Goal: Task Accomplishment & Management: Manage account settings

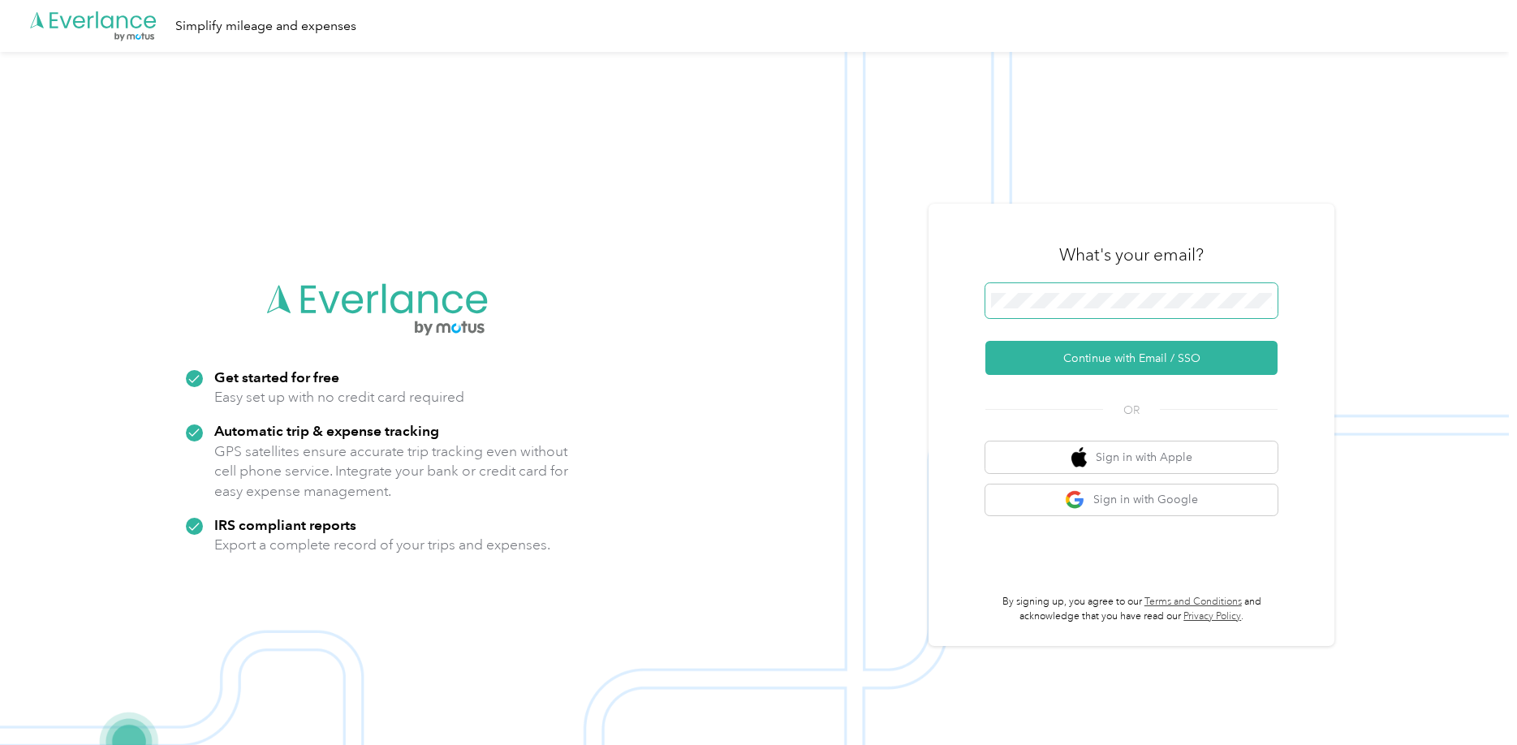
click at [1078, 310] on span at bounding box center [1132, 301] width 292 height 36
click at [1076, 309] on span at bounding box center [1132, 301] width 292 height 36
click at [1085, 361] on button "Continue with Email / SSO" at bounding box center [1132, 358] width 292 height 34
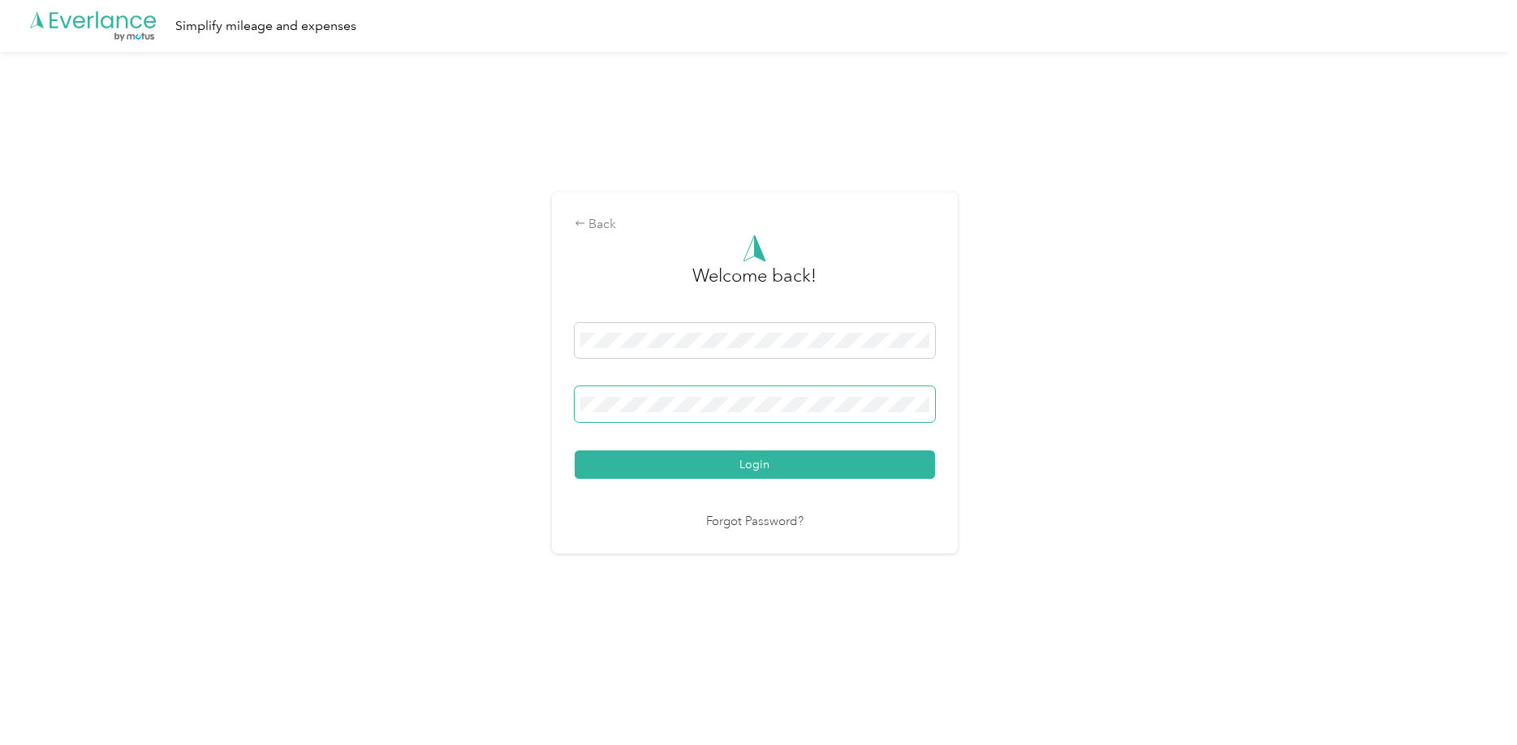
click at [575, 451] on button "Login" at bounding box center [755, 465] width 360 height 28
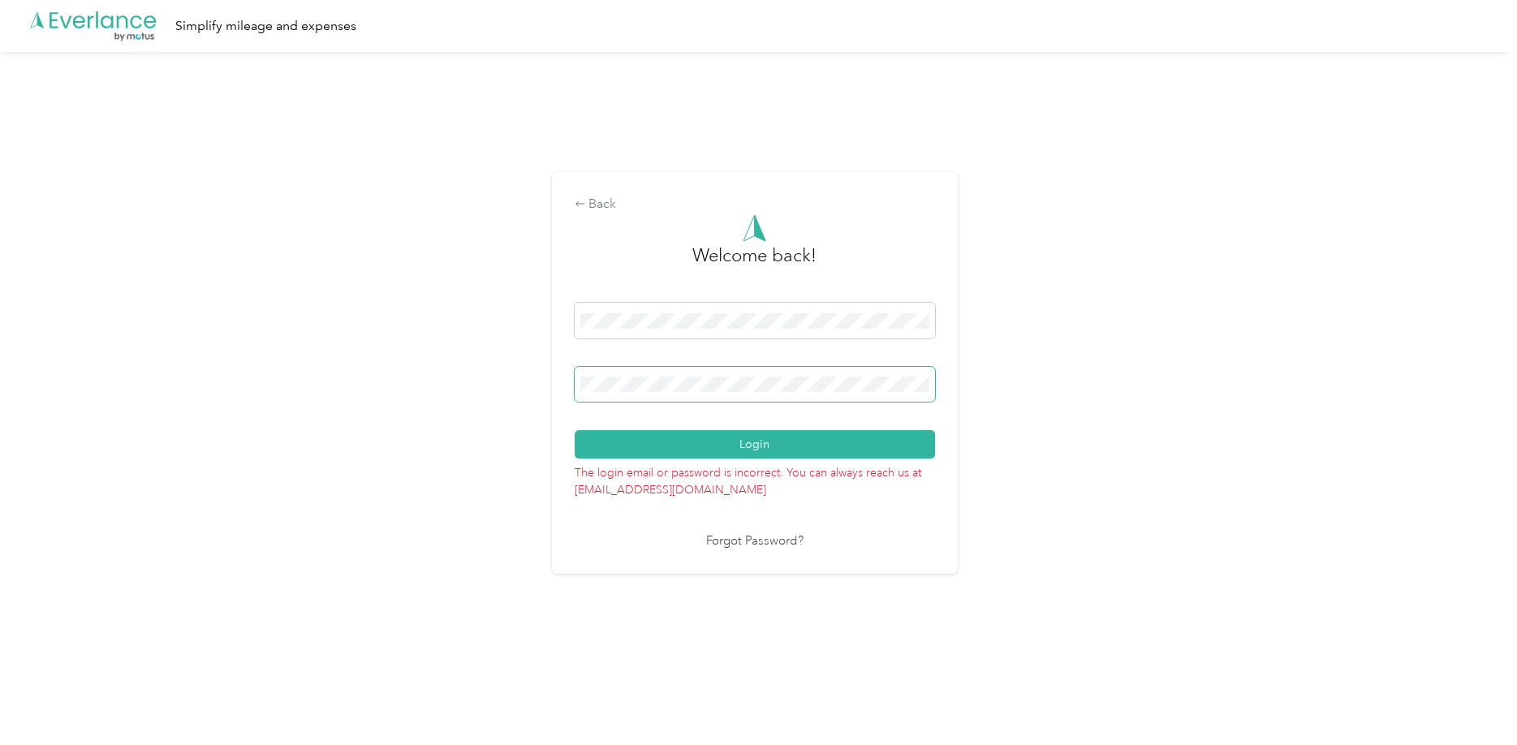
click at [783, 372] on span at bounding box center [755, 385] width 360 height 36
click at [575, 430] on button "Login" at bounding box center [755, 444] width 360 height 28
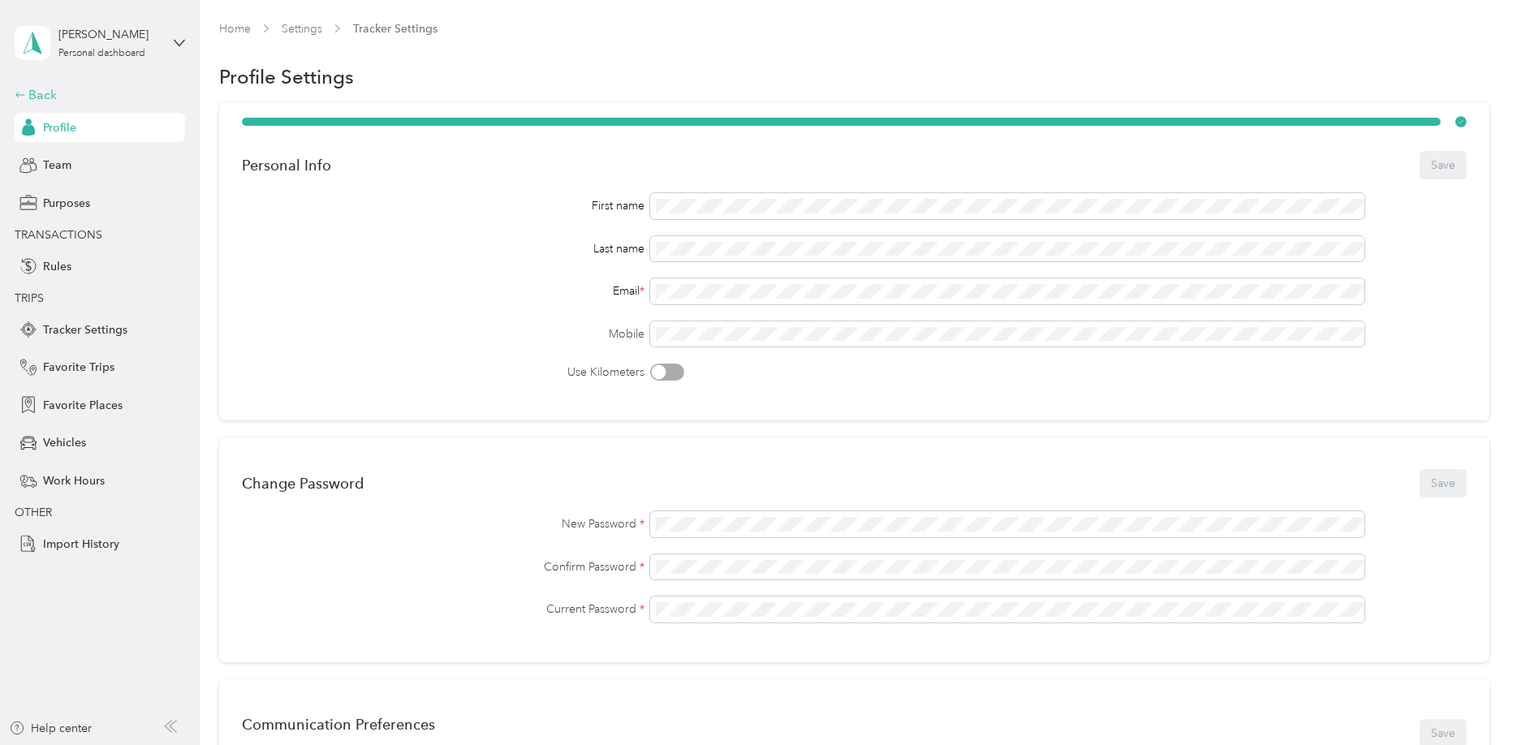
drag, startPoint x: 135, startPoint y: 80, endPoint x: 136, endPoint y: 89, distance: 9.1
click at [135, 82] on div "[PERSON_NAME] Personal dashboard Back Profile Team Purposes TRANSACTIONS Rules …" at bounding box center [100, 279] width 170 height 559
click at [136, 89] on div "Back" at bounding box center [96, 94] width 162 height 19
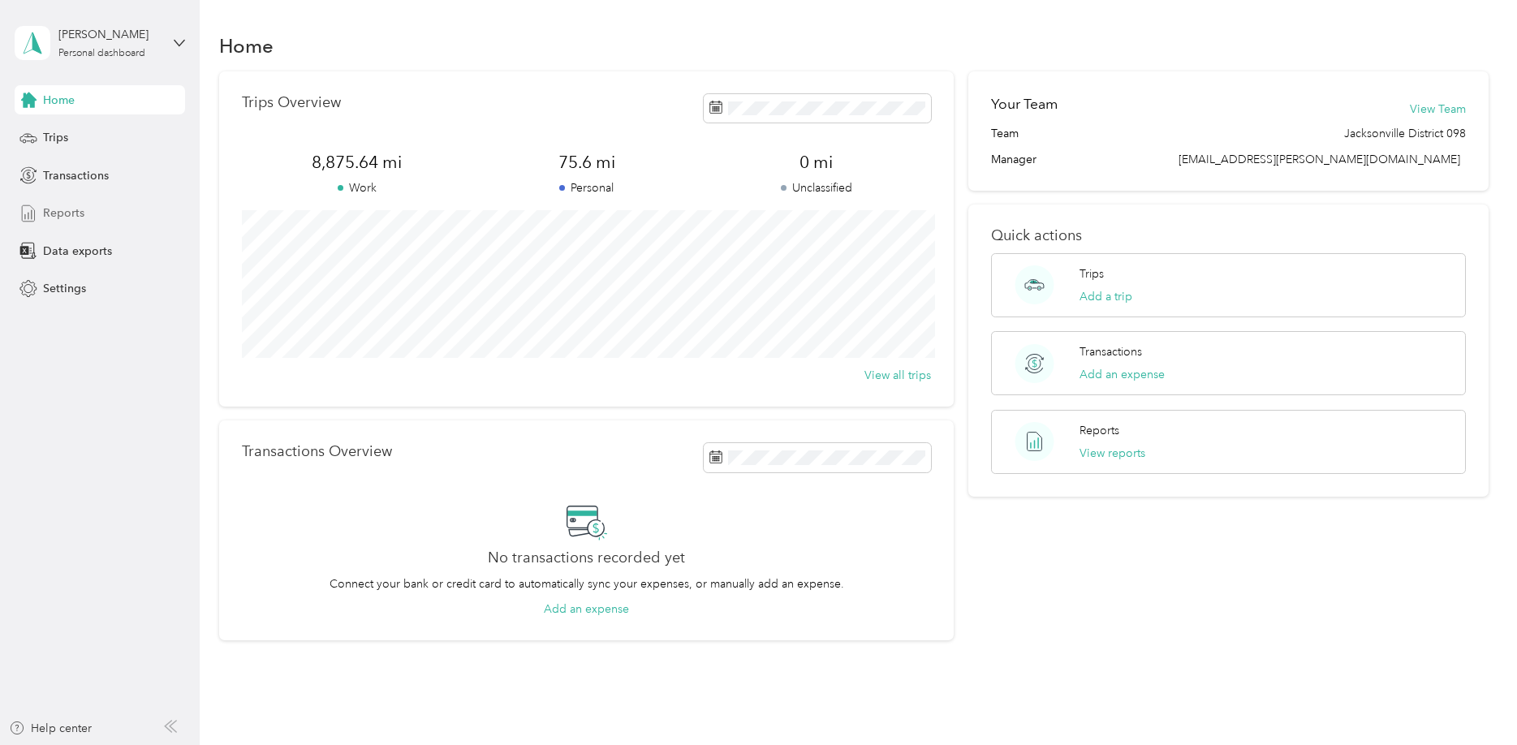
click at [93, 210] on div "Reports" at bounding box center [100, 213] width 170 height 29
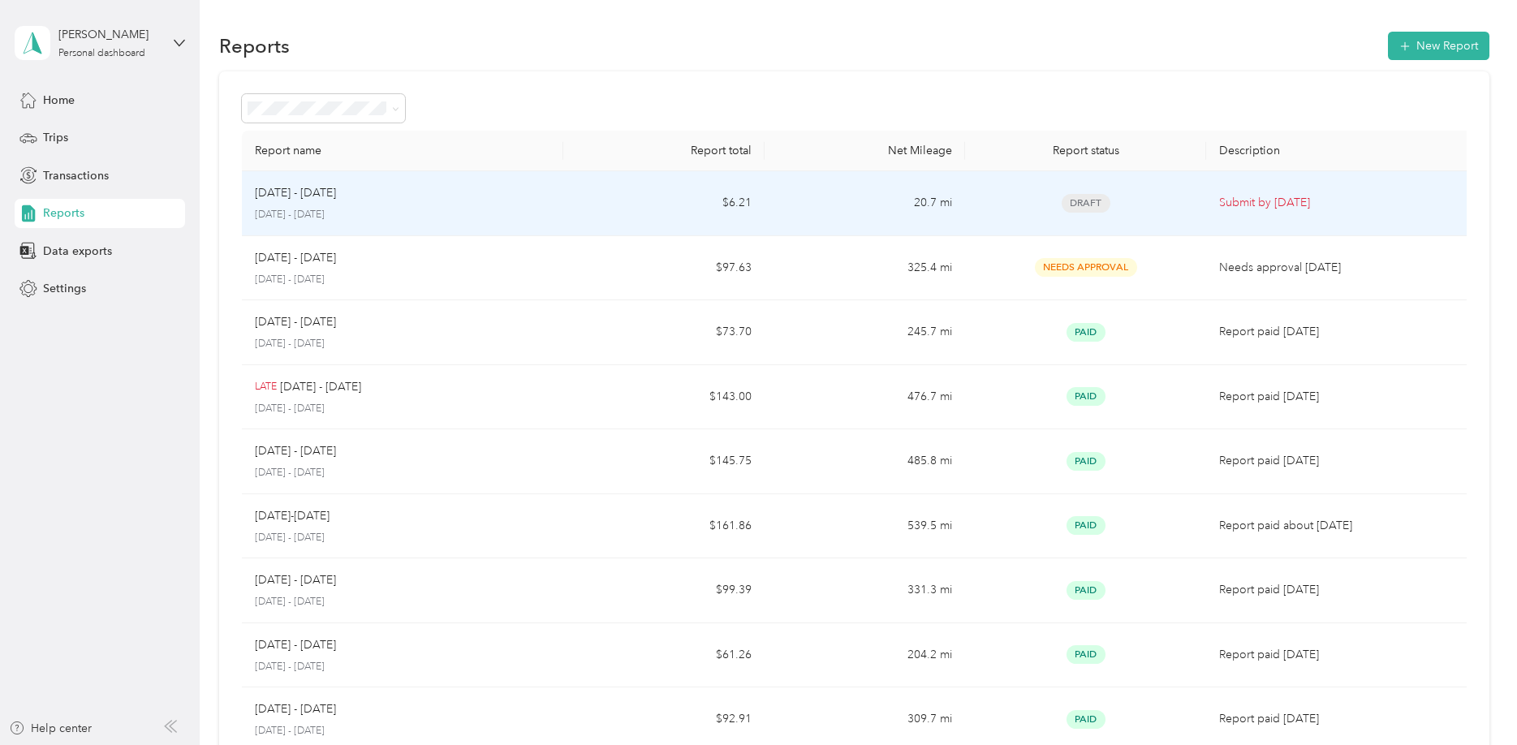
click at [787, 217] on td "20.7 mi" at bounding box center [865, 203] width 201 height 65
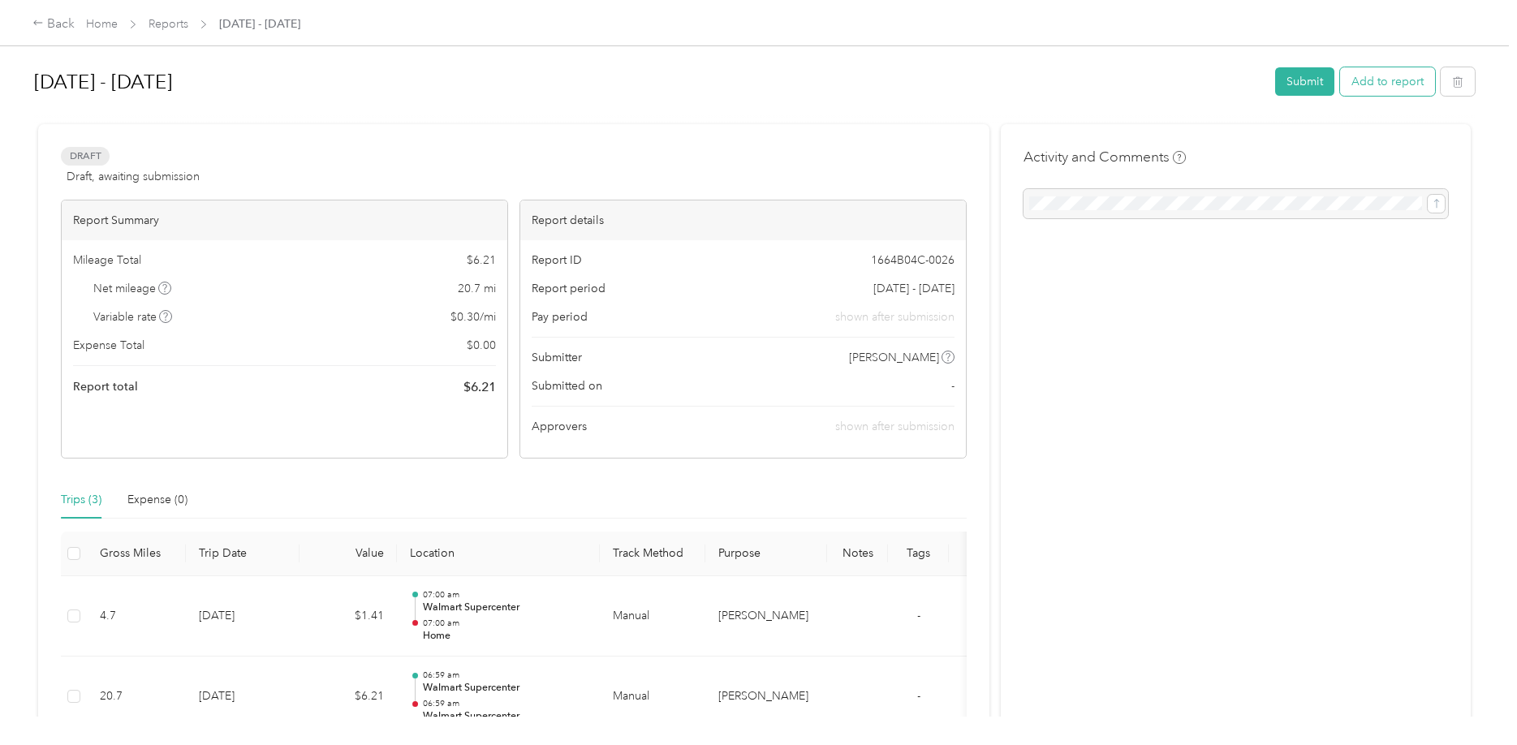
click at [1426, 76] on button "Add to report" at bounding box center [1387, 81] width 95 height 28
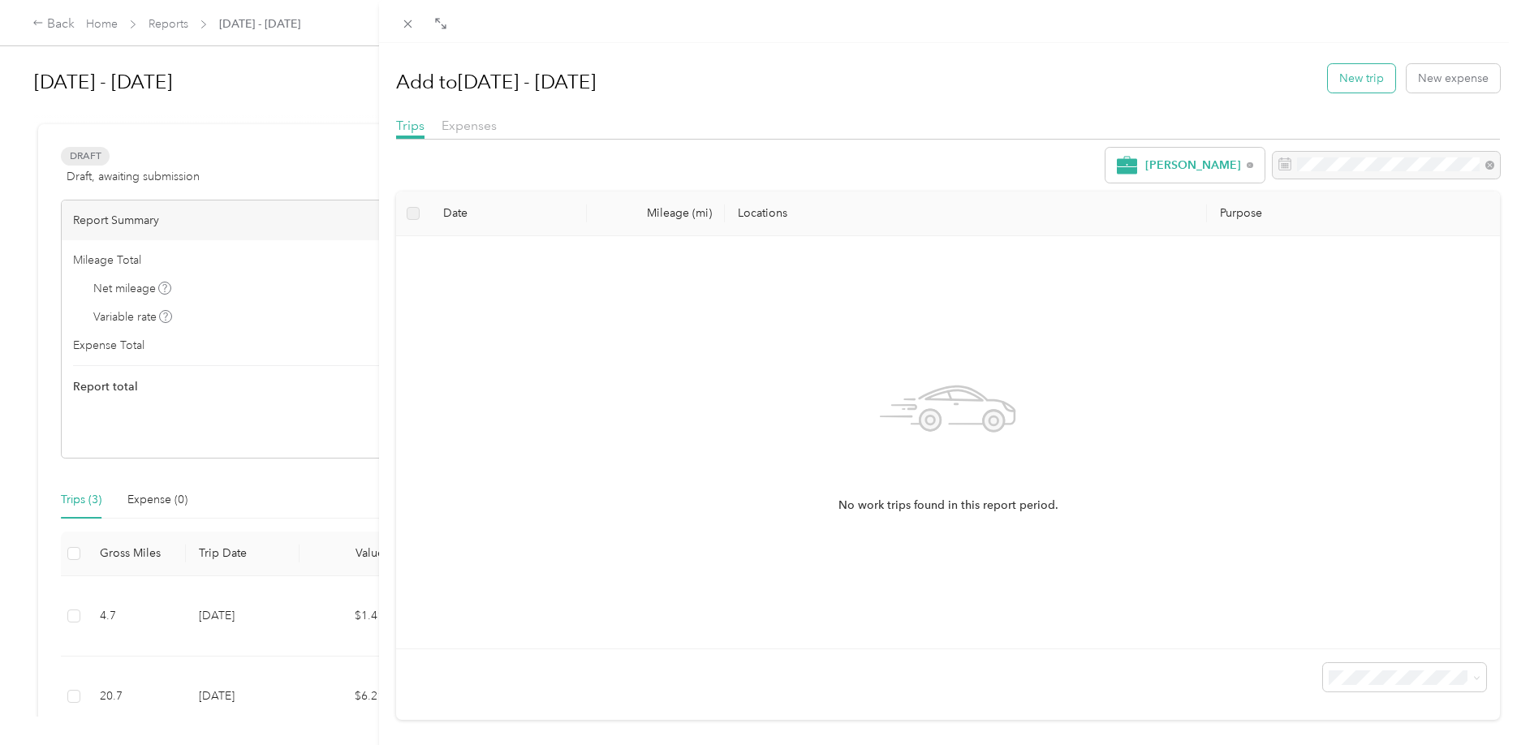
click at [1366, 85] on button "New trip" at bounding box center [1361, 78] width 67 height 28
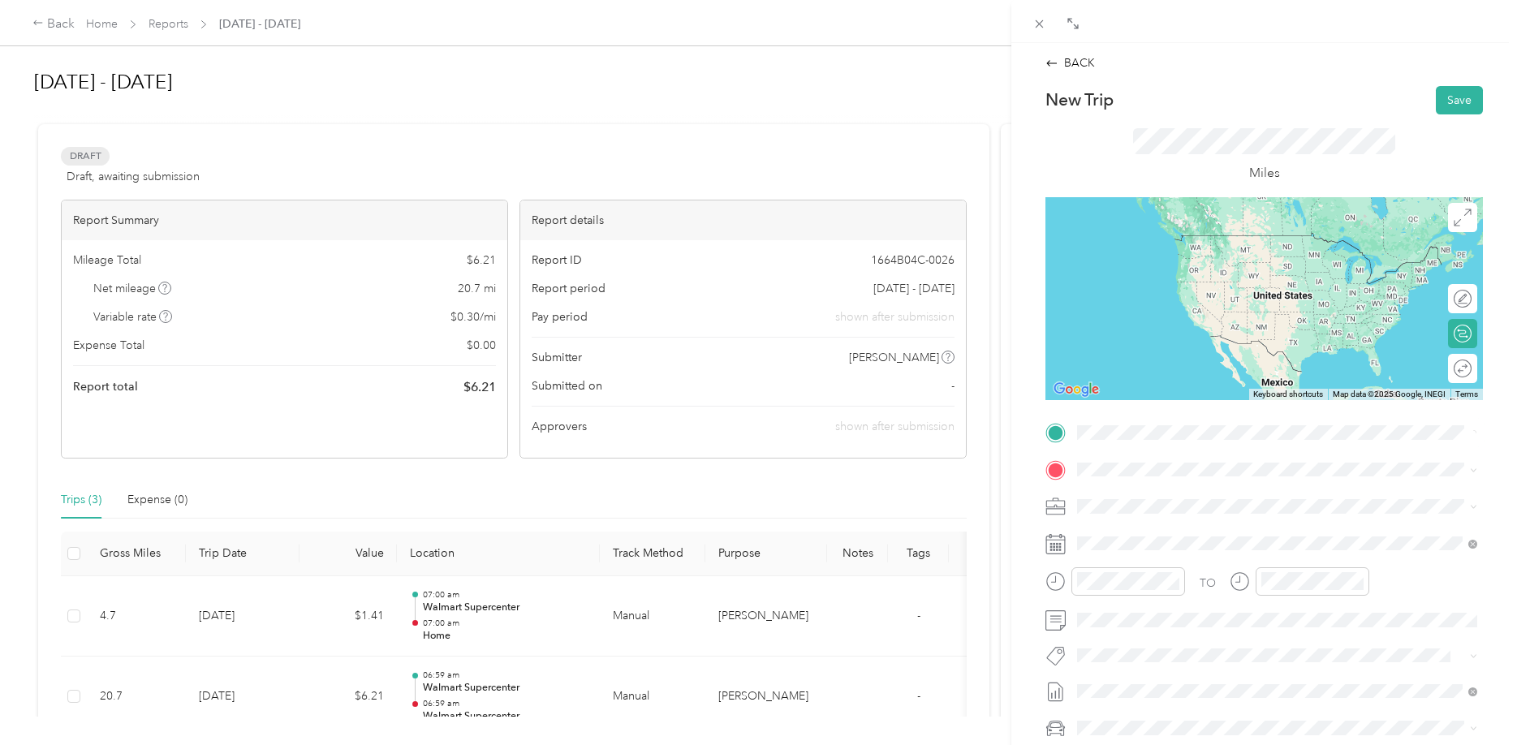
click at [1163, 488] on span "[STREET_ADDRESS][PERSON_NAME][US_STATE]" at bounding box center [1234, 491] width 252 height 15
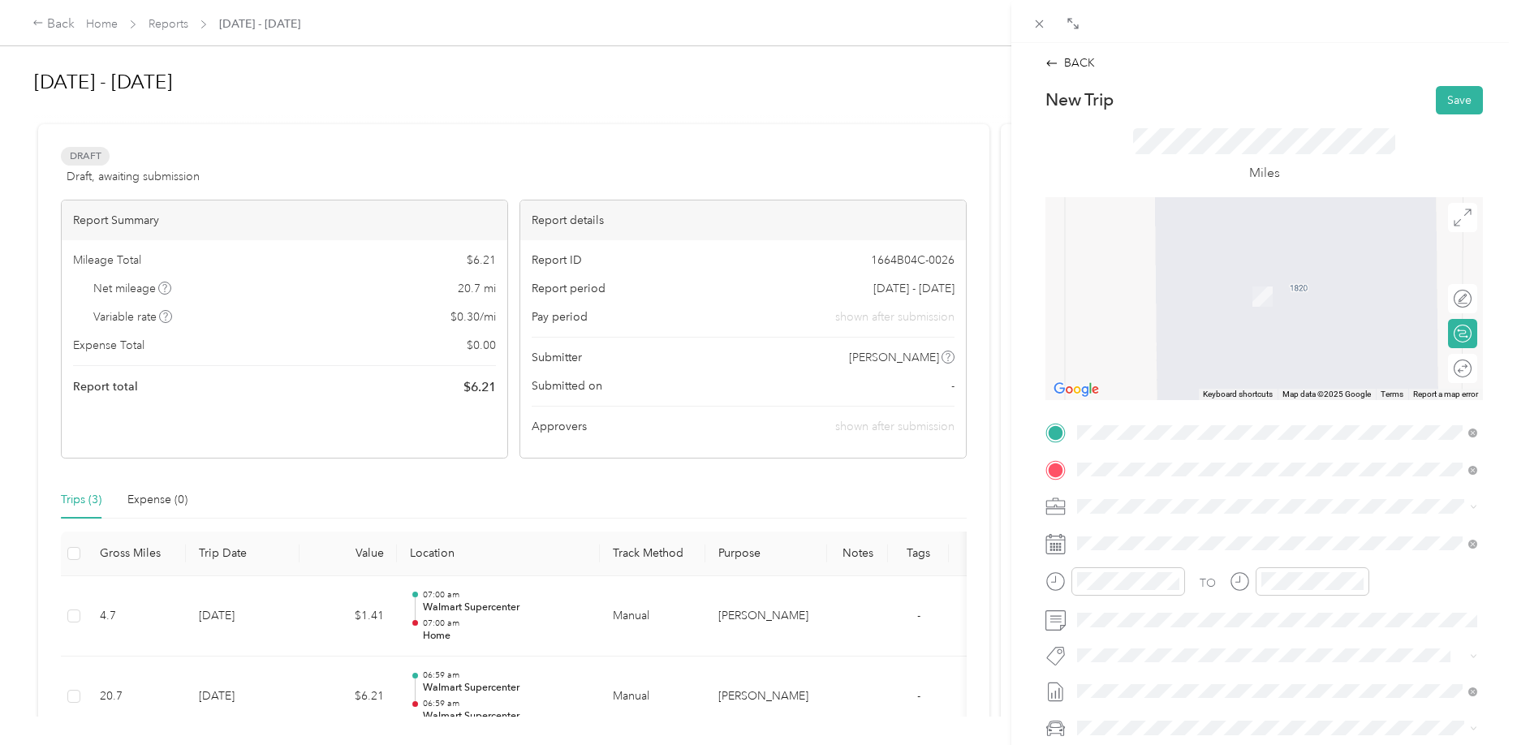
click at [1232, 517] on ol "From your Favorite places TEAM Walmart Supercenter [STREET_ADDRESS][GEOGRAPHIC_…" at bounding box center [1278, 597] width 412 height 227
click at [1171, 461] on span at bounding box center [1278, 470] width 412 height 26
click at [1264, 544] on div "TEAM Walmart Supercenter [STREET_ADDRESS][PERSON_NAME]" at bounding box center [1204, 547] width 193 height 40
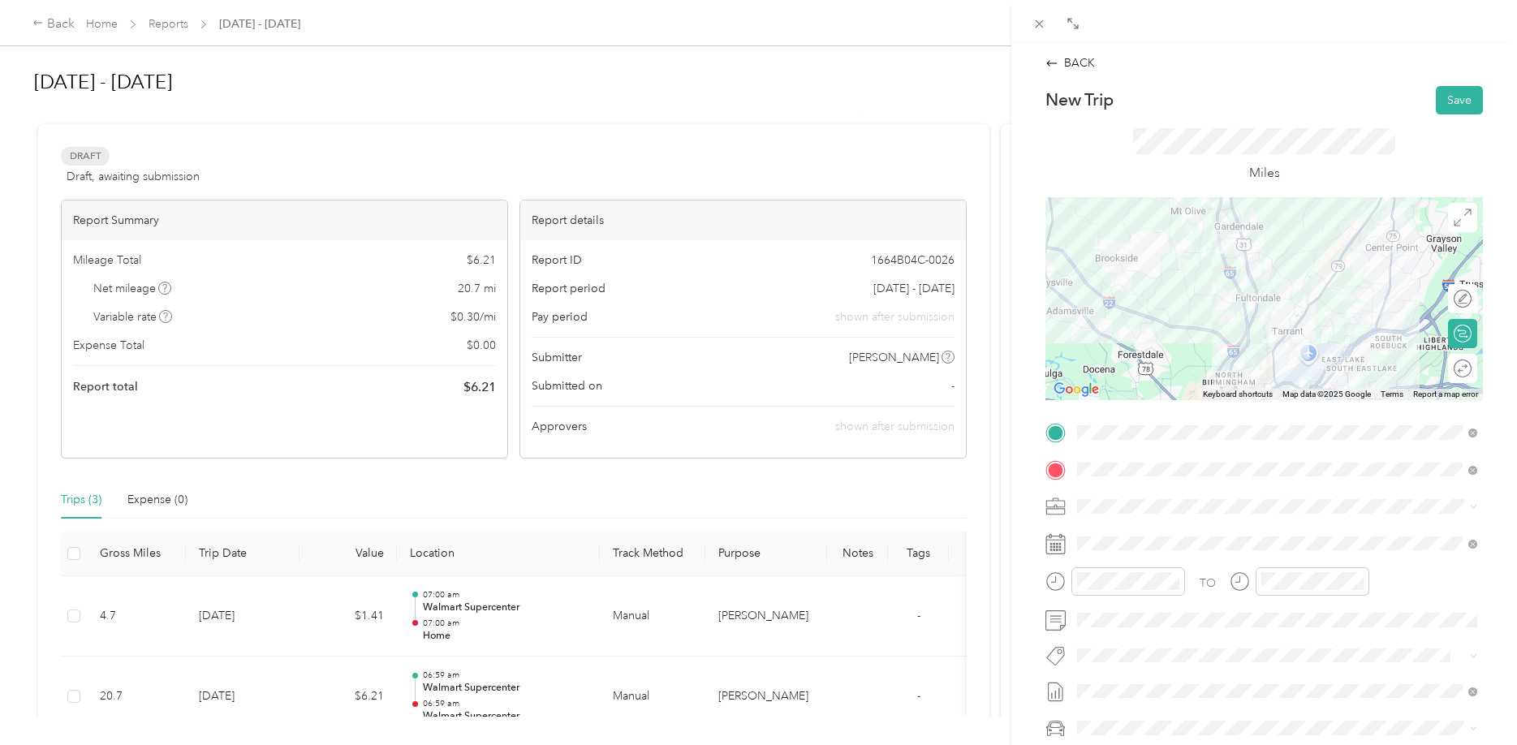
click at [1246, 339] on div at bounding box center [1265, 298] width 438 height 203
click at [1453, 97] on button "Save" at bounding box center [1459, 100] width 47 height 28
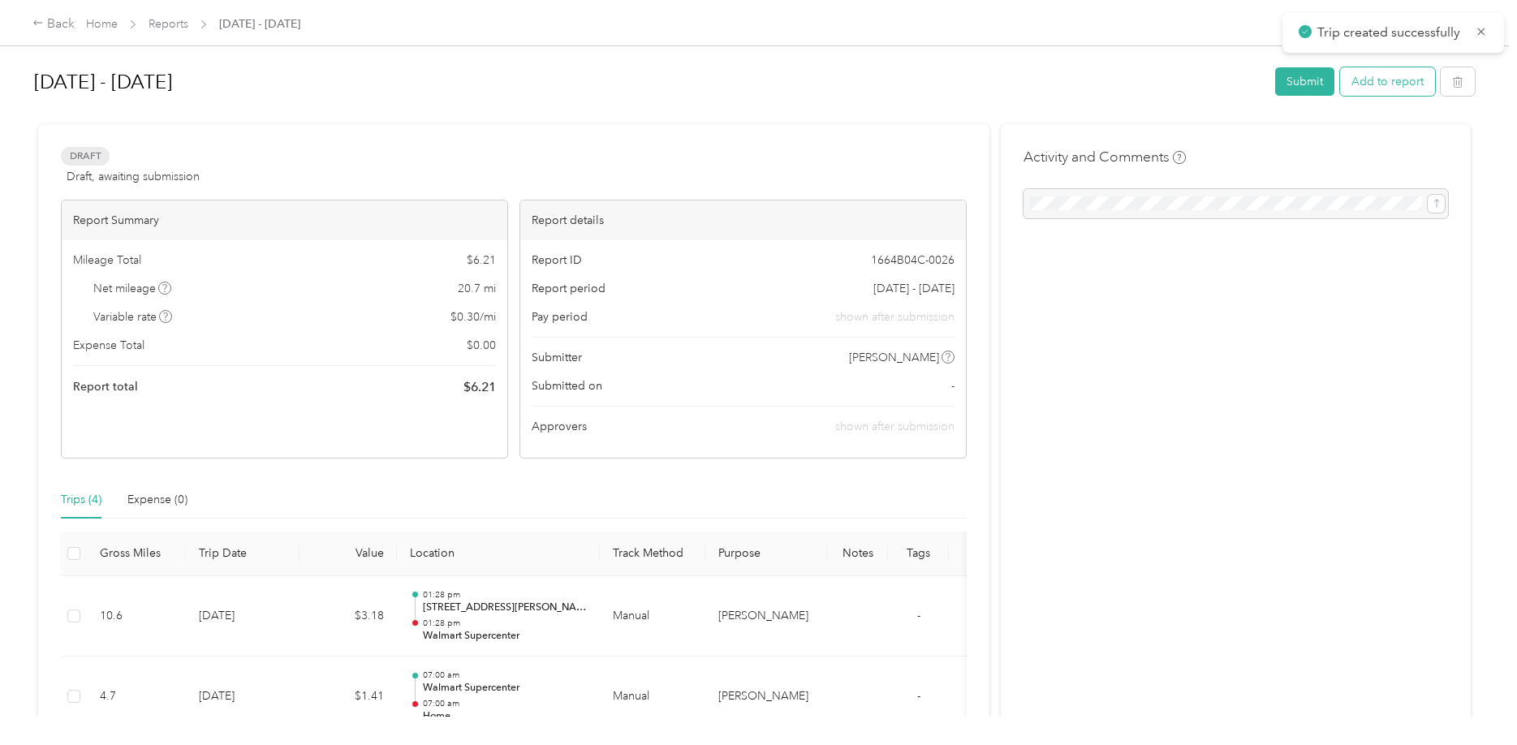
click at [1420, 71] on button "Add to report" at bounding box center [1387, 81] width 95 height 28
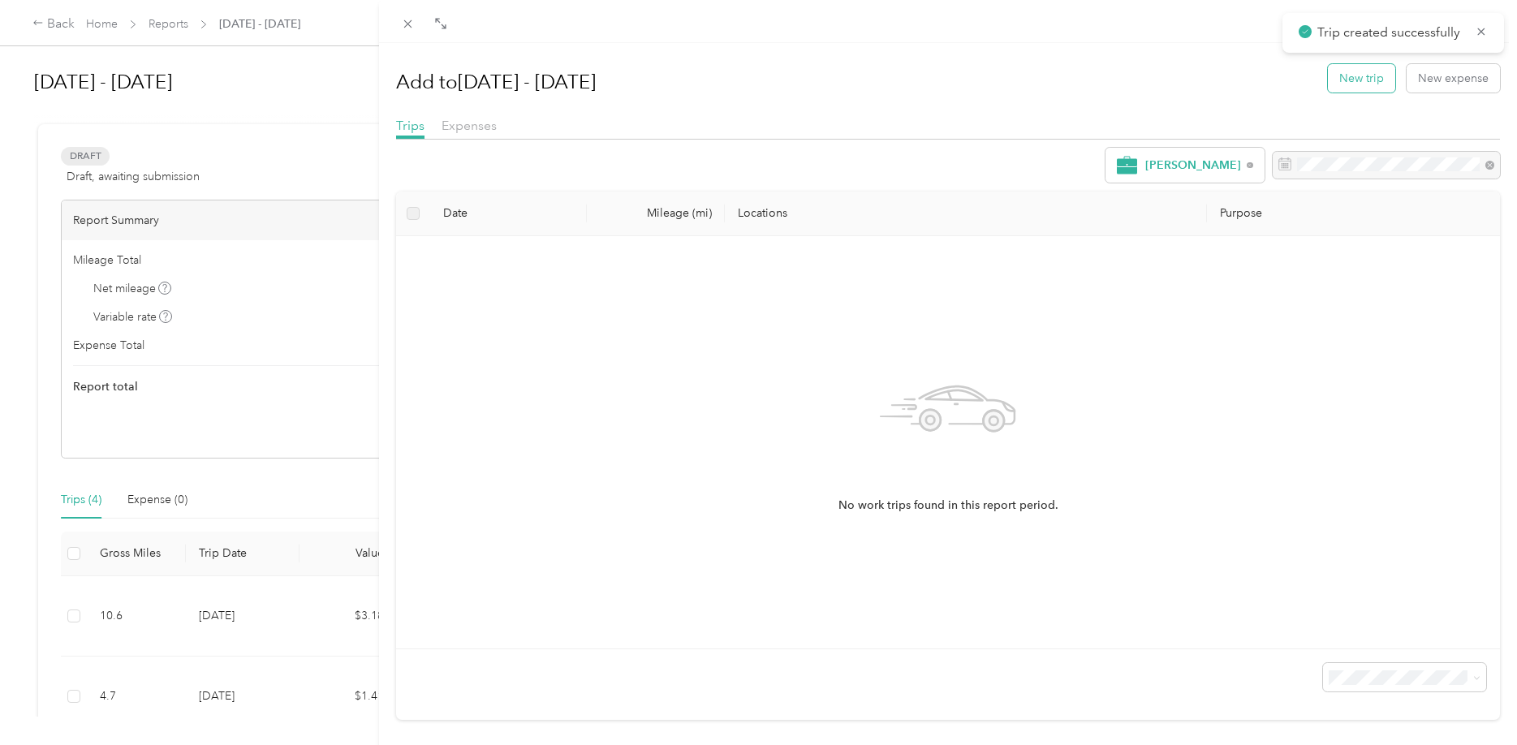
click at [1387, 72] on button "New trip" at bounding box center [1361, 78] width 67 height 28
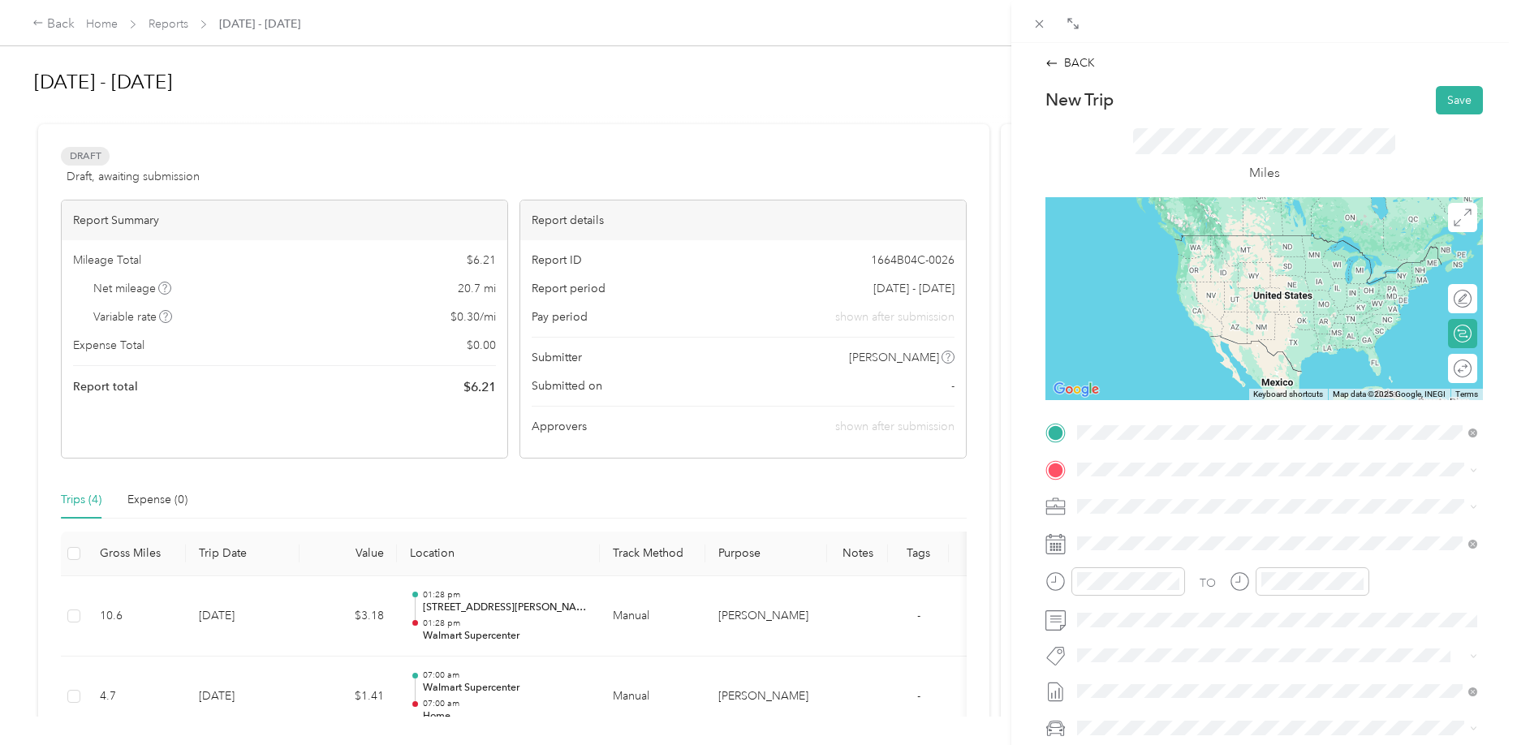
drag, startPoint x: 1154, startPoint y: 481, endPoint x: 1156, endPoint y: 500, distance: 19.6
click at [1153, 485] on ol "From your Favorite places TEAM Walmart Supercenter [STREET_ADDRESS][GEOGRAPHIC_…" at bounding box center [1278, 560] width 412 height 227
click at [1157, 442] on span at bounding box center [1278, 433] width 412 height 26
click at [1176, 512] on div "TEAM Walmart Supercenter [STREET_ADDRESS][PERSON_NAME]" at bounding box center [1204, 510] width 193 height 40
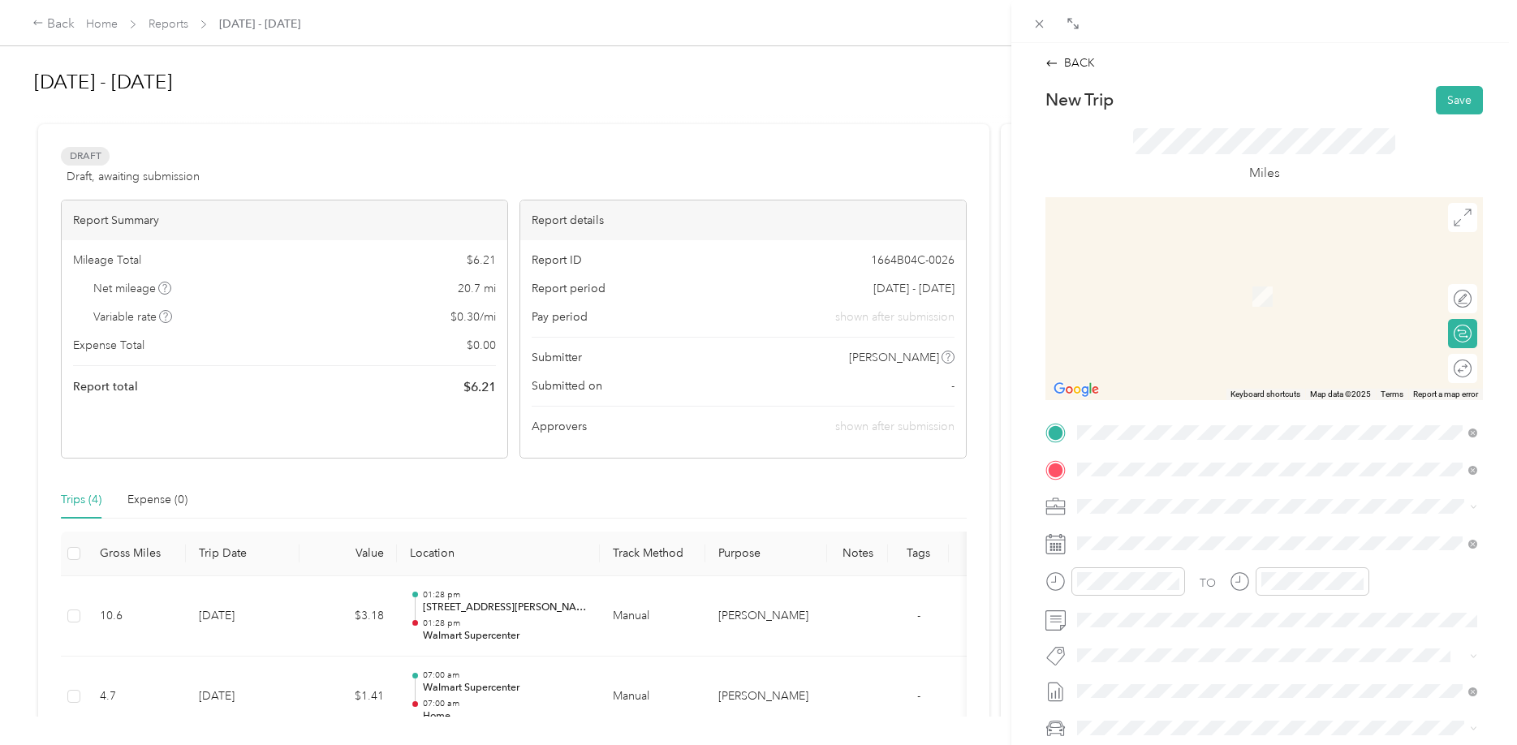
click at [1180, 526] on div "TEAM Walmart Neighborhood Mkt [STREET_ADDRESS][GEOGRAPHIC_DATA], [GEOGRAPHIC_DA…" at bounding box center [1277, 546] width 389 height 45
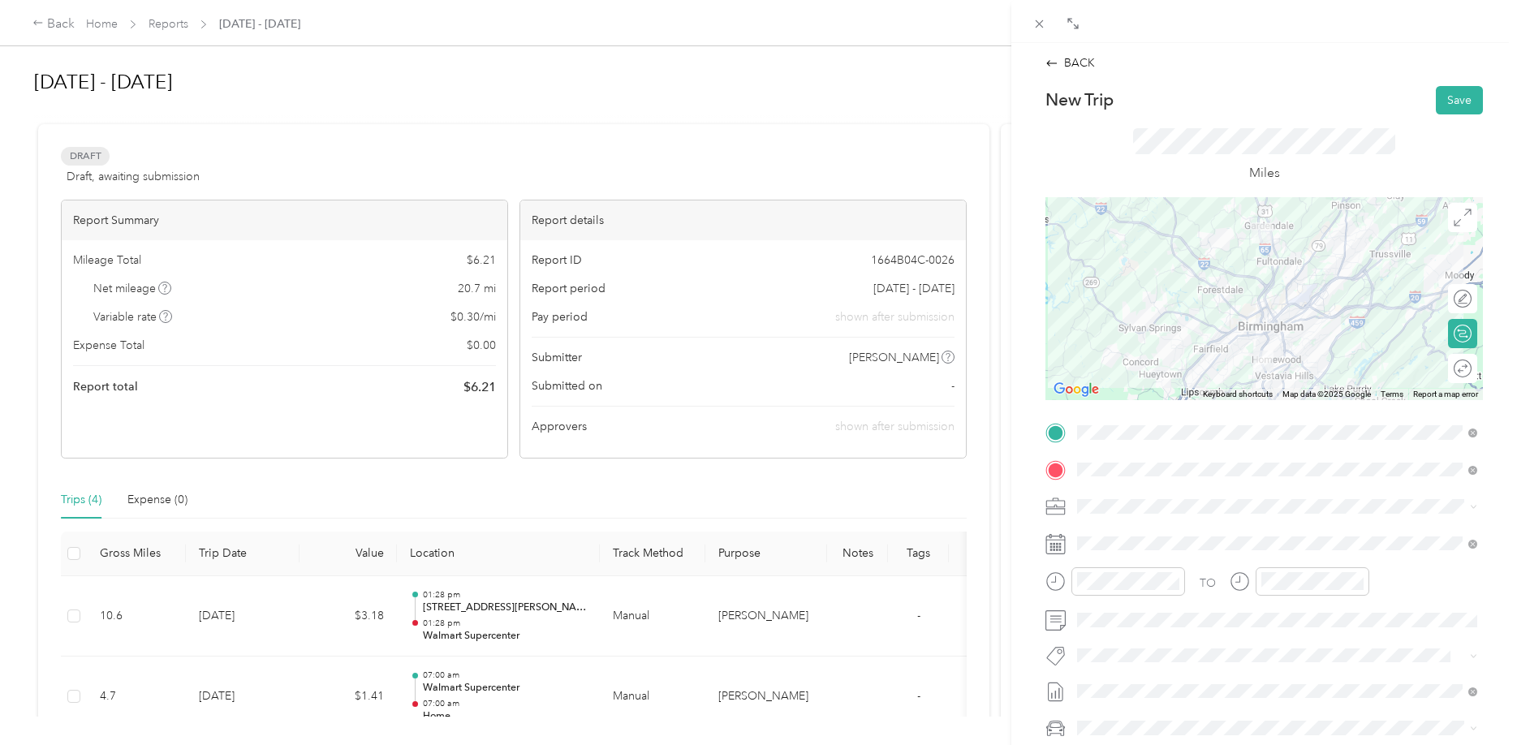
click at [1278, 319] on div at bounding box center [1265, 298] width 438 height 203
click at [1273, 324] on div at bounding box center [1265, 298] width 438 height 203
click at [1276, 323] on div at bounding box center [1265, 298] width 438 height 203
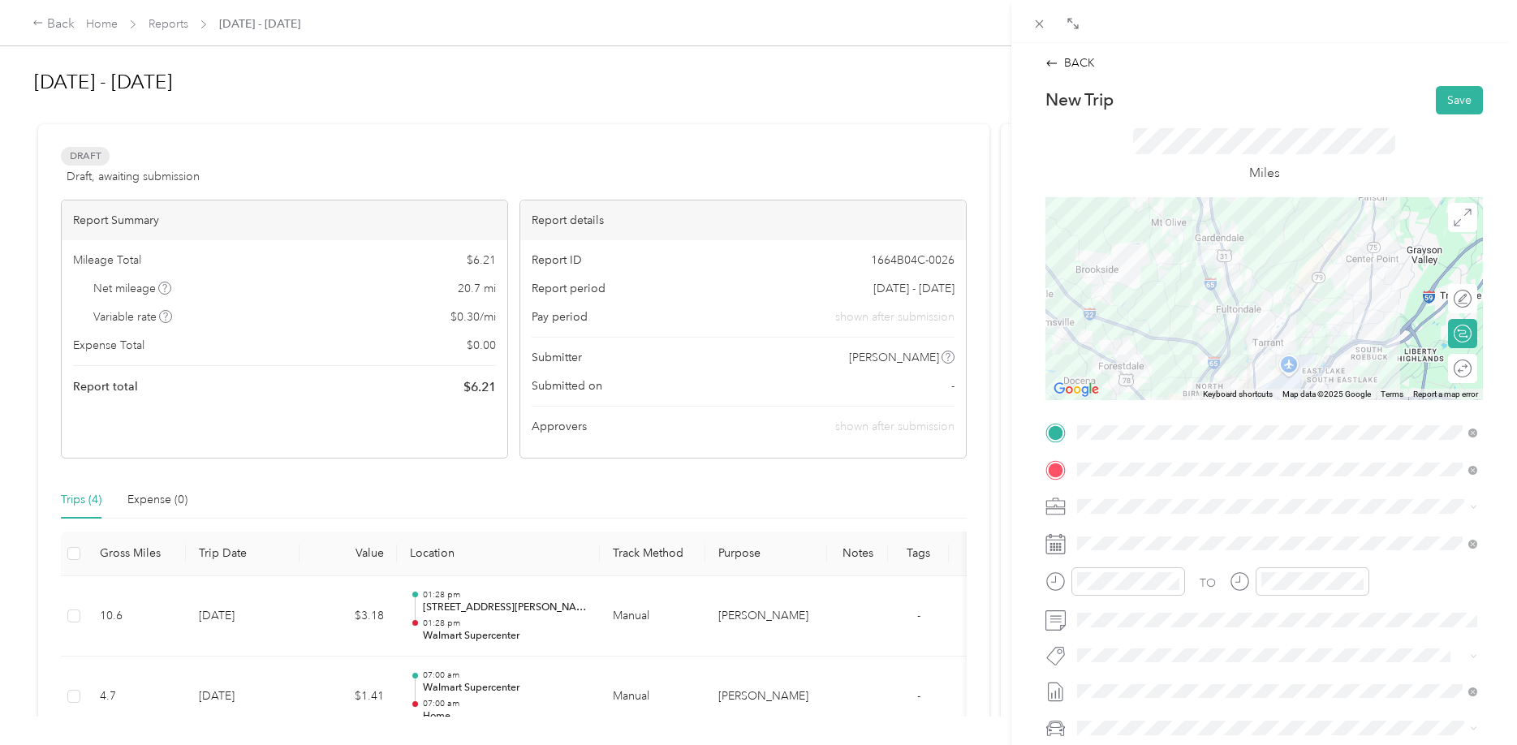
drag, startPoint x: 1331, startPoint y: 330, endPoint x: 1344, endPoint y: 434, distance: 103.9
click at [1344, 400] on div at bounding box center [1265, 298] width 438 height 203
click at [1238, 304] on div at bounding box center [1265, 298] width 438 height 203
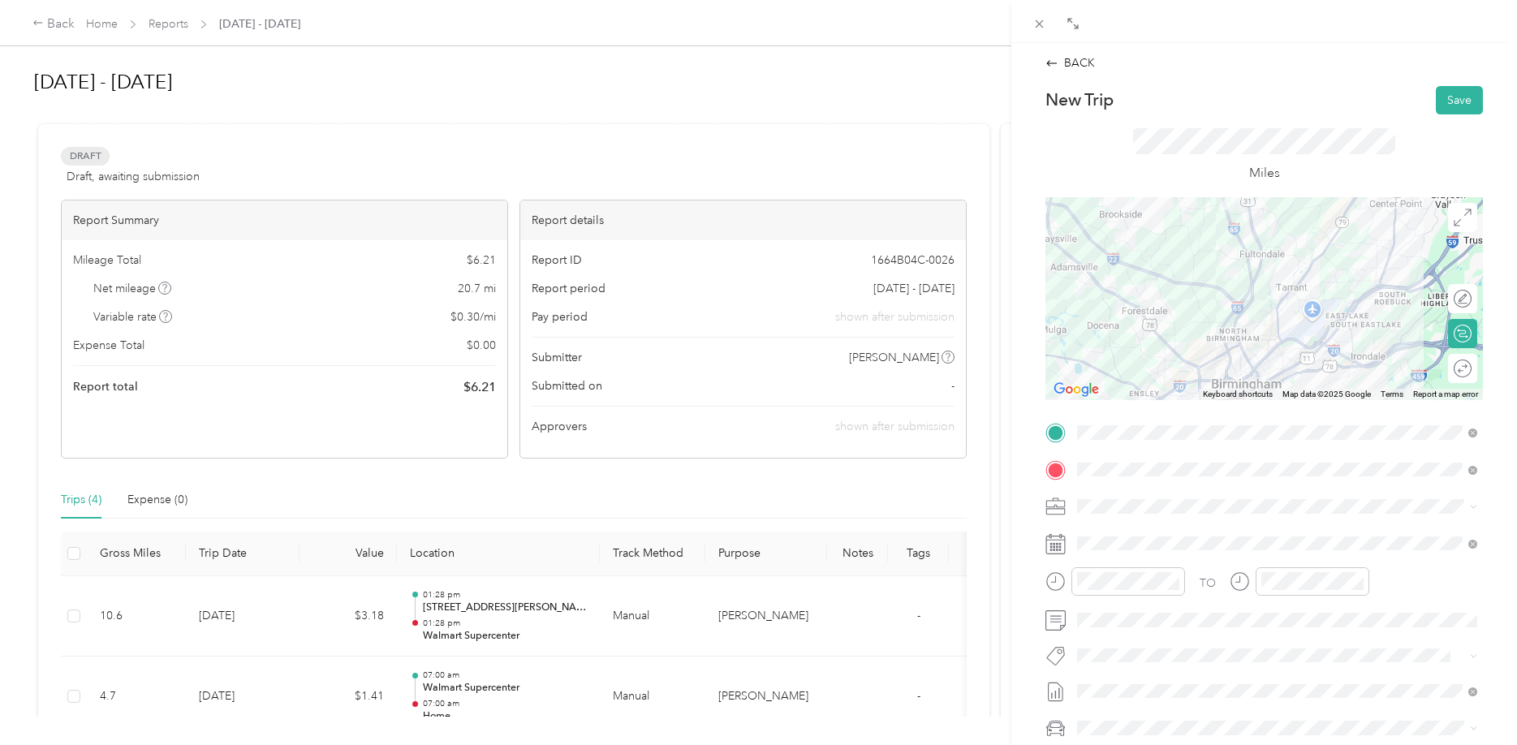
click at [1248, 270] on div at bounding box center [1265, 298] width 438 height 203
drag, startPoint x: 1227, startPoint y: 286, endPoint x: 1253, endPoint y: 294, distance: 27.2
click at [1253, 294] on div at bounding box center [1265, 298] width 438 height 203
drag, startPoint x: 1253, startPoint y: 276, endPoint x: 1265, endPoint y: 278, distance: 12.4
click at [1265, 278] on div at bounding box center [1265, 298] width 438 height 203
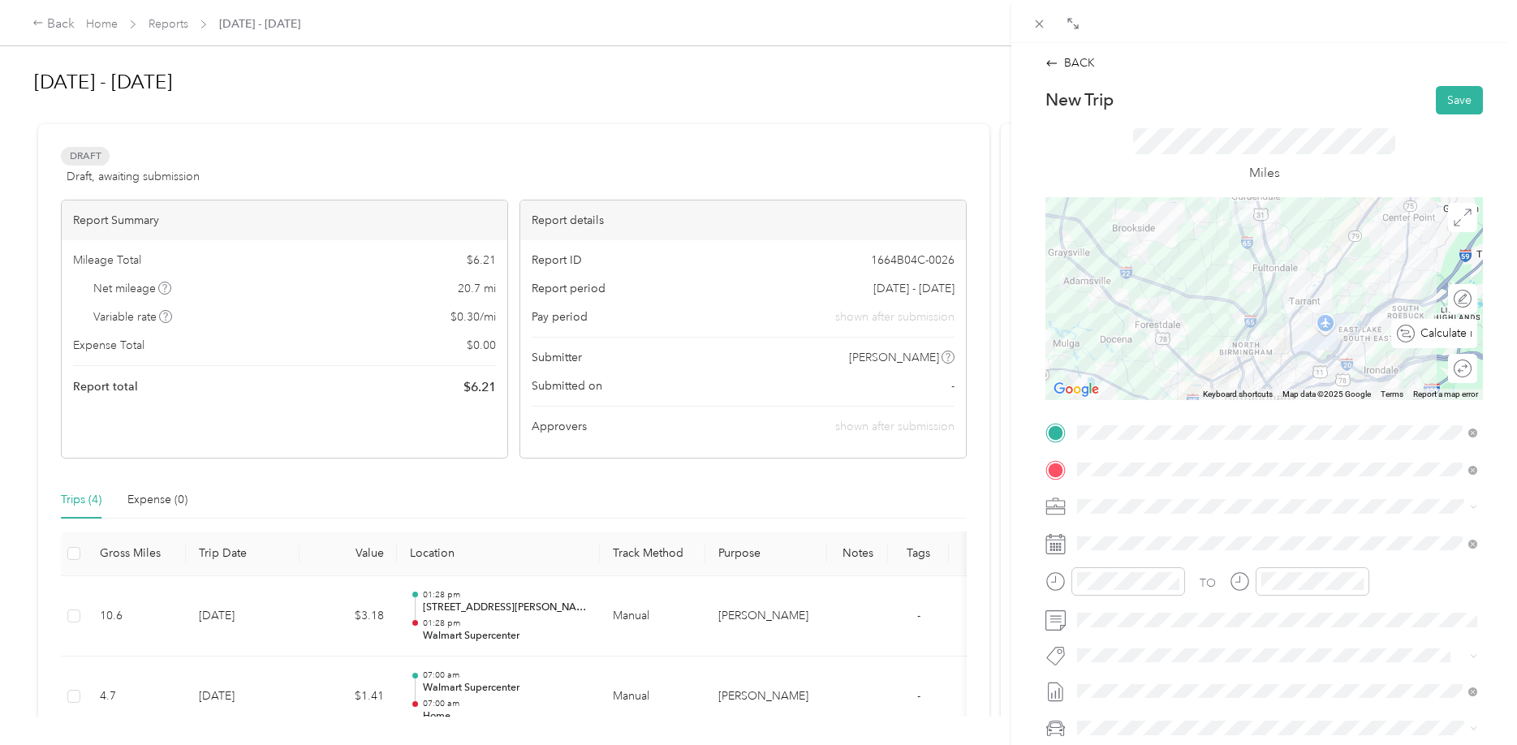
click at [1457, 331] on div "Calculate route" at bounding box center [1443, 333] width 57 height 17
click at [1457, 331] on div at bounding box center [1463, 333] width 15 height 15
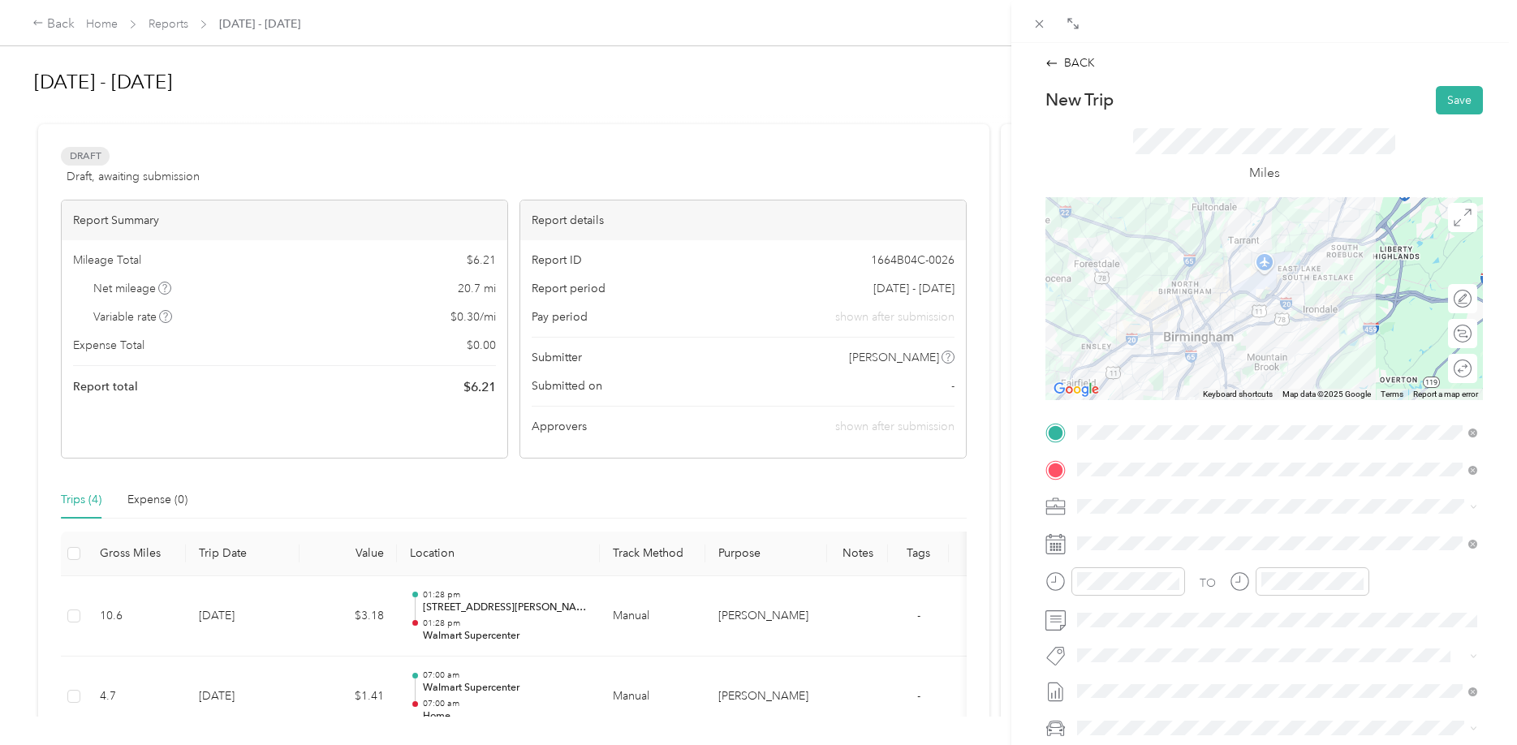
drag, startPoint x: 1268, startPoint y: 294, endPoint x: 1175, endPoint y: 223, distance: 117.1
click at [1175, 223] on div at bounding box center [1265, 298] width 438 height 203
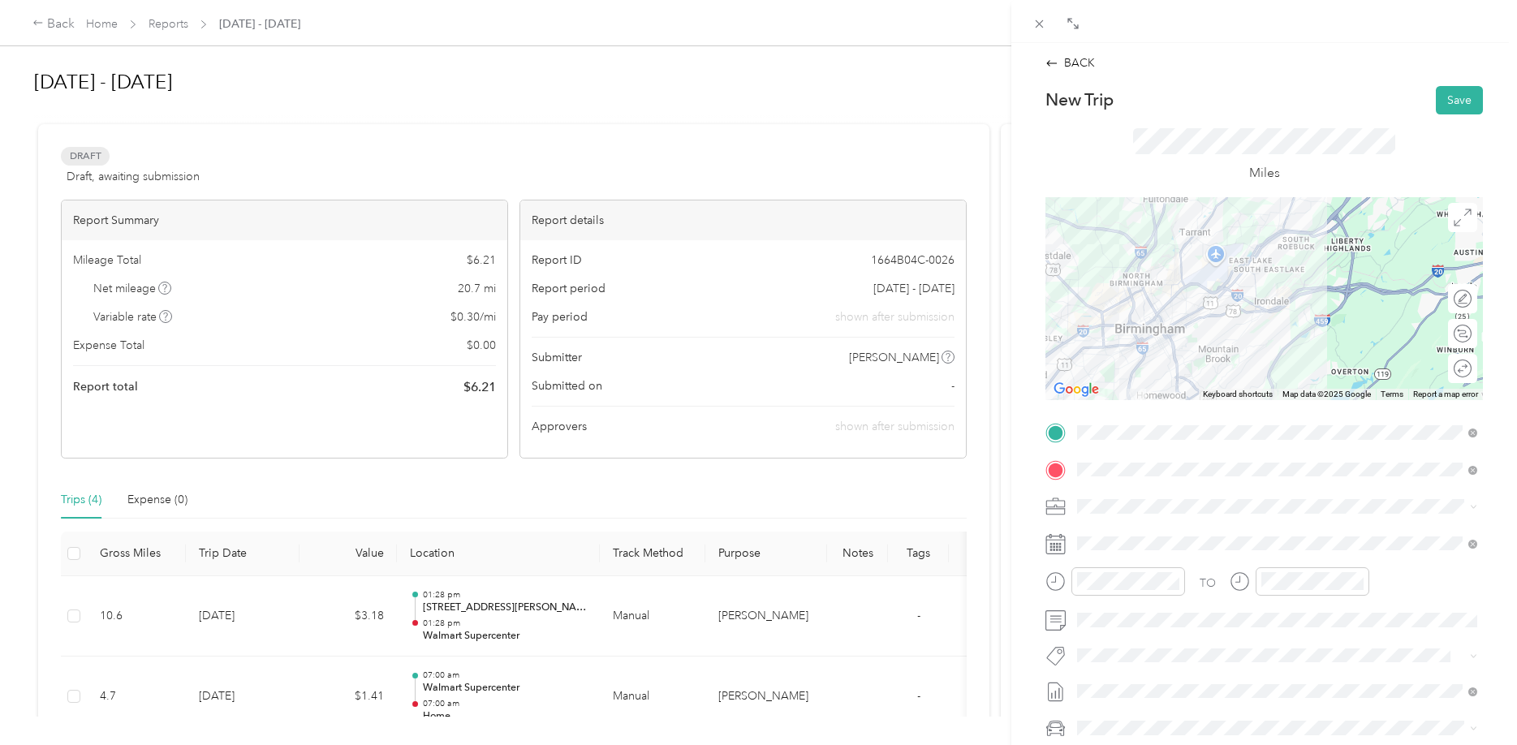
click at [1140, 347] on div at bounding box center [1265, 298] width 438 height 203
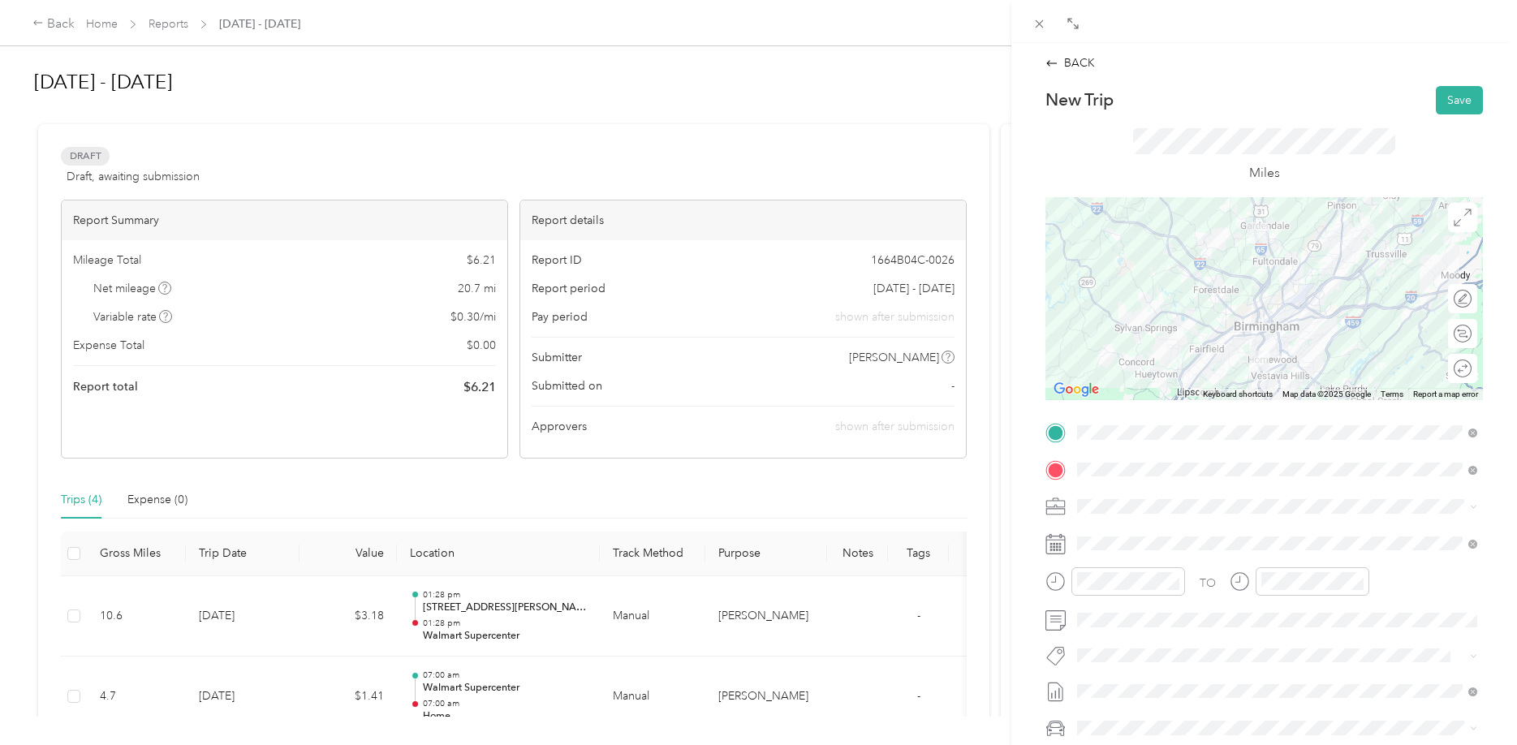
click at [1276, 341] on div at bounding box center [1265, 298] width 438 height 203
click at [1277, 333] on div at bounding box center [1265, 298] width 438 height 203
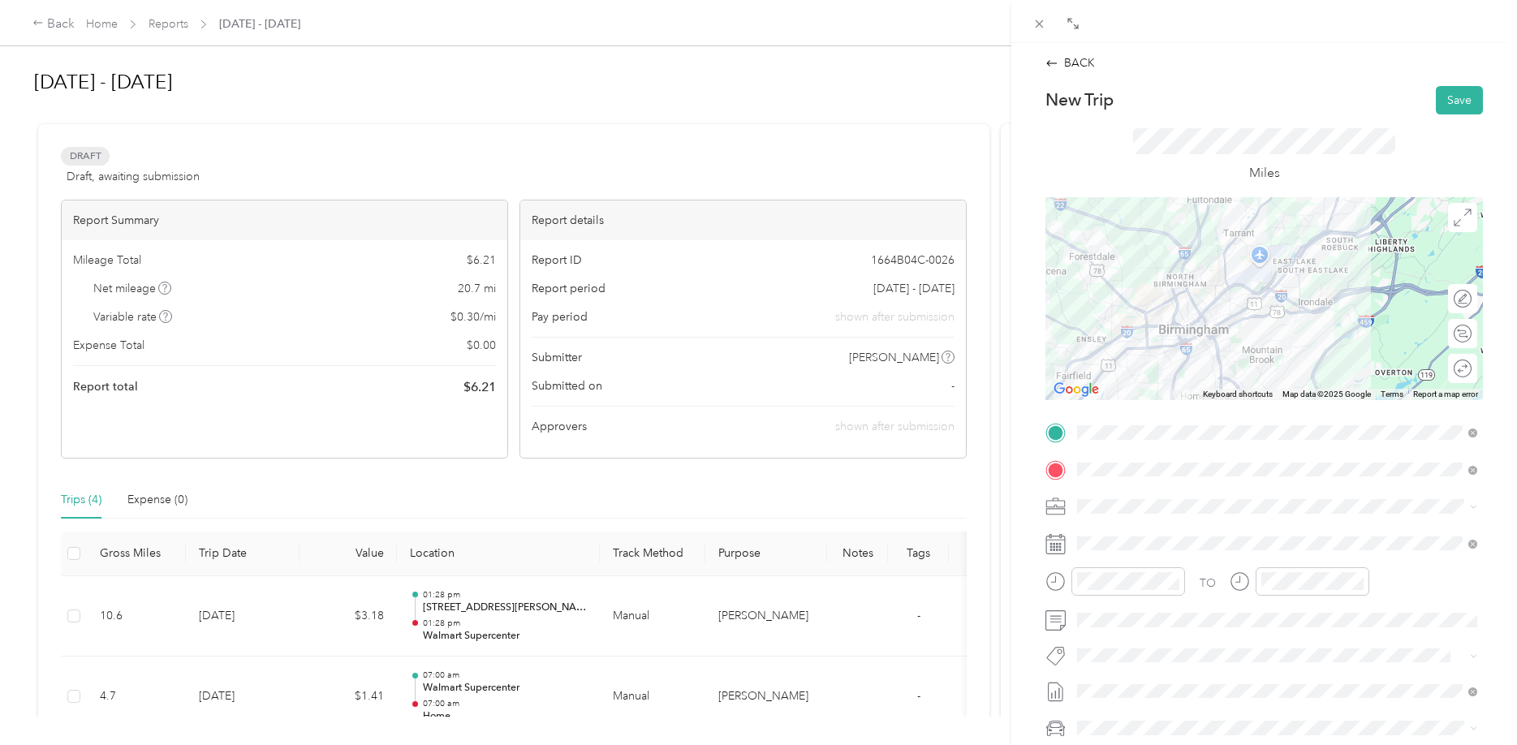
drag, startPoint x: 1233, startPoint y: 297, endPoint x: 1177, endPoint y: 304, distance: 56.4
click at [1177, 304] on div at bounding box center [1265, 298] width 438 height 203
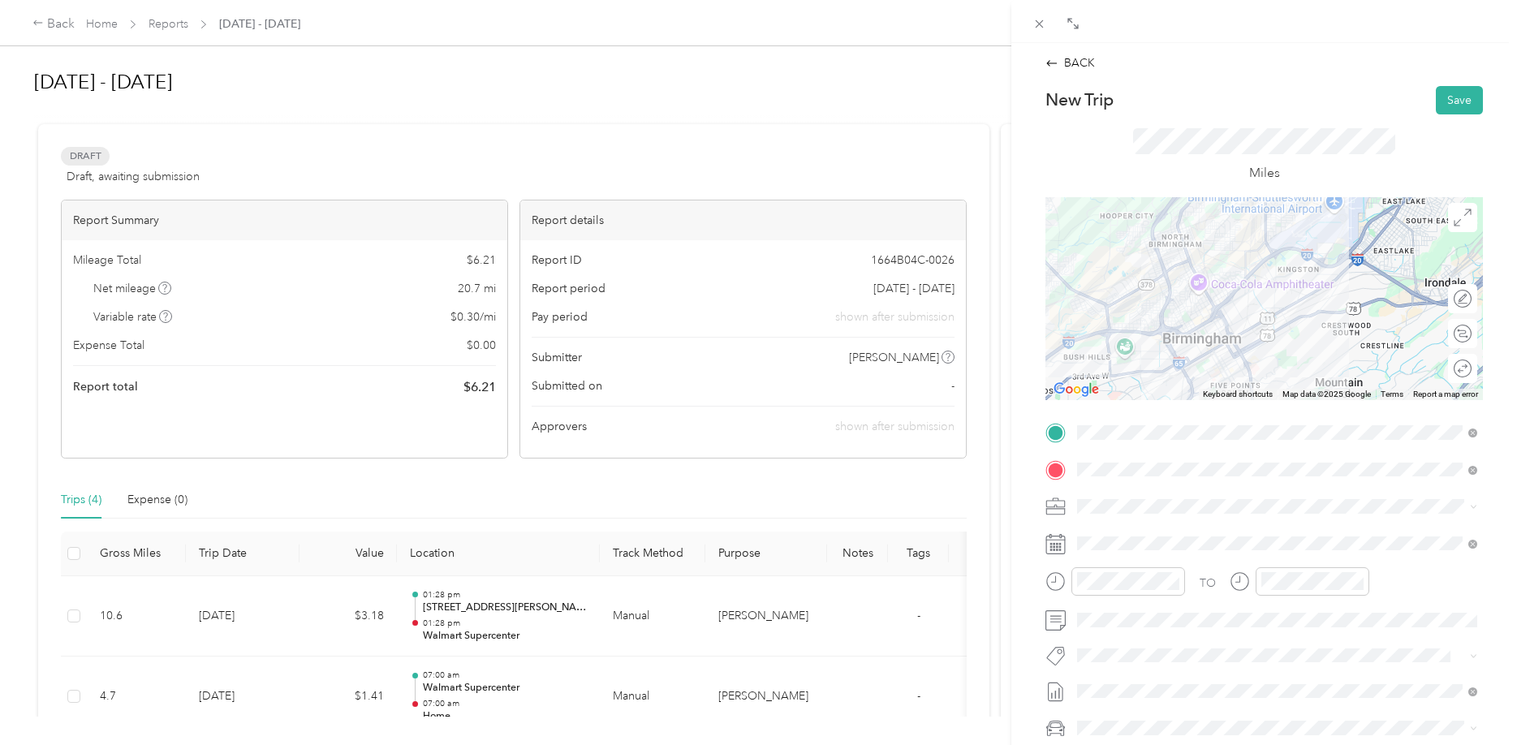
drag, startPoint x: 1197, startPoint y: 332, endPoint x: 1213, endPoint y: 329, distance: 15.8
click at [1213, 329] on div at bounding box center [1265, 298] width 438 height 203
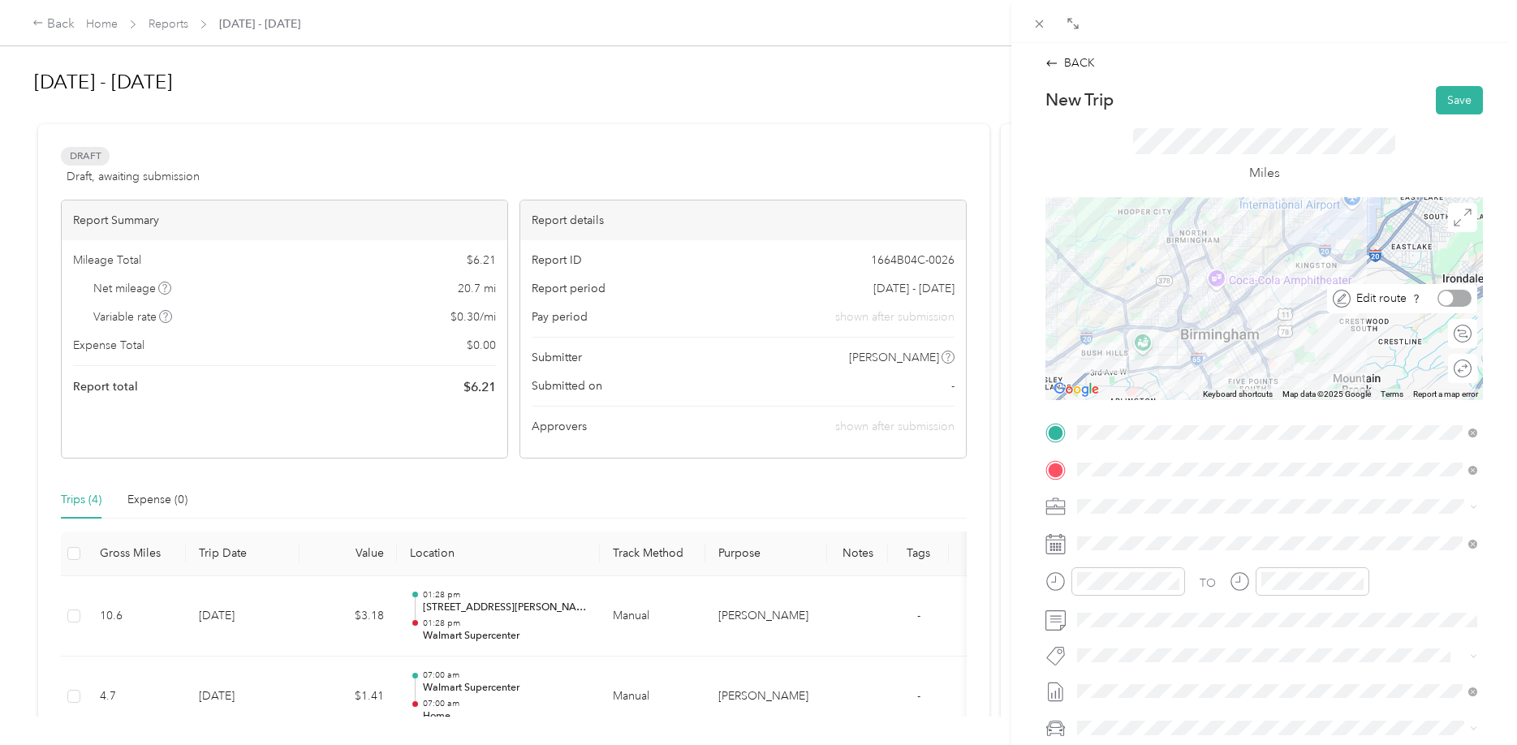
click at [1465, 301] on div at bounding box center [1455, 298] width 34 height 17
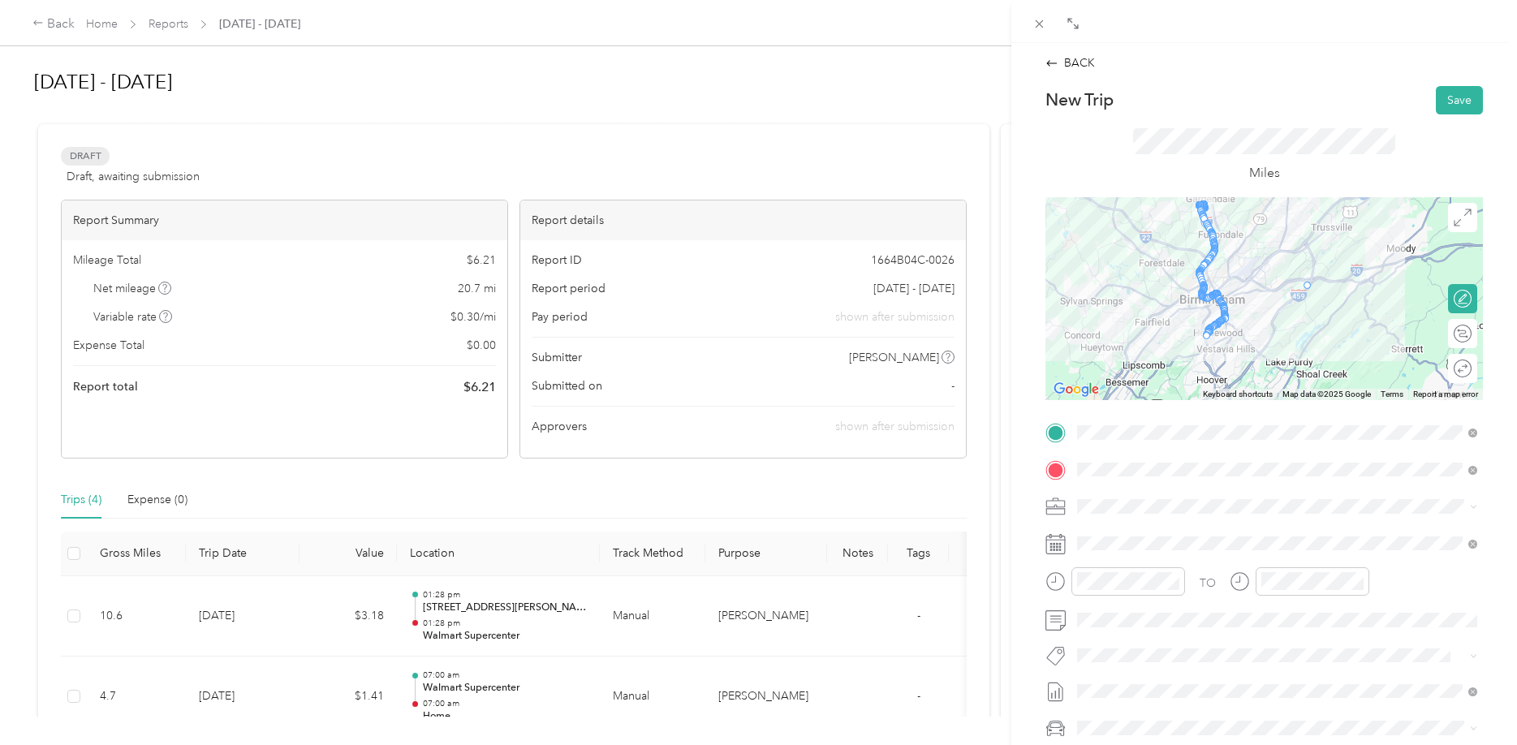
drag, startPoint x: 1206, startPoint y: 257, endPoint x: 1307, endPoint y: 280, distance: 103.2
click at [1307, 299] on div at bounding box center [1484, 299] width 438 height 0
drag, startPoint x: 1236, startPoint y: 326, endPoint x: 1263, endPoint y: 354, distance: 39.0
click at [1265, 299] on div at bounding box center [1484, 299] width 438 height 0
drag, startPoint x: 1207, startPoint y: 296, endPoint x: 1305, endPoint y: 244, distance: 110.8
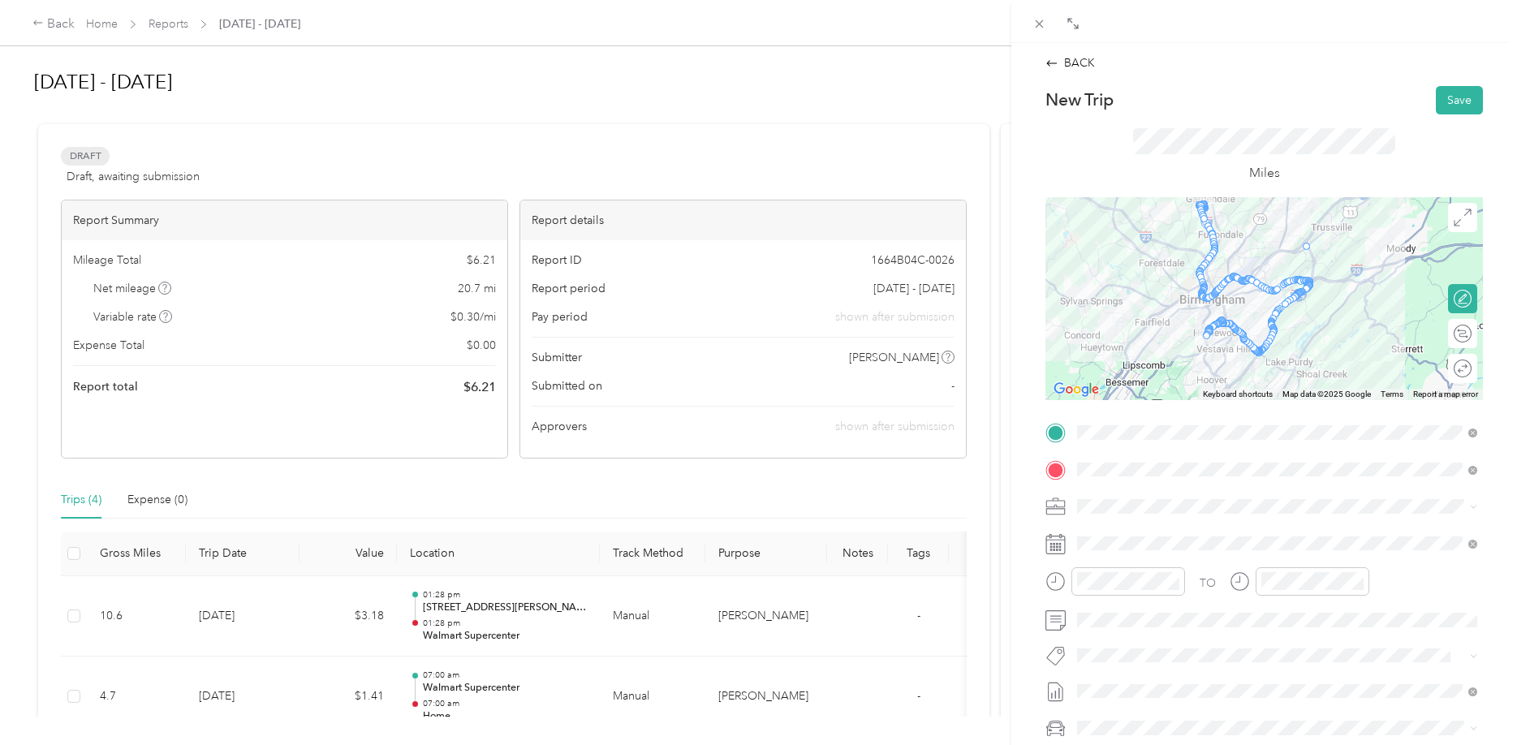
click at [1305, 299] on div at bounding box center [1484, 299] width 438 height 0
click at [1452, 104] on button "Save" at bounding box center [1459, 100] width 47 height 28
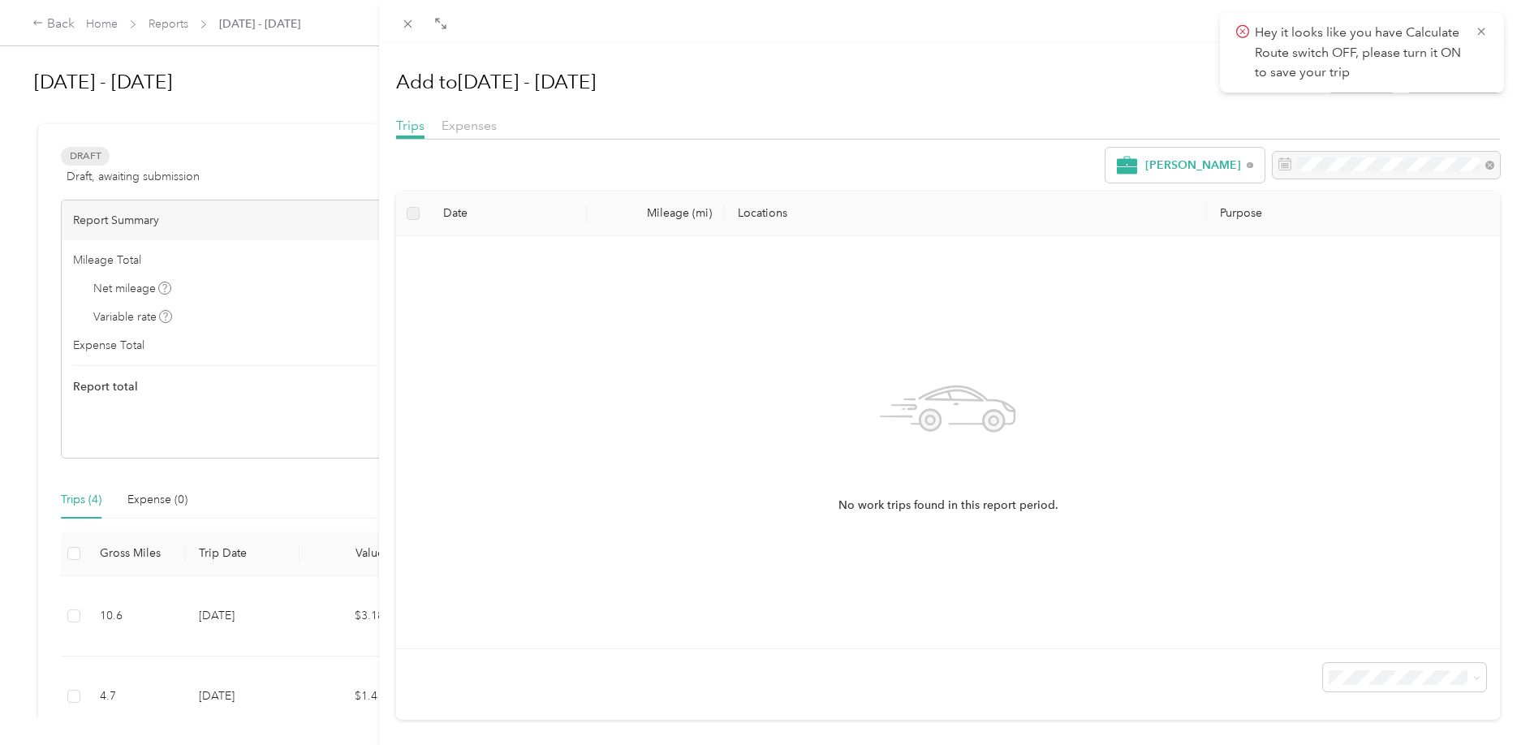
click at [1355, 342] on div "No work trips found in this report period." at bounding box center [948, 442] width 1078 height 386
click at [198, 605] on div "Add to [DATE] - [DATE] New trip New expense Trips Expenses [PERSON_NAME] Date M…" at bounding box center [758, 372] width 1517 height 745
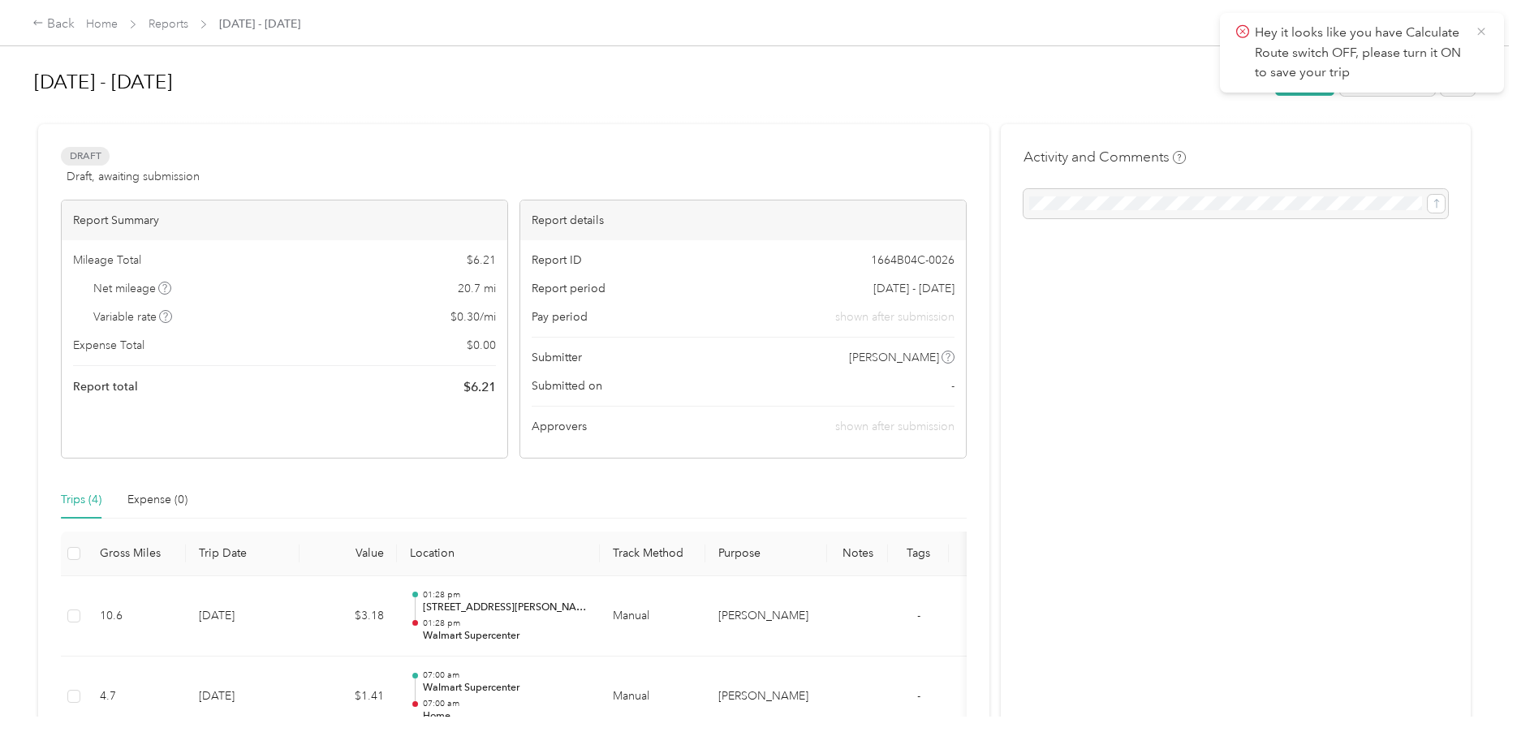
click at [1483, 37] on icon at bounding box center [1481, 31] width 13 height 15
click at [1379, 85] on button "Add to report" at bounding box center [1387, 81] width 95 height 28
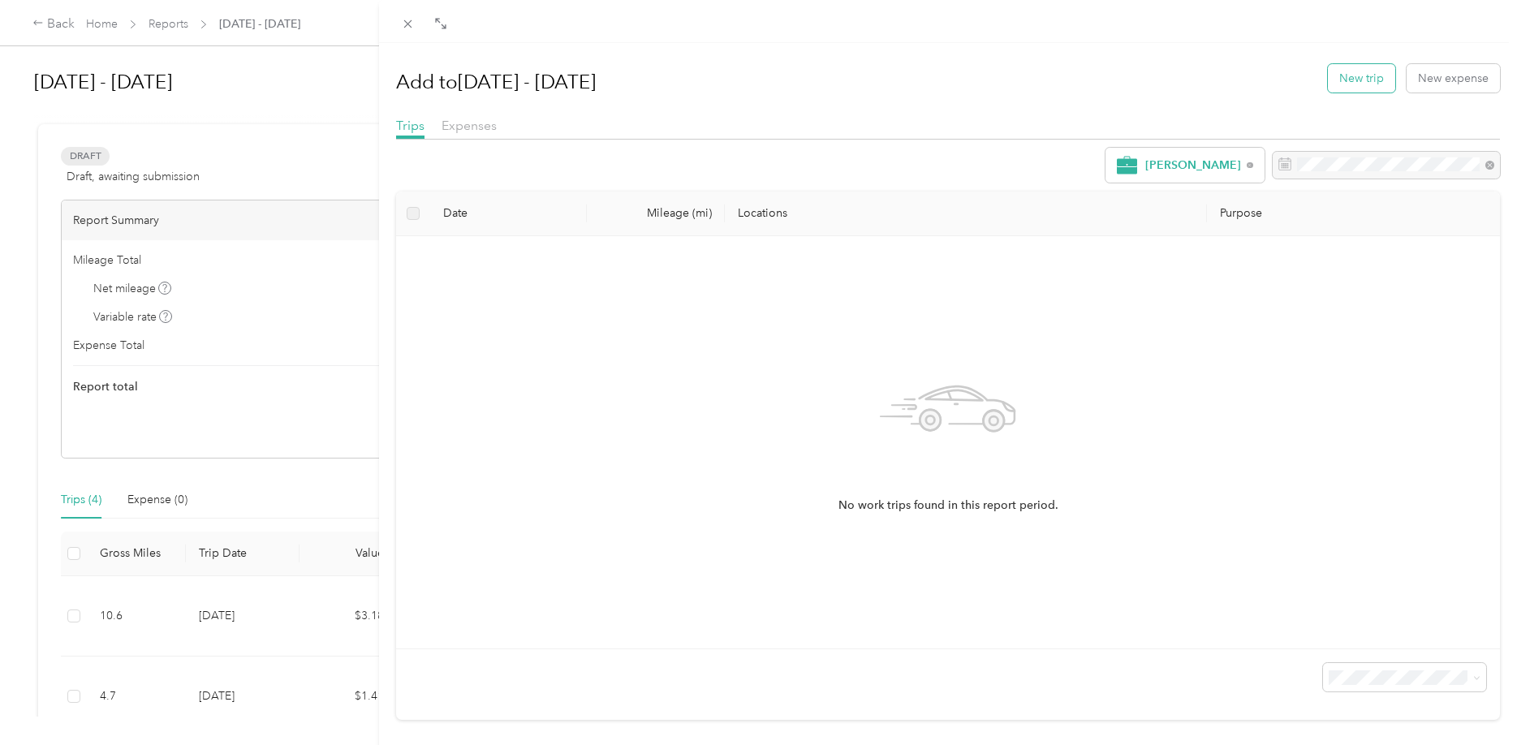
click at [1373, 67] on button "New trip" at bounding box center [1361, 78] width 67 height 28
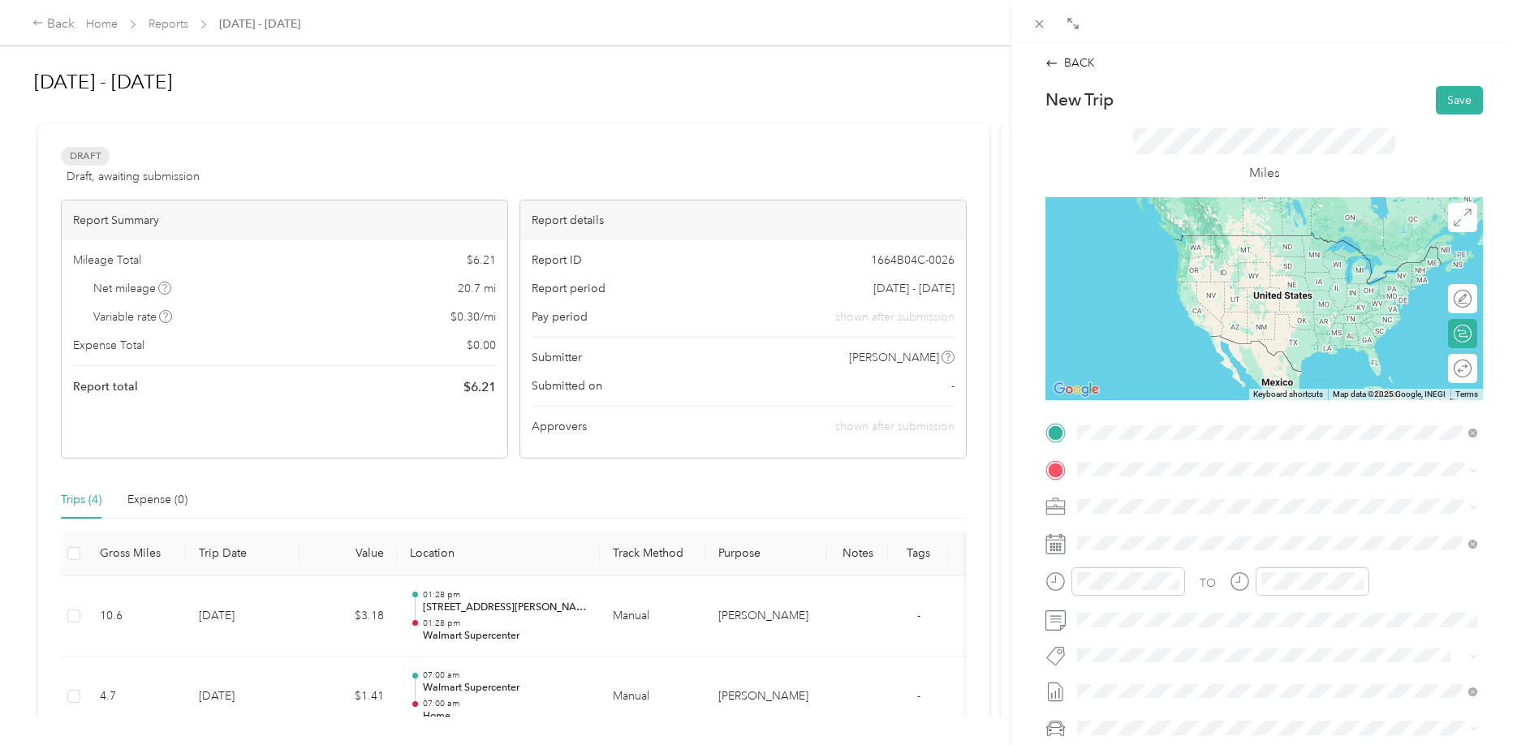
click at [1174, 513] on div "TEAM Walmart Supercenter [STREET_ADDRESS][PERSON_NAME]" at bounding box center [1204, 510] width 193 height 40
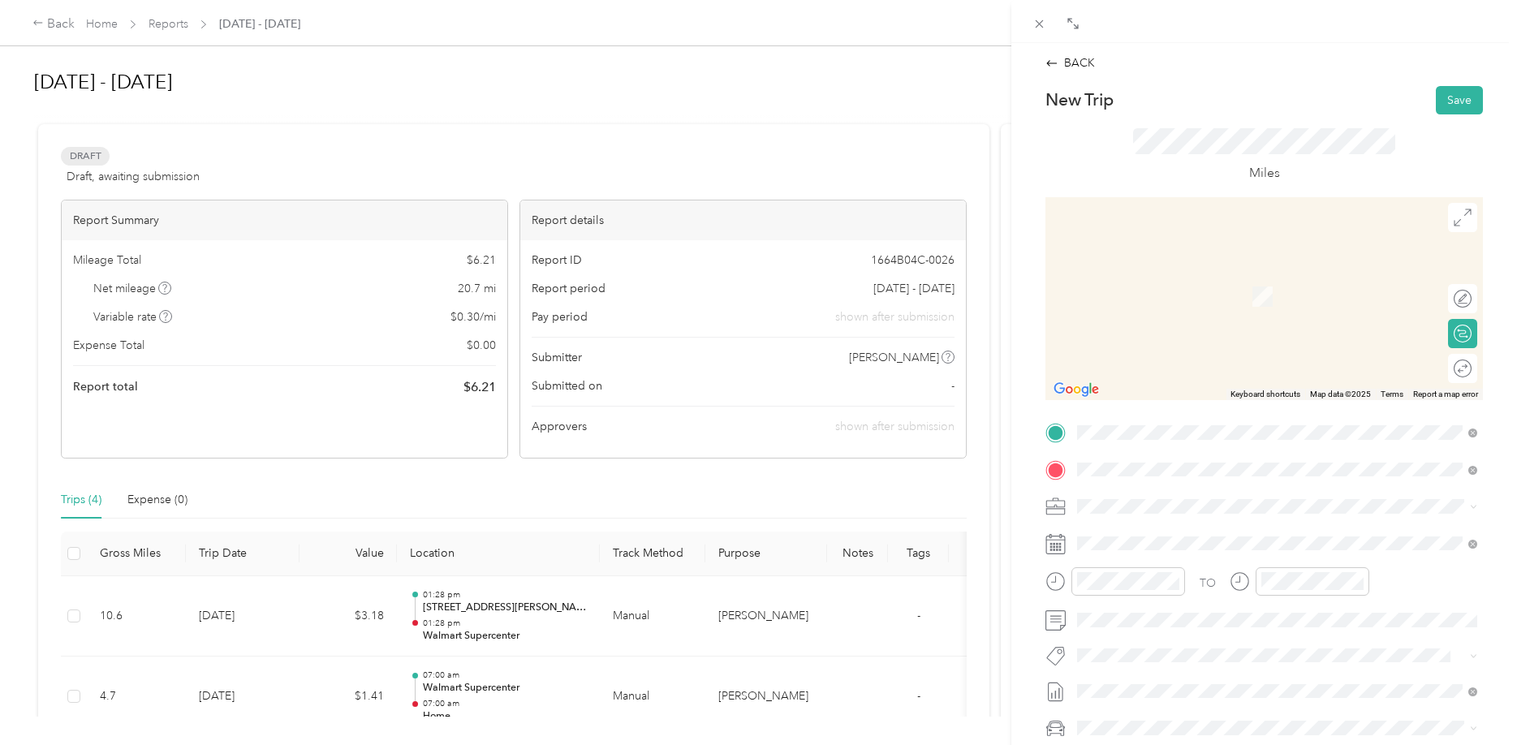
click at [1191, 541] on strong "Walmart Neighborhood Mkt" at bounding box center [1240, 536] width 152 height 15
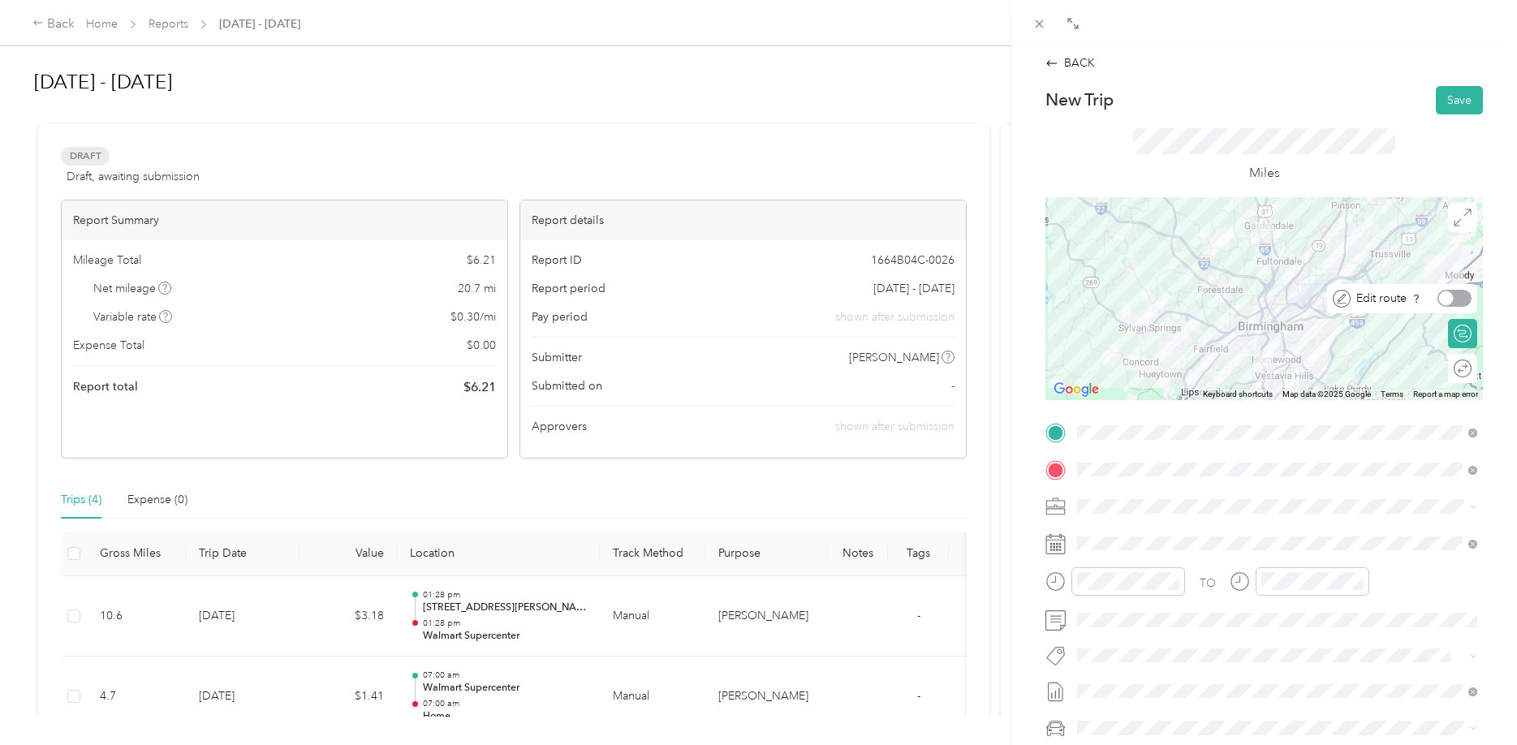
click at [1451, 303] on div at bounding box center [1446, 298] width 15 height 15
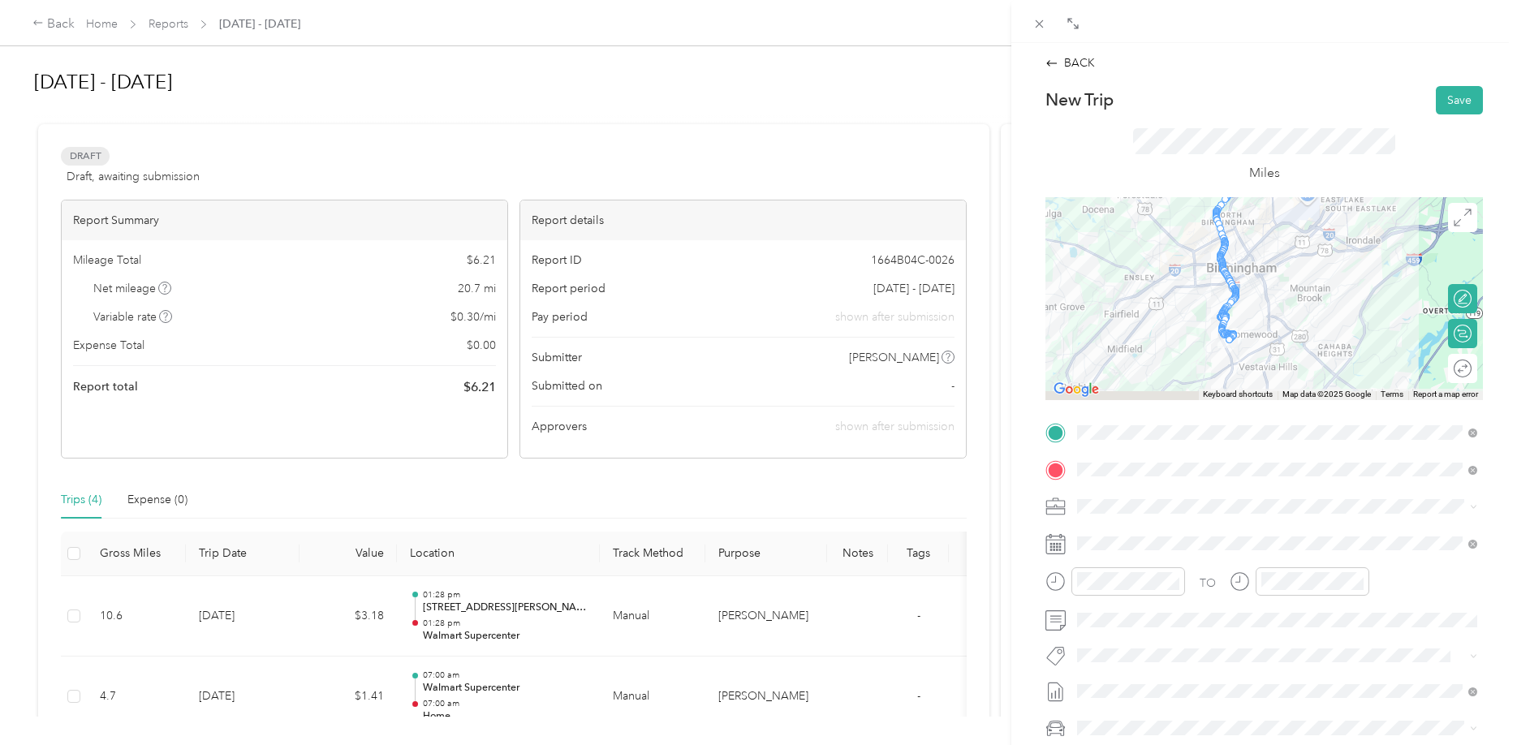
drag, startPoint x: 1258, startPoint y: 350, endPoint x: 1293, endPoint y: 281, distance: 77.7
click at [1293, 281] on div at bounding box center [1265, 298] width 438 height 203
drag, startPoint x: 1229, startPoint y: 287, endPoint x: 1191, endPoint y: 270, distance: 41.8
click at [1265, 299] on div at bounding box center [1484, 299] width 438 height 0
drag, startPoint x: 1232, startPoint y: 306, endPoint x: 1133, endPoint y: 334, distance: 102.8
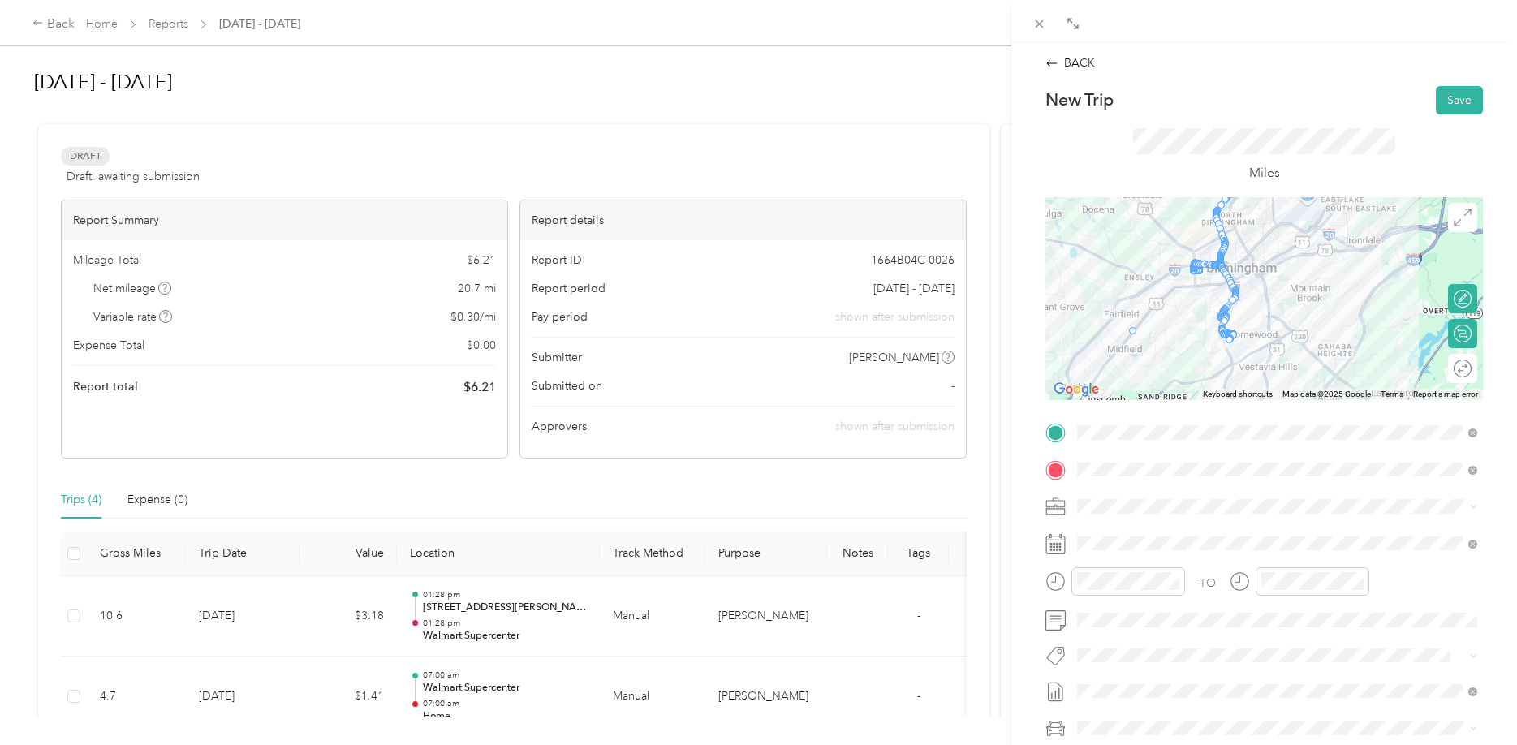
click at [1265, 299] on div at bounding box center [1484, 299] width 438 height 0
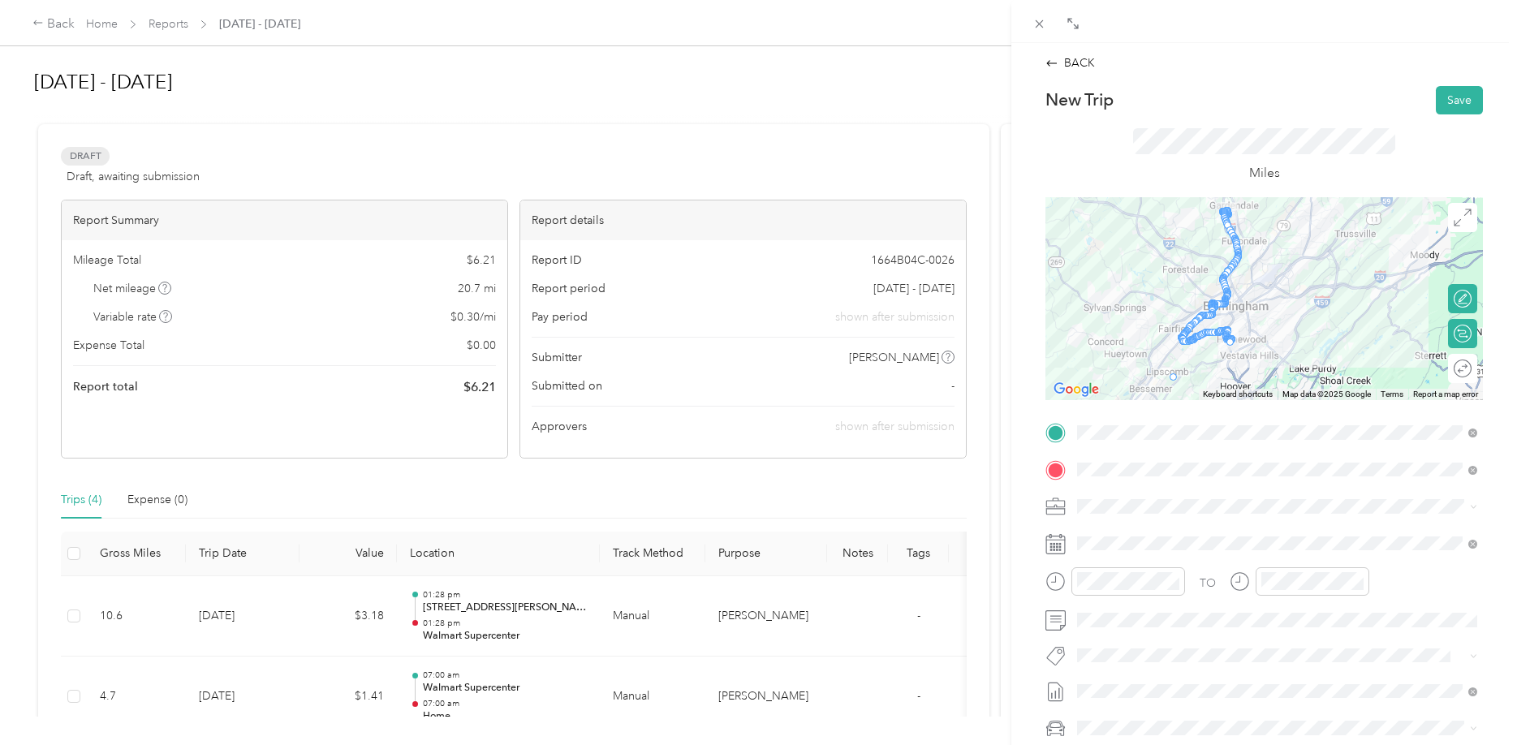
drag, startPoint x: 1184, startPoint y: 347, endPoint x: 1171, endPoint y: 380, distance: 35.0
click at [1265, 299] on div at bounding box center [1484, 299] width 438 height 0
click at [1454, 103] on button "Save" at bounding box center [1459, 100] width 47 height 28
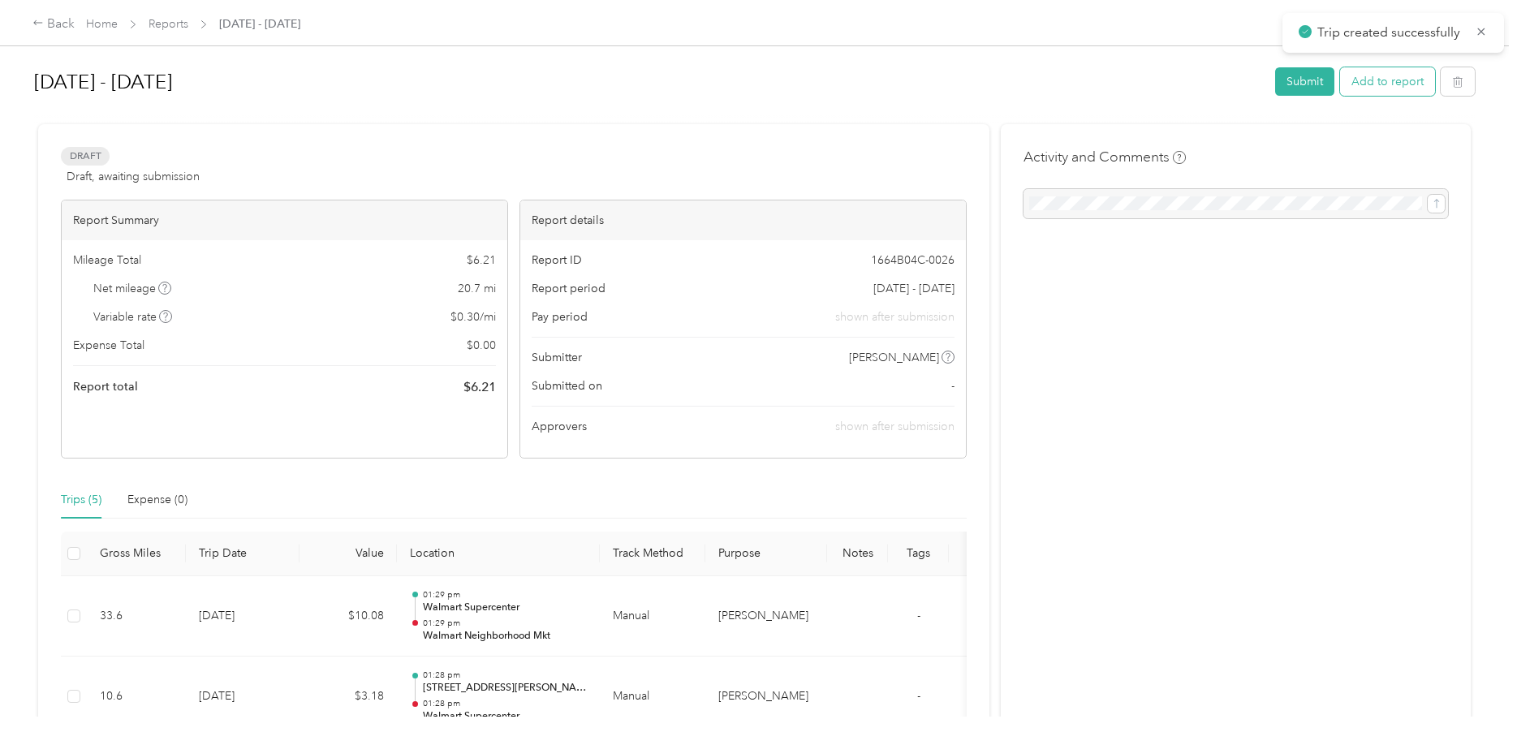
click at [1375, 84] on button "Add to report" at bounding box center [1387, 81] width 95 height 28
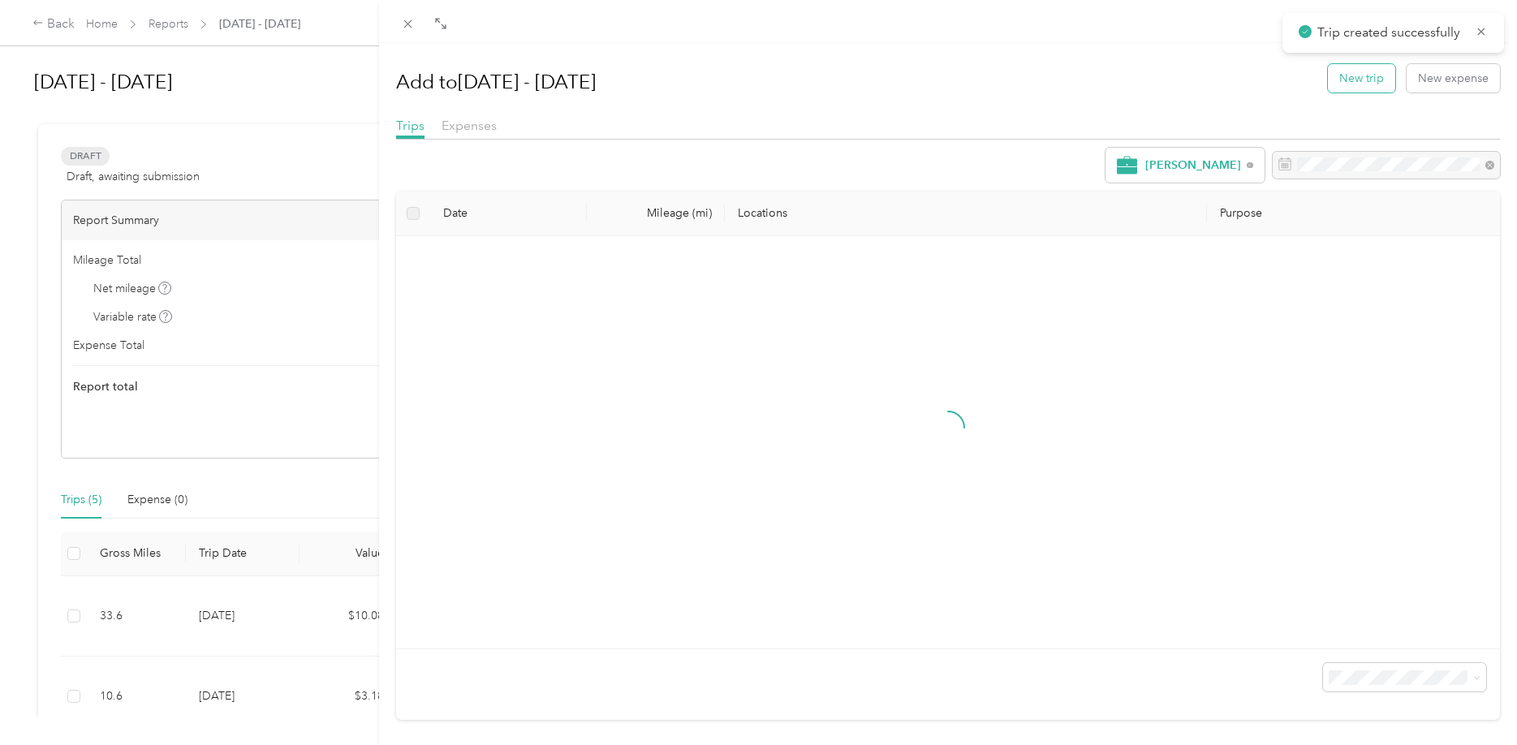
click at [1346, 89] on button "New trip" at bounding box center [1361, 78] width 67 height 28
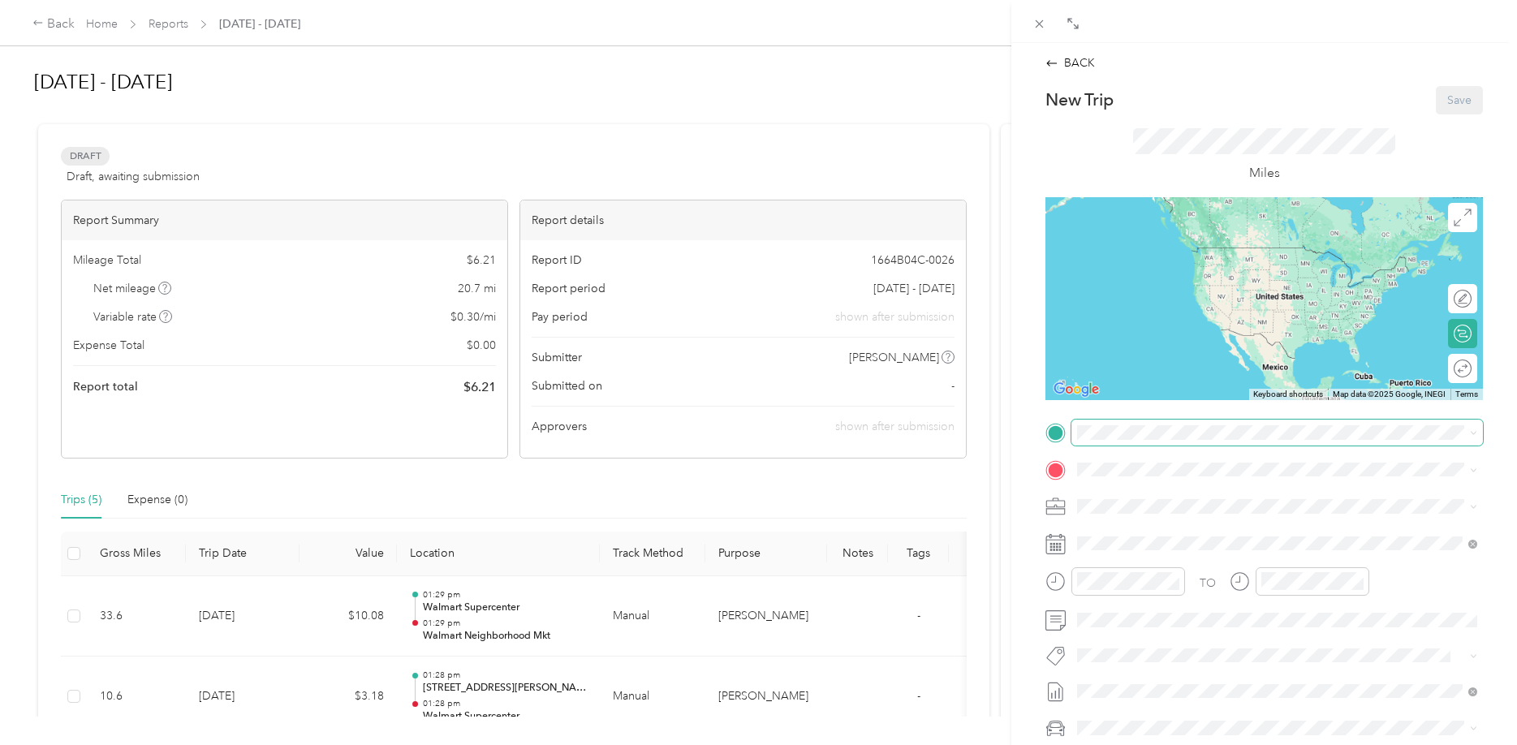
click at [1109, 442] on span at bounding box center [1278, 433] width 412 height 26
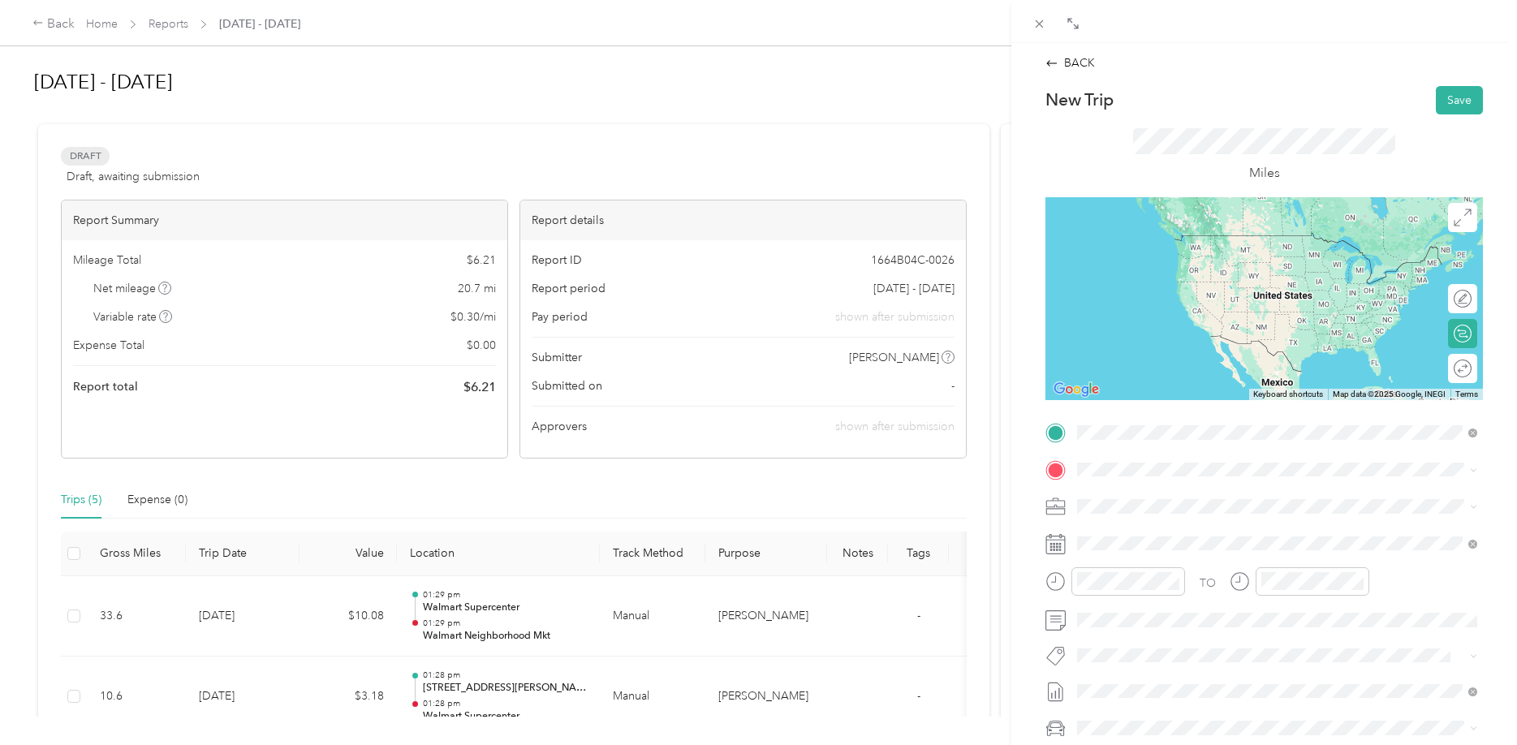
click at [1162, 507] on div "TEAM Walmart Neighborhood Mkt" at bounding box center [1212, 500] width 208 height 20
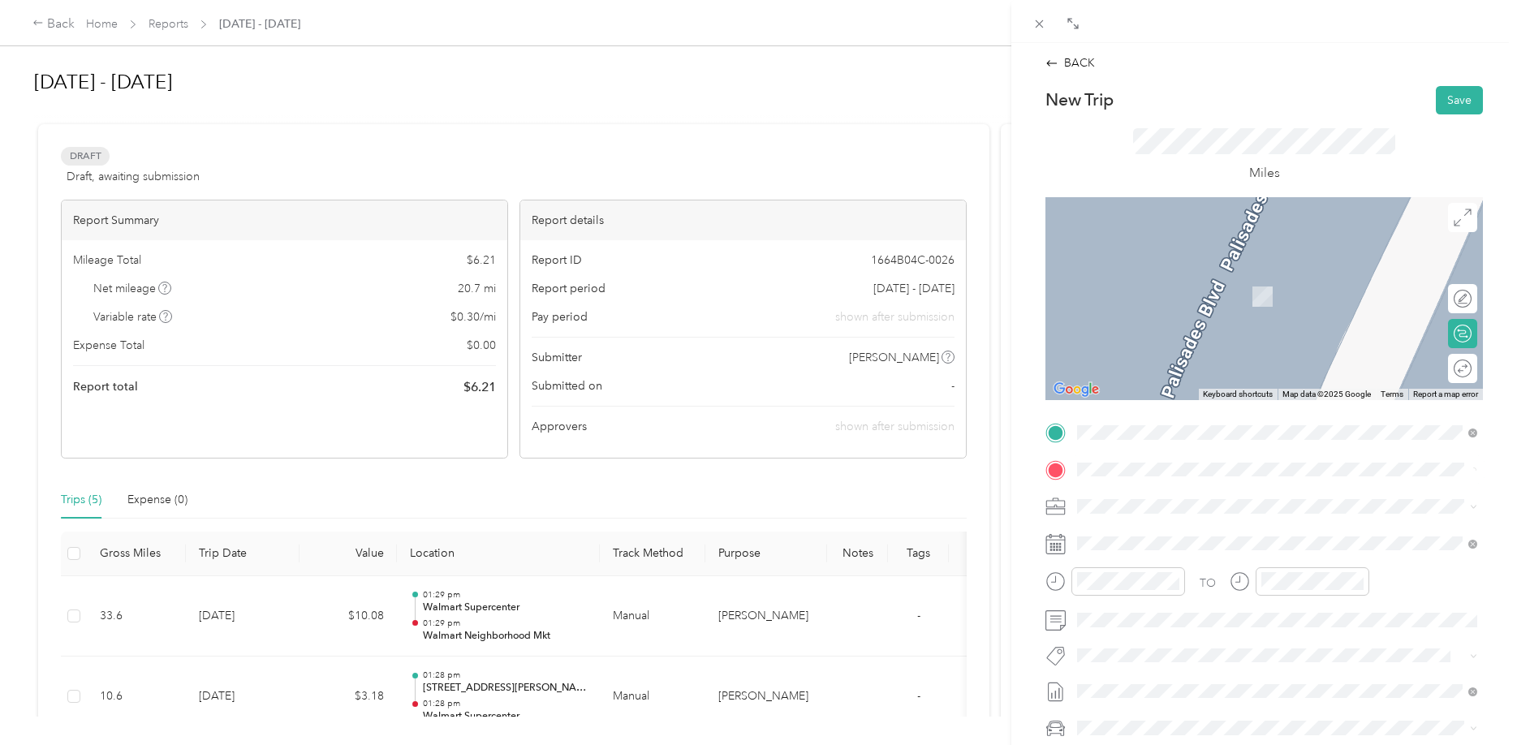
click at [1140, 536] on span "[GEOGRAPHIC_DATA], [GEOGRAPHIC_DATA], [GEOGRAPHIC_DATA]" at bounding box center [1290, 528] width 364 height 15
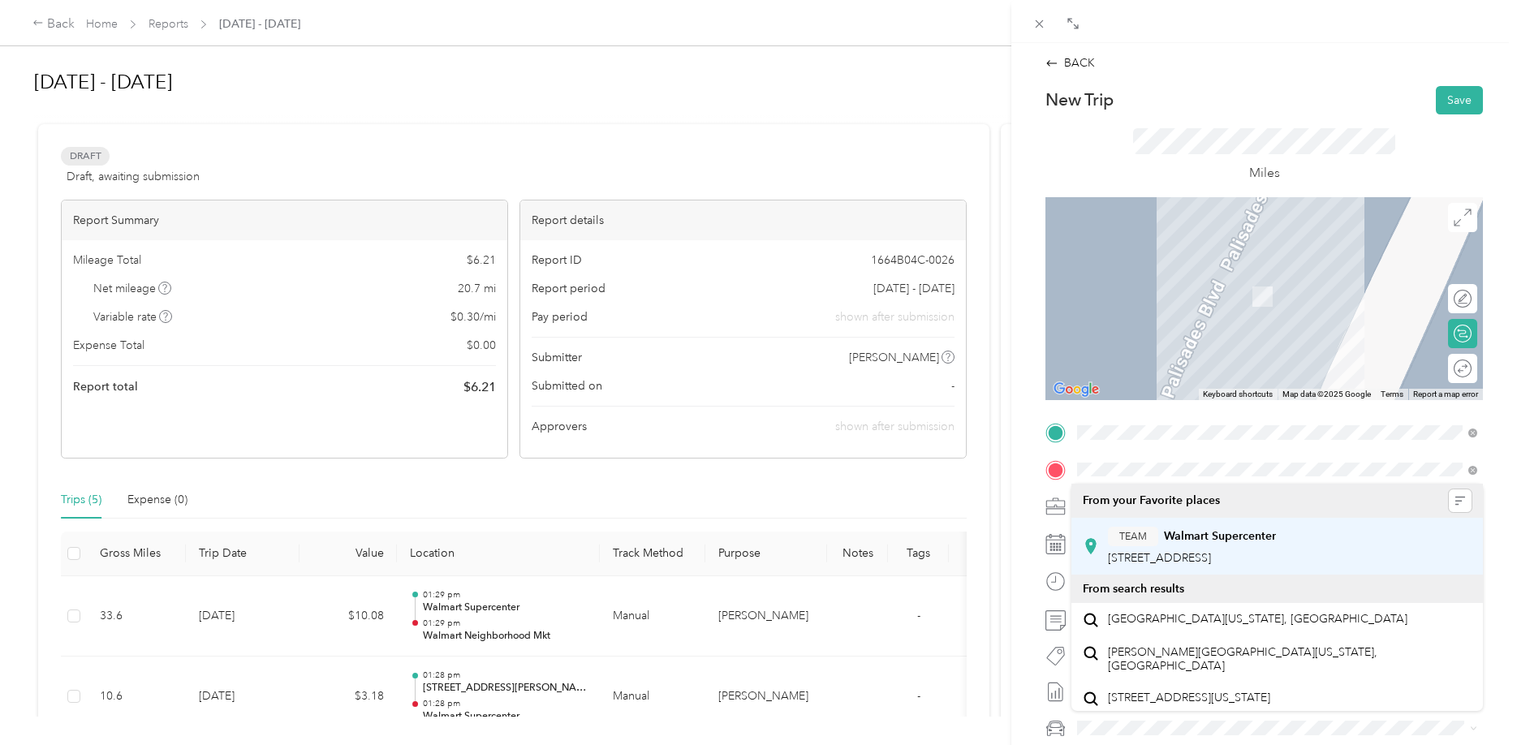
click at [1248, 546] on div "TEAM Walmart Supercenter [STREET_ADDRESS]" at bounding box center [1192, 547] width 168 height 40
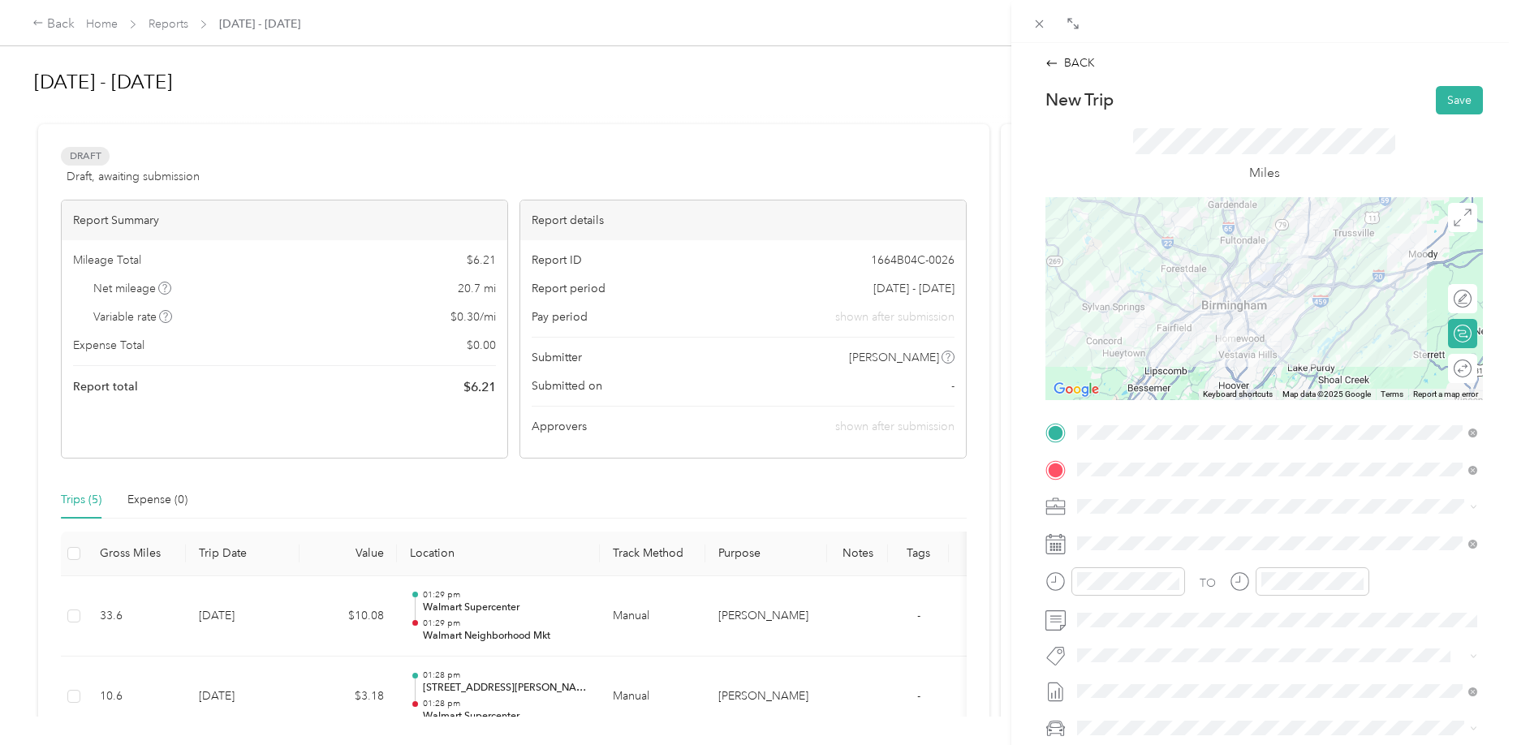
click at [1232, 243] on div at bounding box center [1265, 298] width 438 height 203
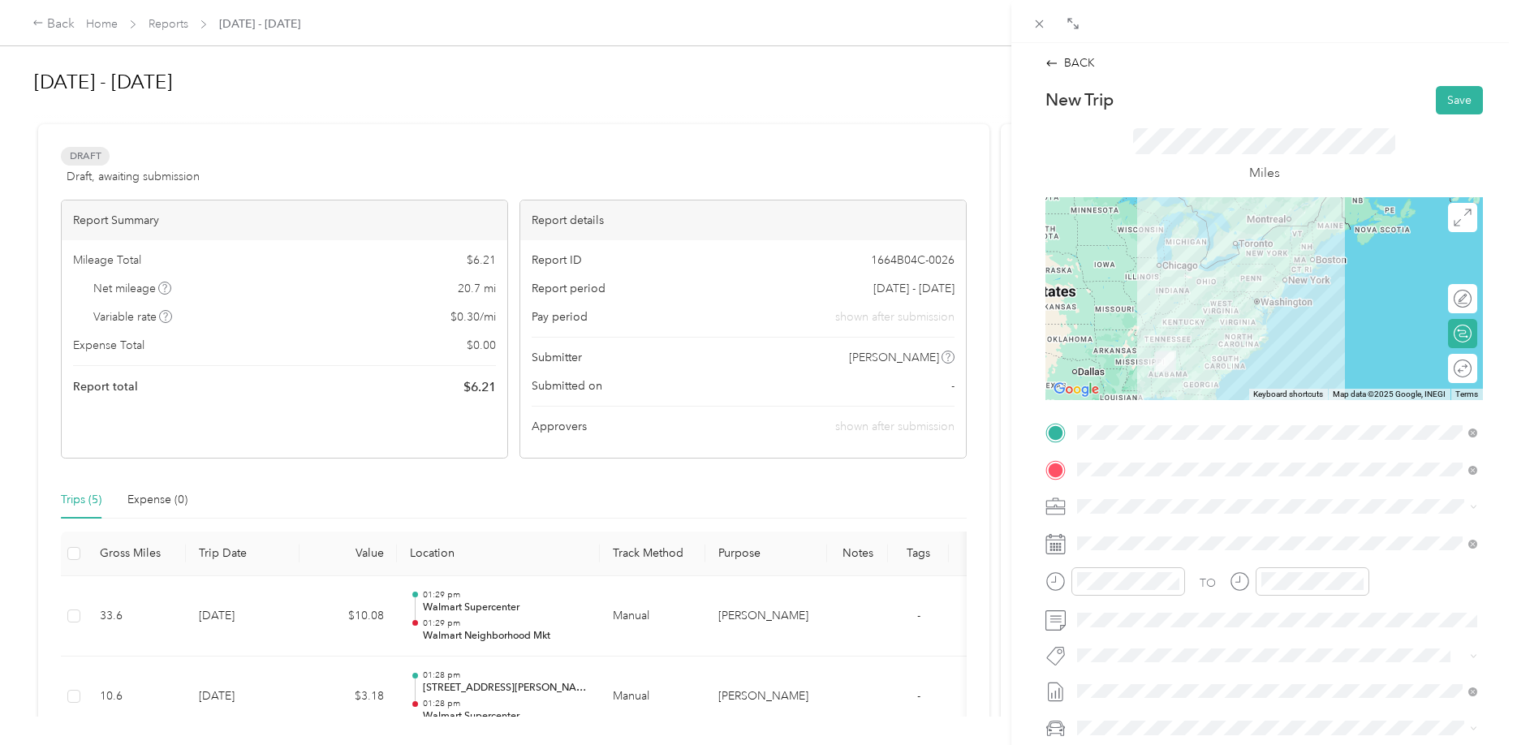
drag, startPoint x: 1150, startPoint y: 258, endPoint x: 1079, endPoint y: 262, distance: 70.7
click at [1079, 262] on div at bounding box center [1265, 298] width 438 height 203
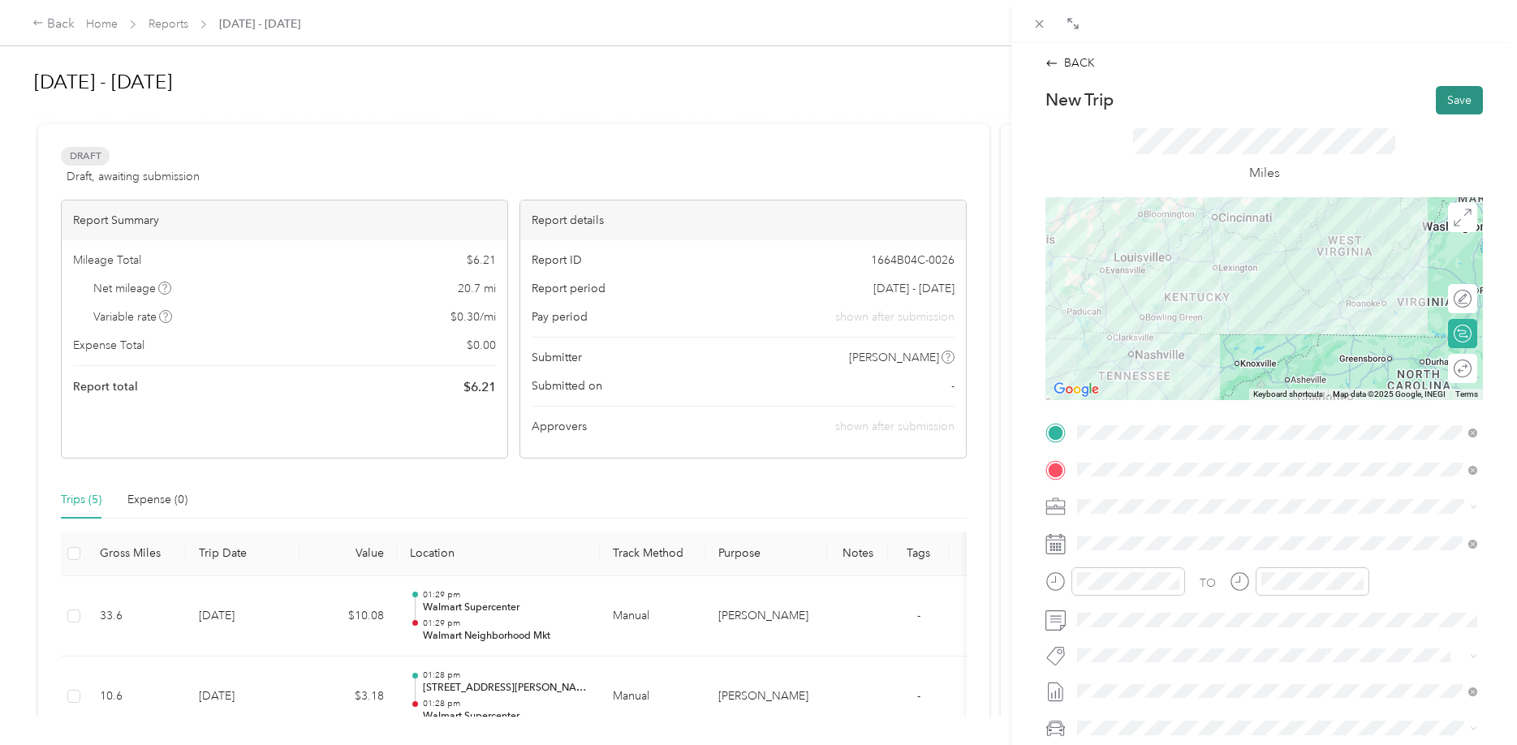
click at [1466, 100] on button "Save" at bounding box center [1459, 100] width 47 height 28
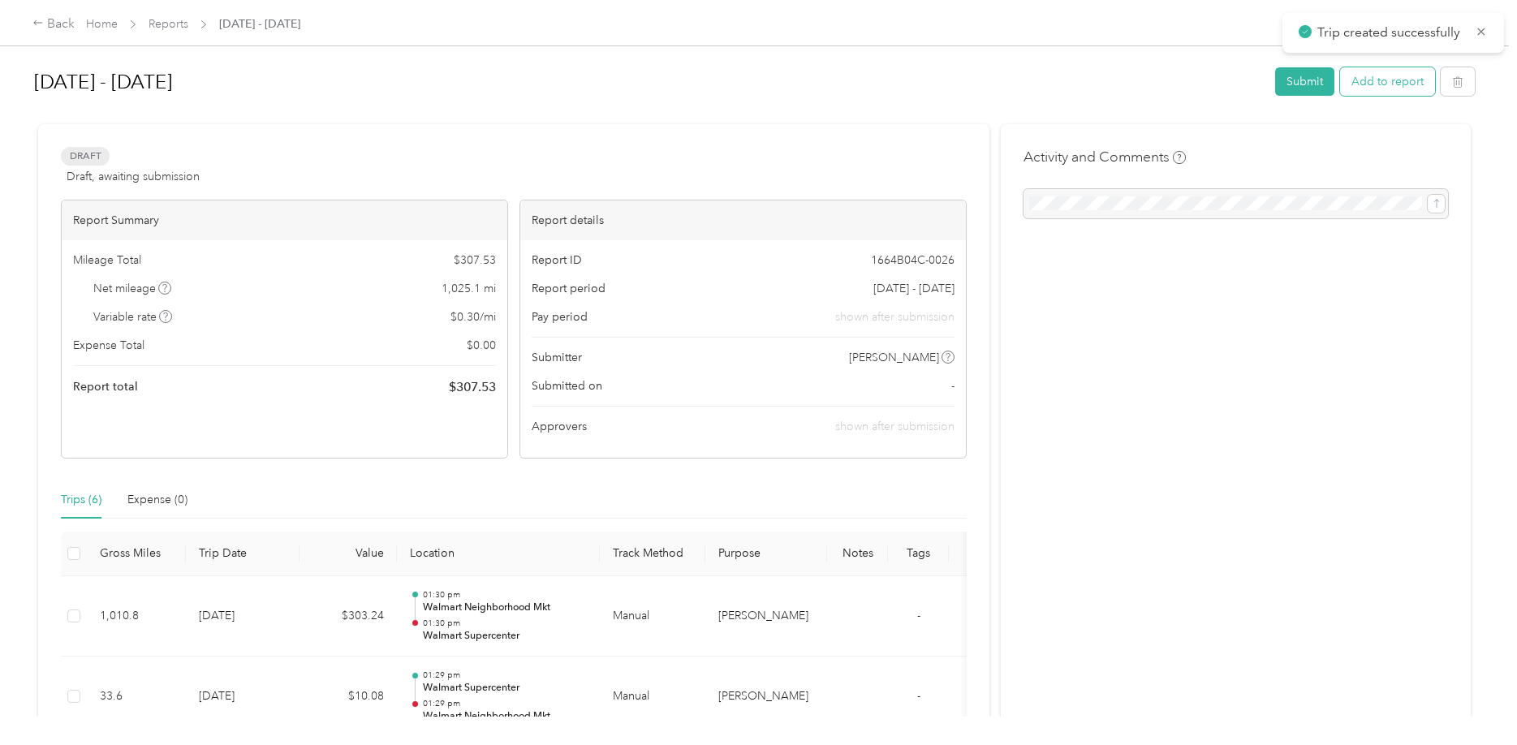
click at [1366, 88] on button "Add to report" at bounding box center [1387, 81] width 95 height 28
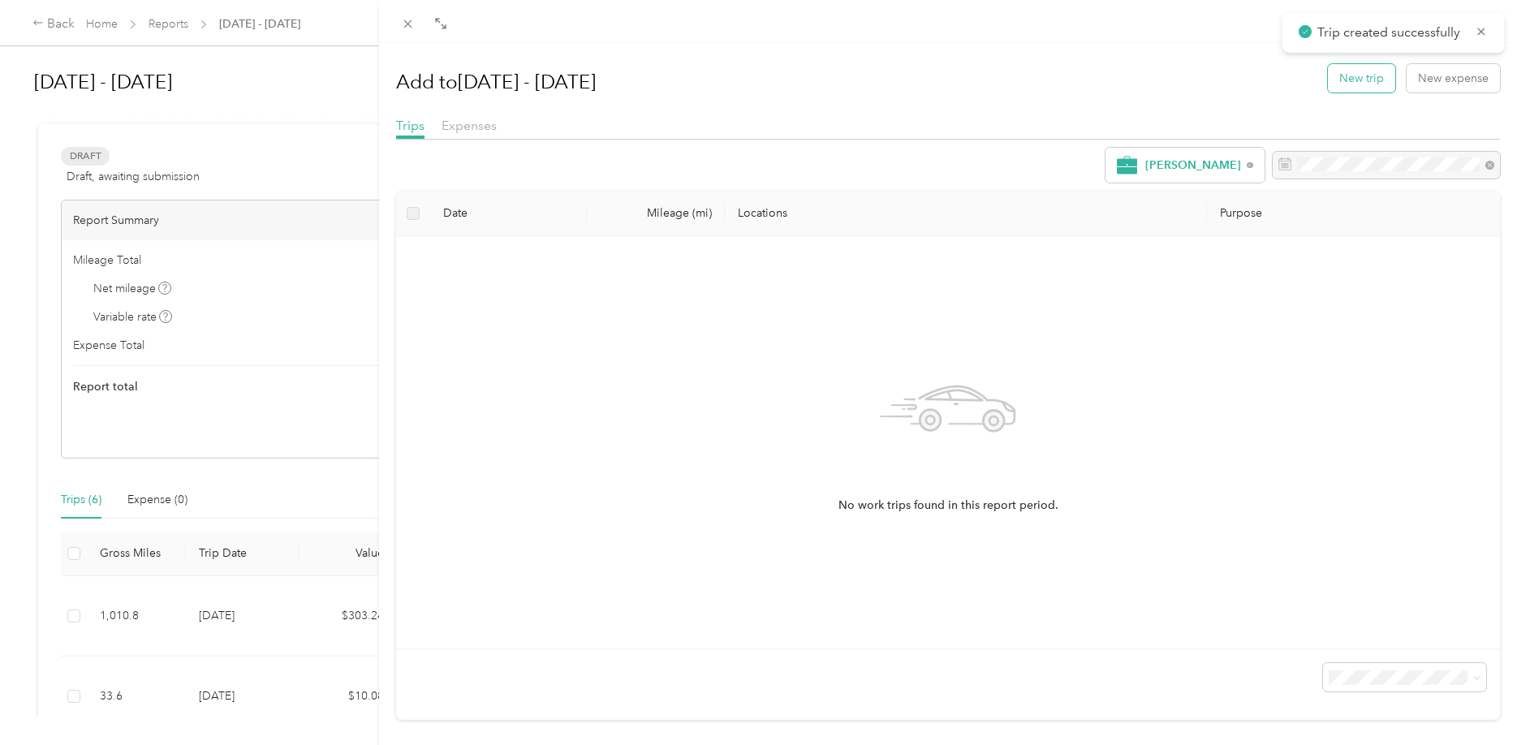
click at [1374, 74] on button "New trip" at bounding box center [1361, 78] width 67 height 28
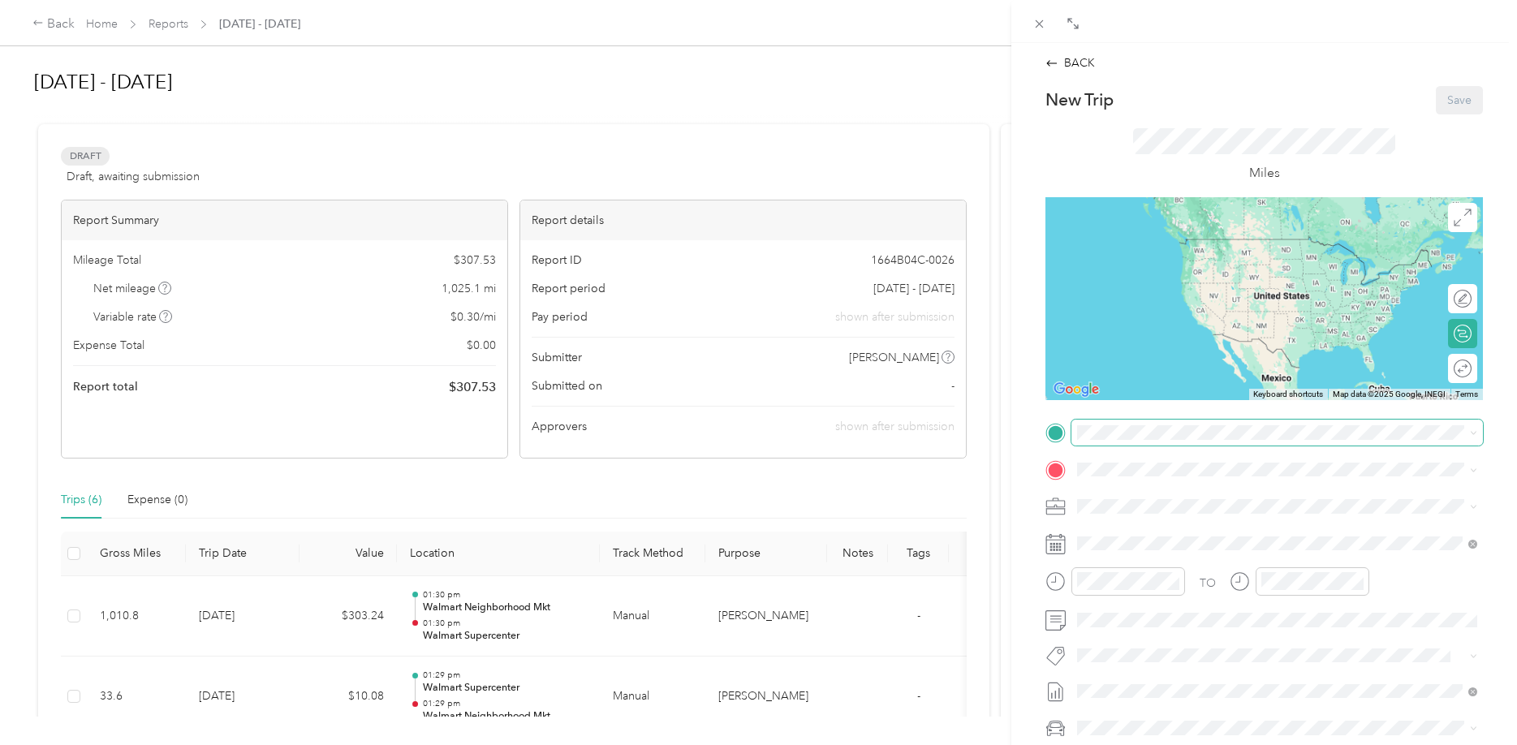
click at [1105, 421] on div "New Trip Save This trip cannot be edited because it is either under review, app…" at bounding box center [1265, 449] width 438 height 727
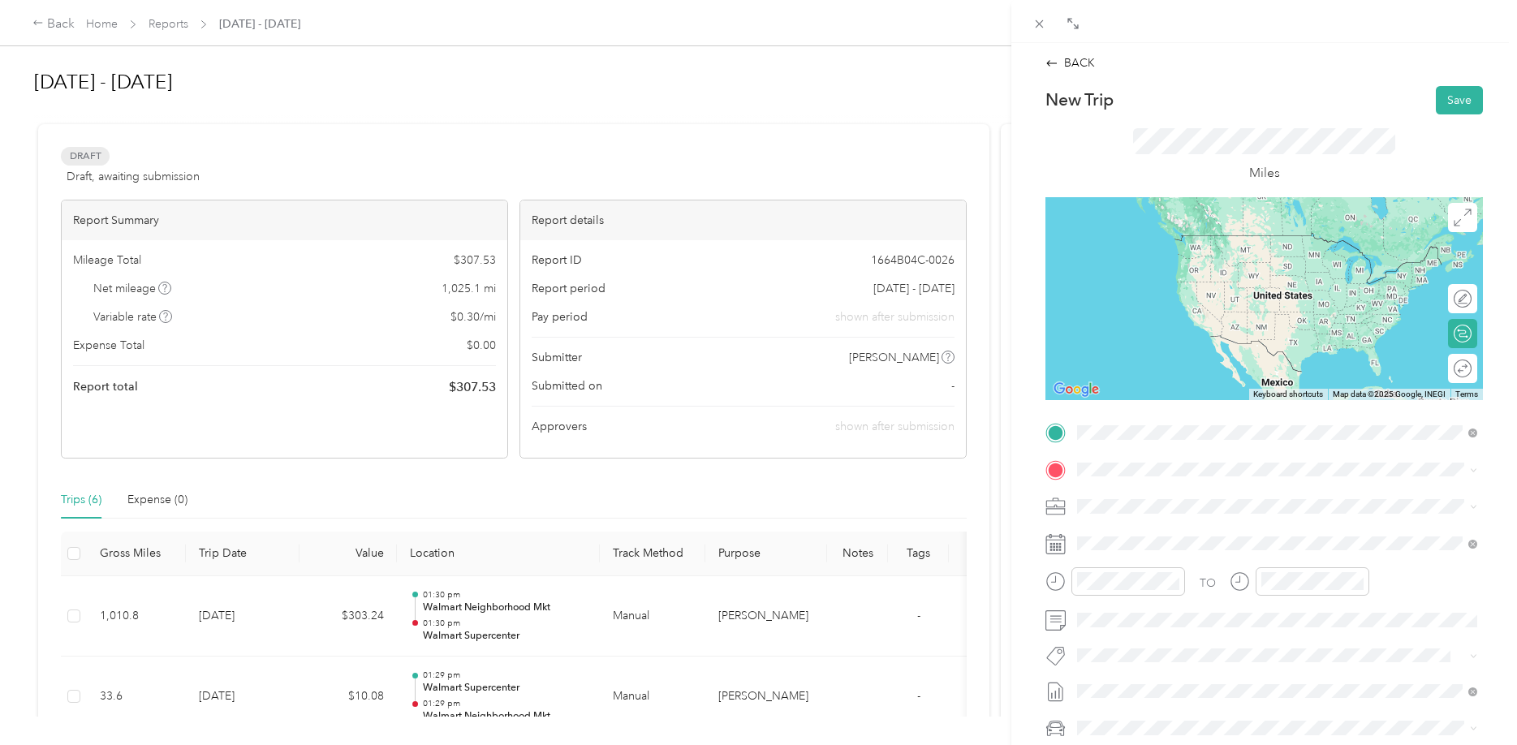
click at [1205, 497] on strong "Walmart Supercenter" at bounding box center [1220, 500] width 112 height 15
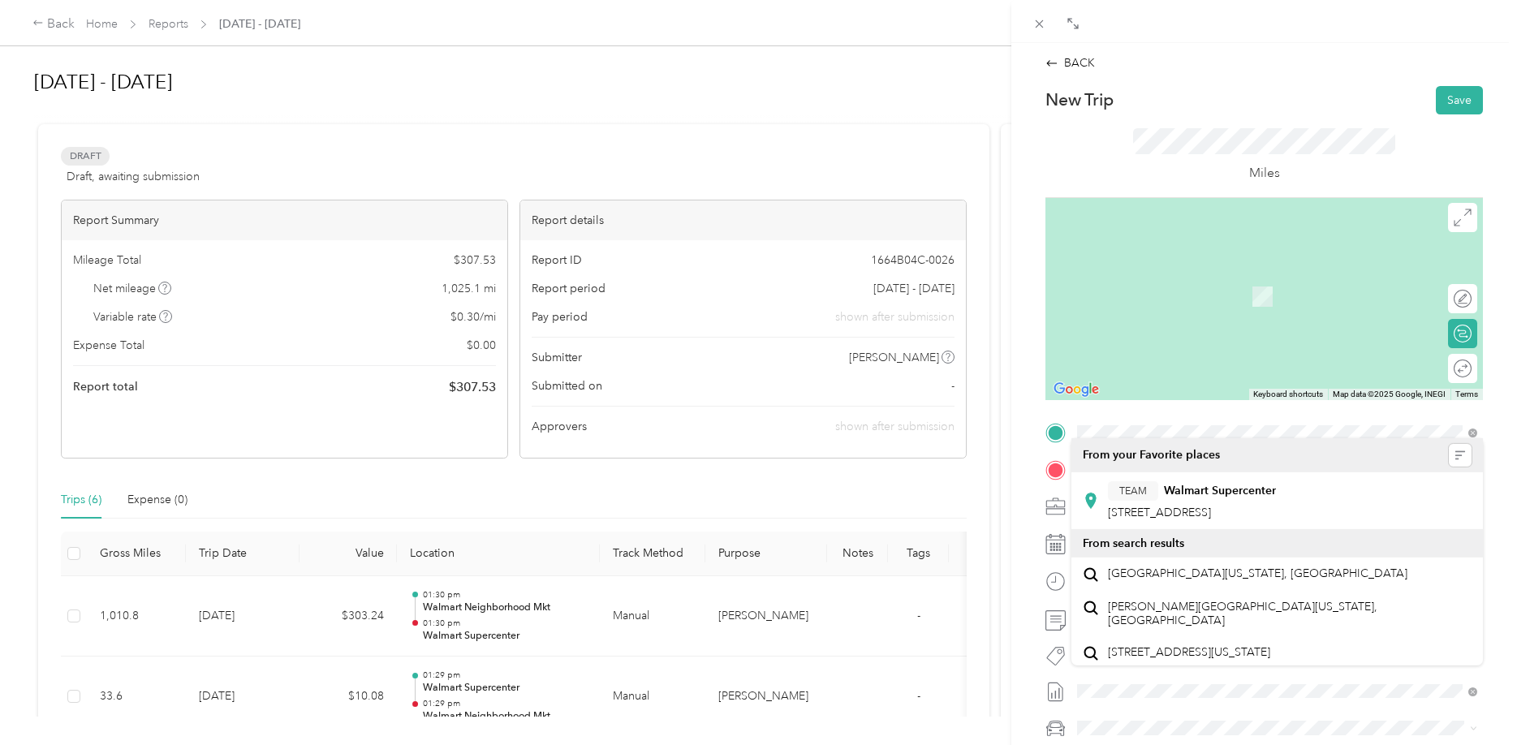
click at [1080, 462] on span at bounding box center [1278, 470] width 412 height 26
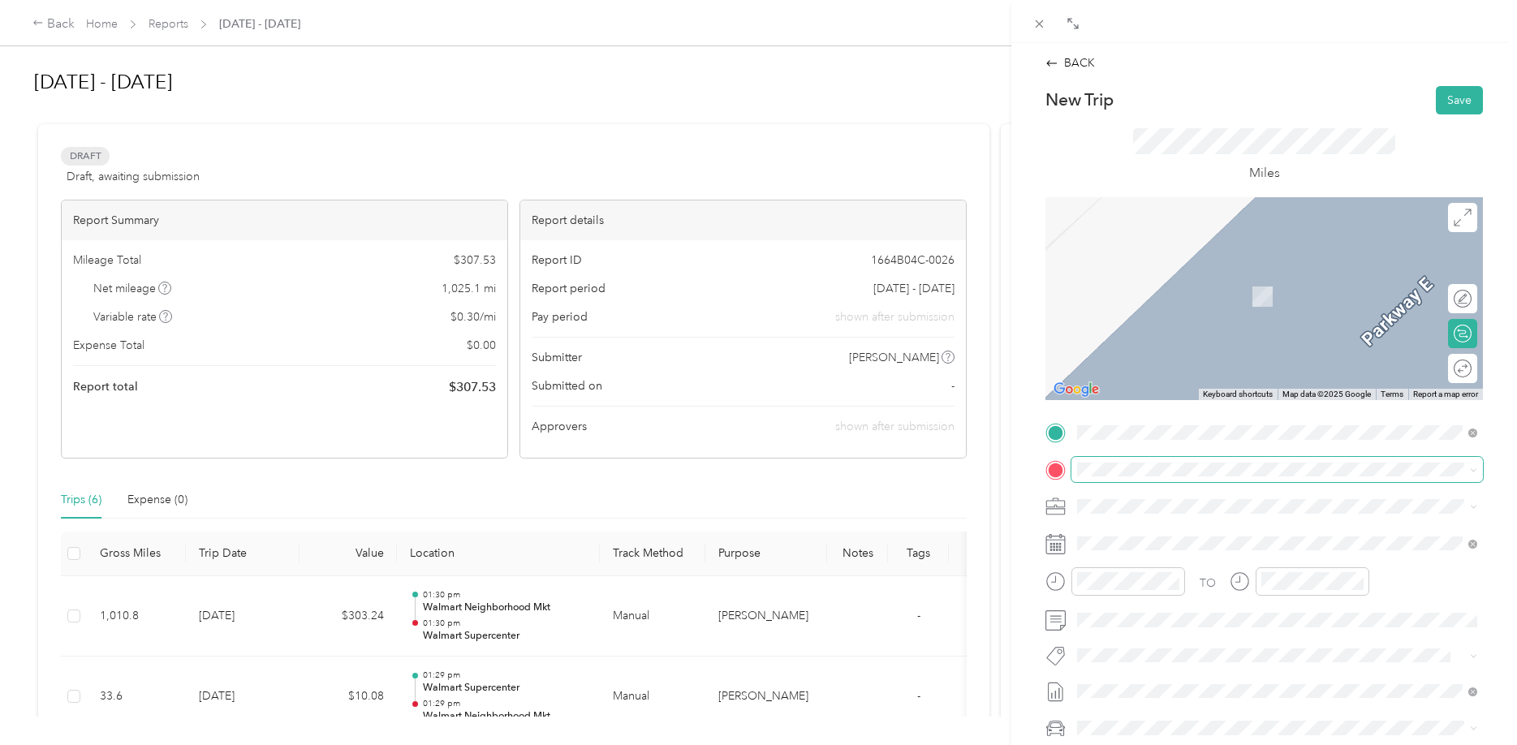
click at [1101, 461] on span at bounding box center [1278, 470] width 412 height 26
click at [1189, 539] on div "Home" at bounding box center [1234, 534] width 252 height 15
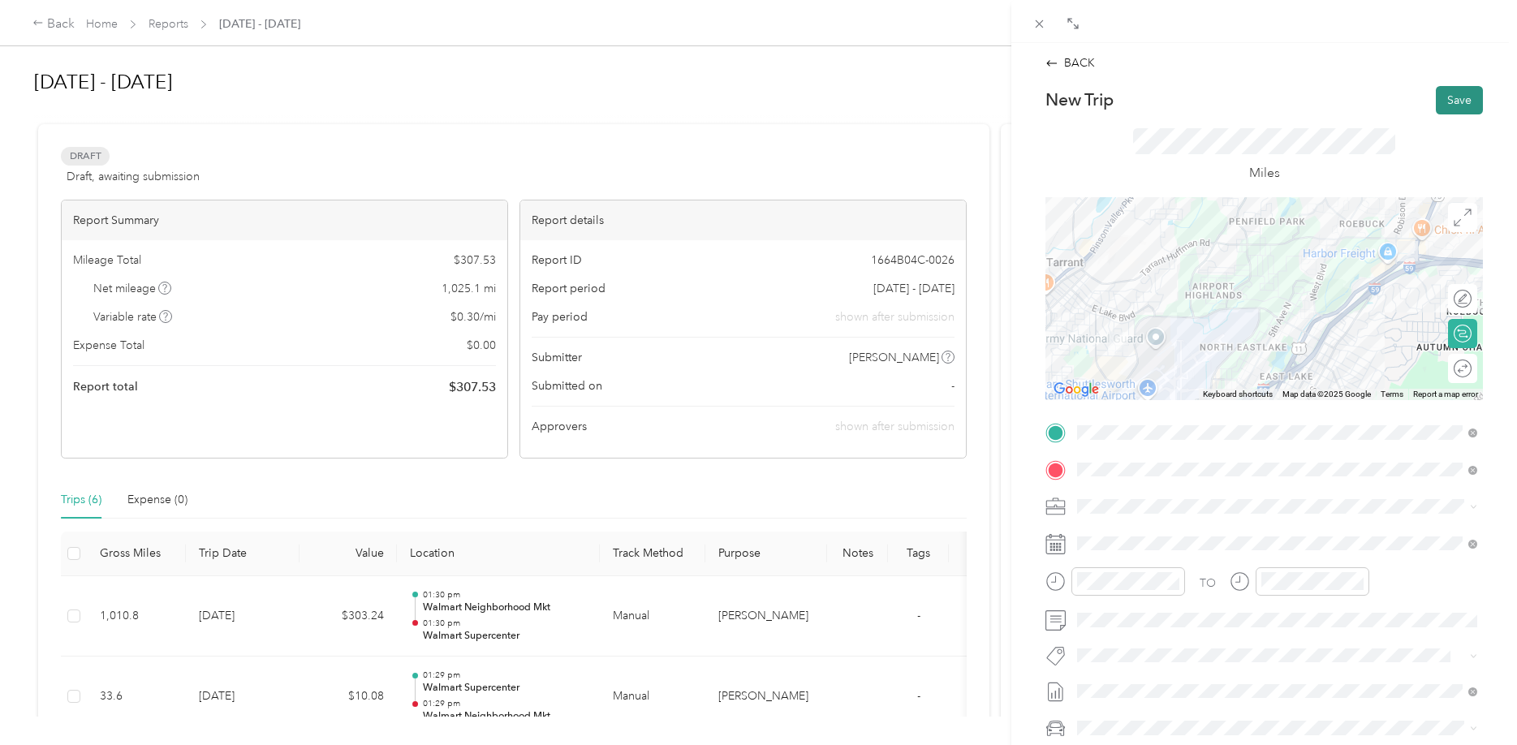
click at [1454, 92] on button "Save" at bounding box center [1459, 100] width 47 height 28
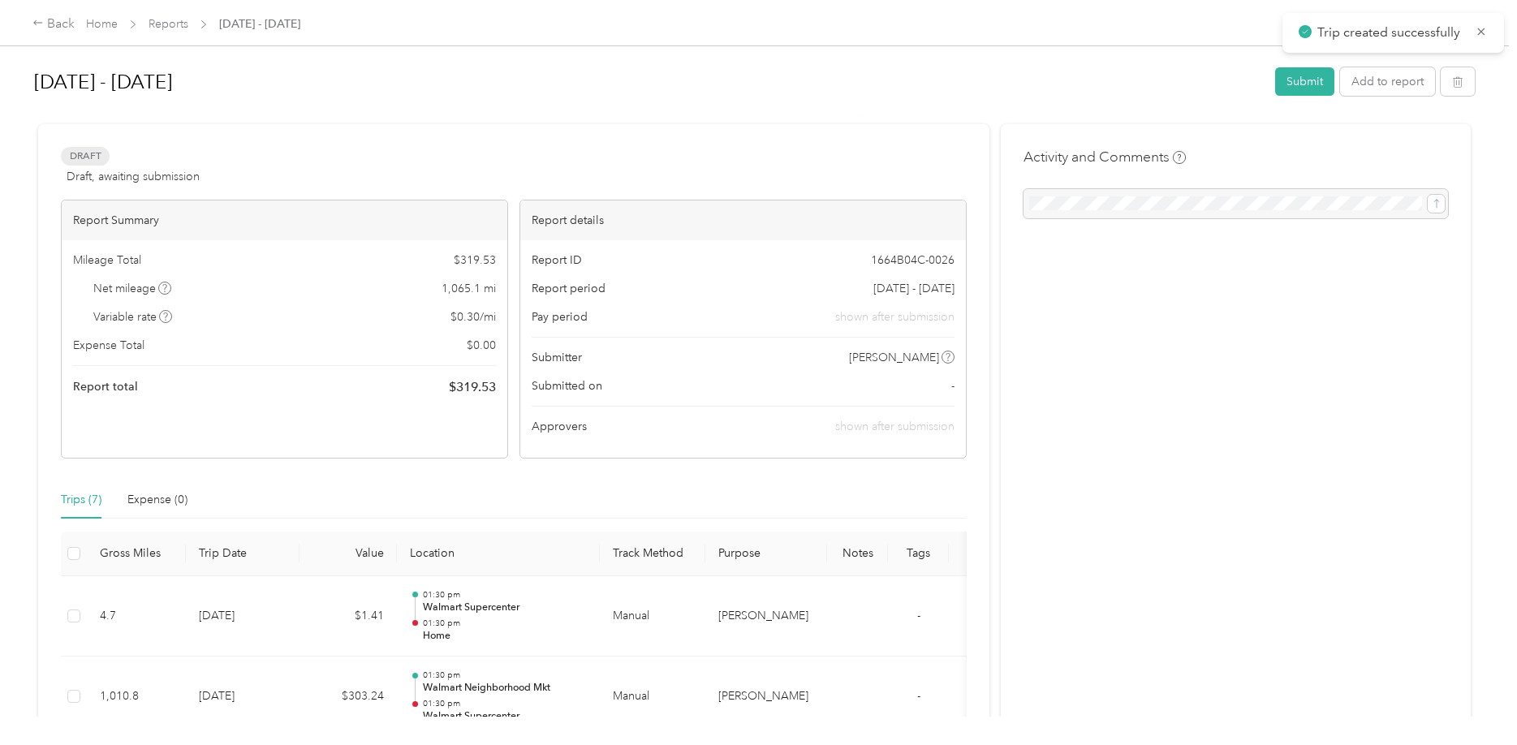
scroll to position [83, 0]
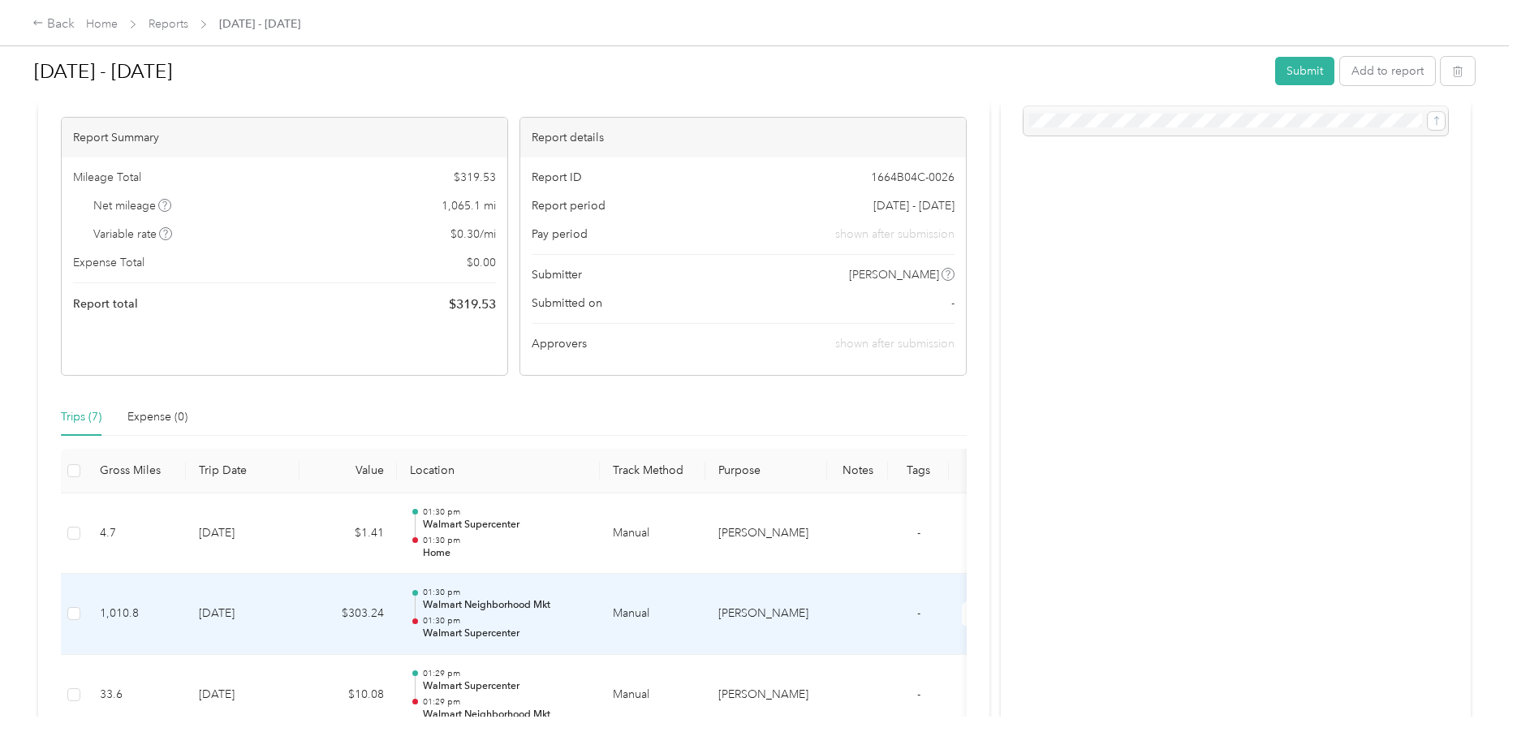
click at [578, 624] on p "01:30 pm" at bounding box center [505, 620] width 164 height 11
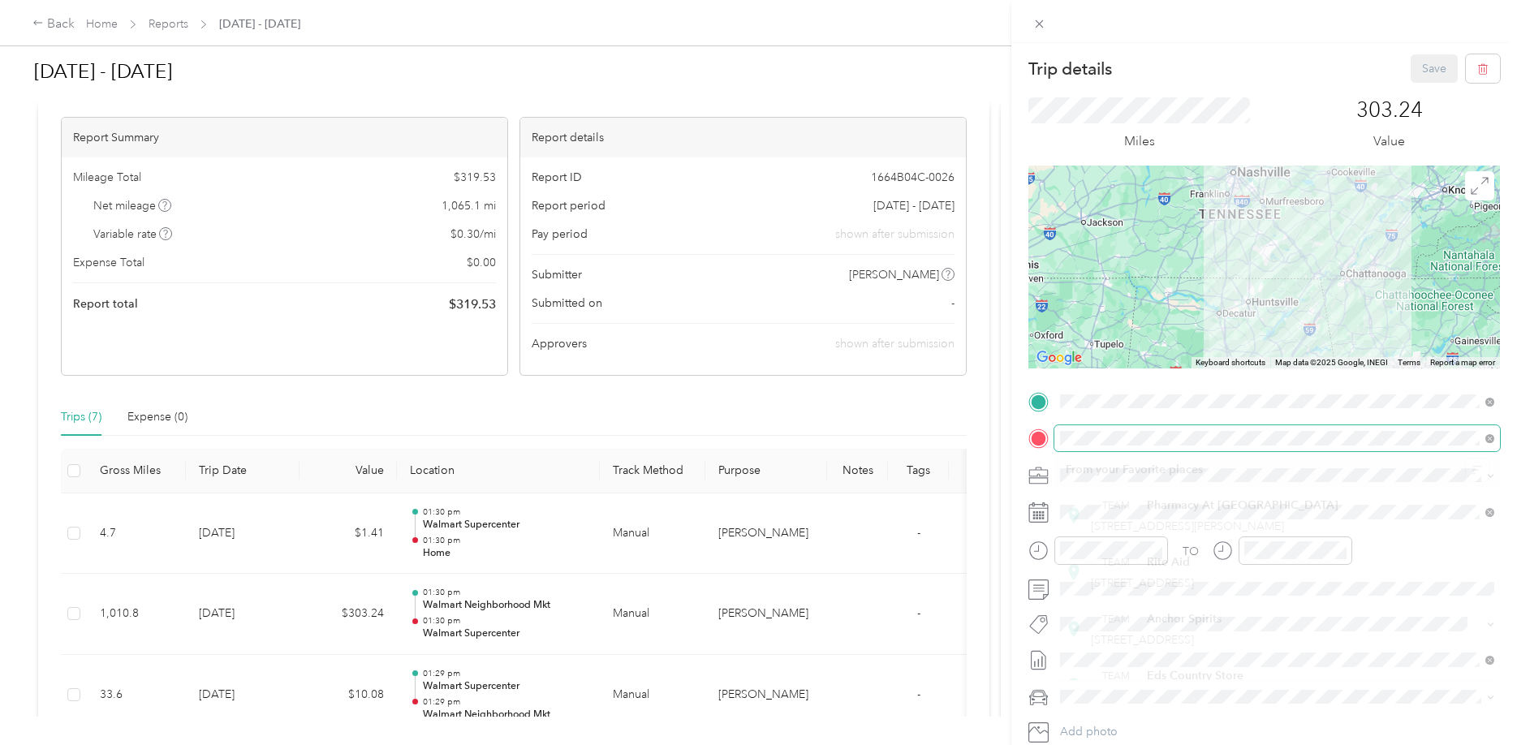
click at [1486, 438] on span at bounding box center [1487, 438] width 15 height 11
click at [1480, 192] on icon at bounding box center [1480, 186] width 18 height 18
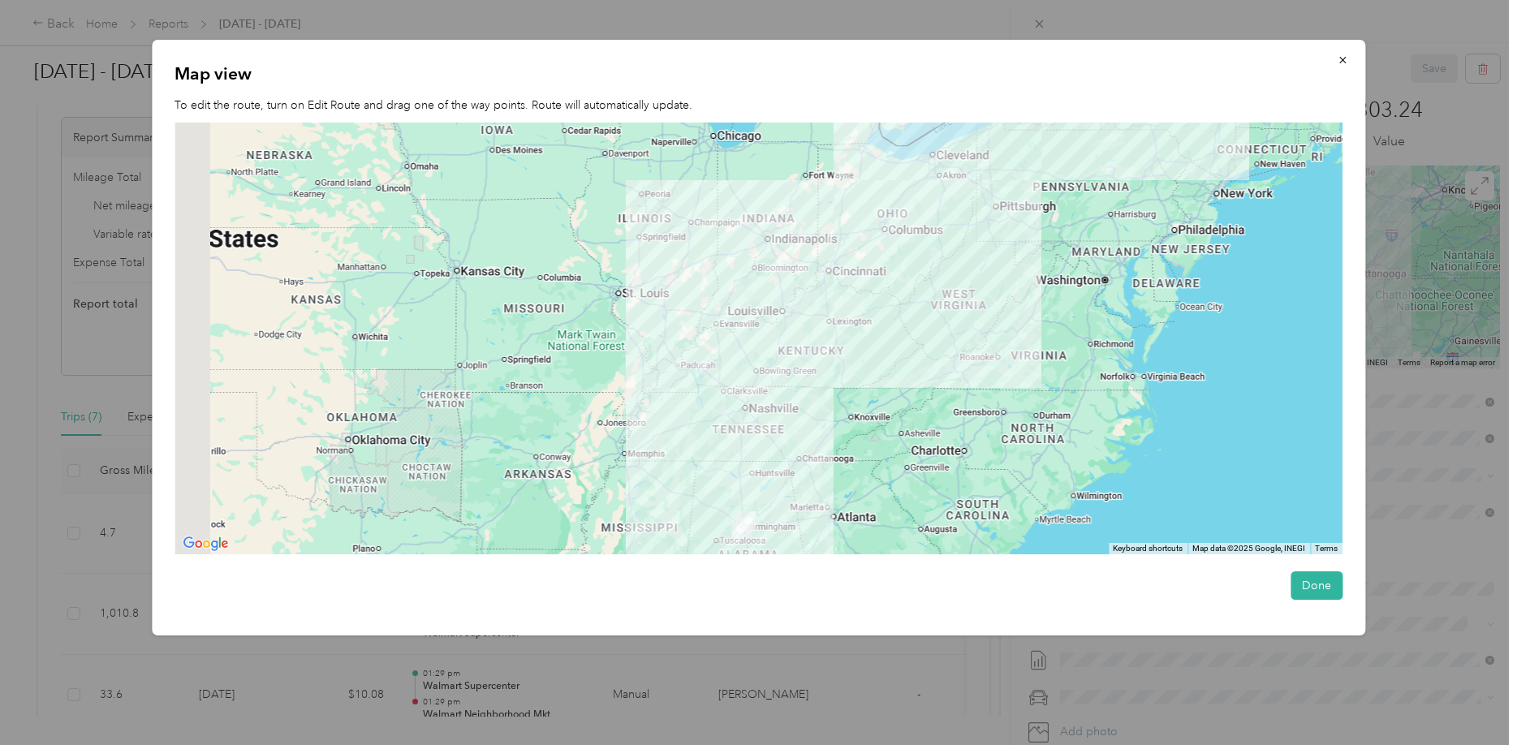
drag, startPoint x: 936, startPoint y: 300, endPoint x: 1033, endPoint y: 250, distance: 109.3
click at [1033, 250] on div at bounding box center [759, 339] width 1168 height 432
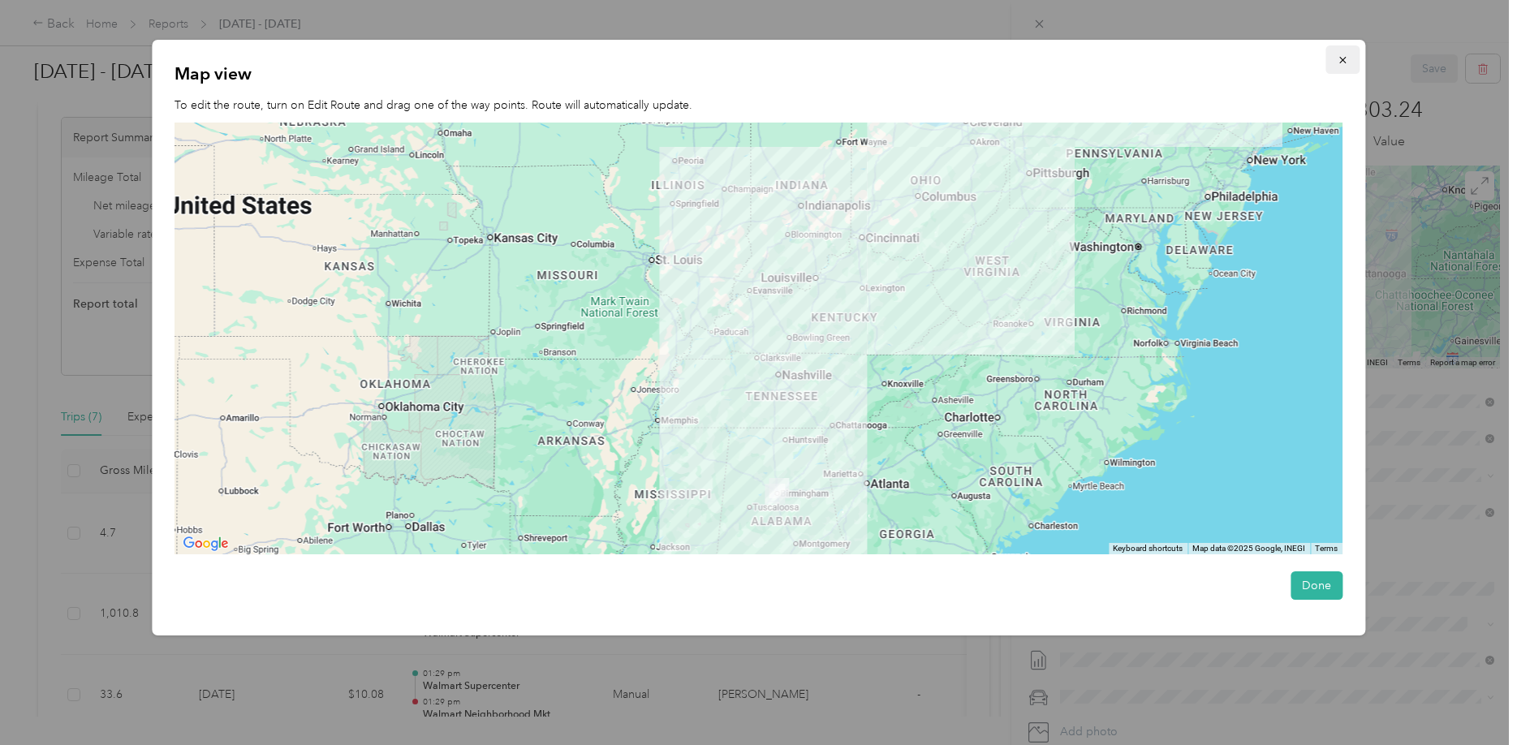
click at [1343, 61] on icon "button" at bounding box center [1343, 60] width 6 height 6
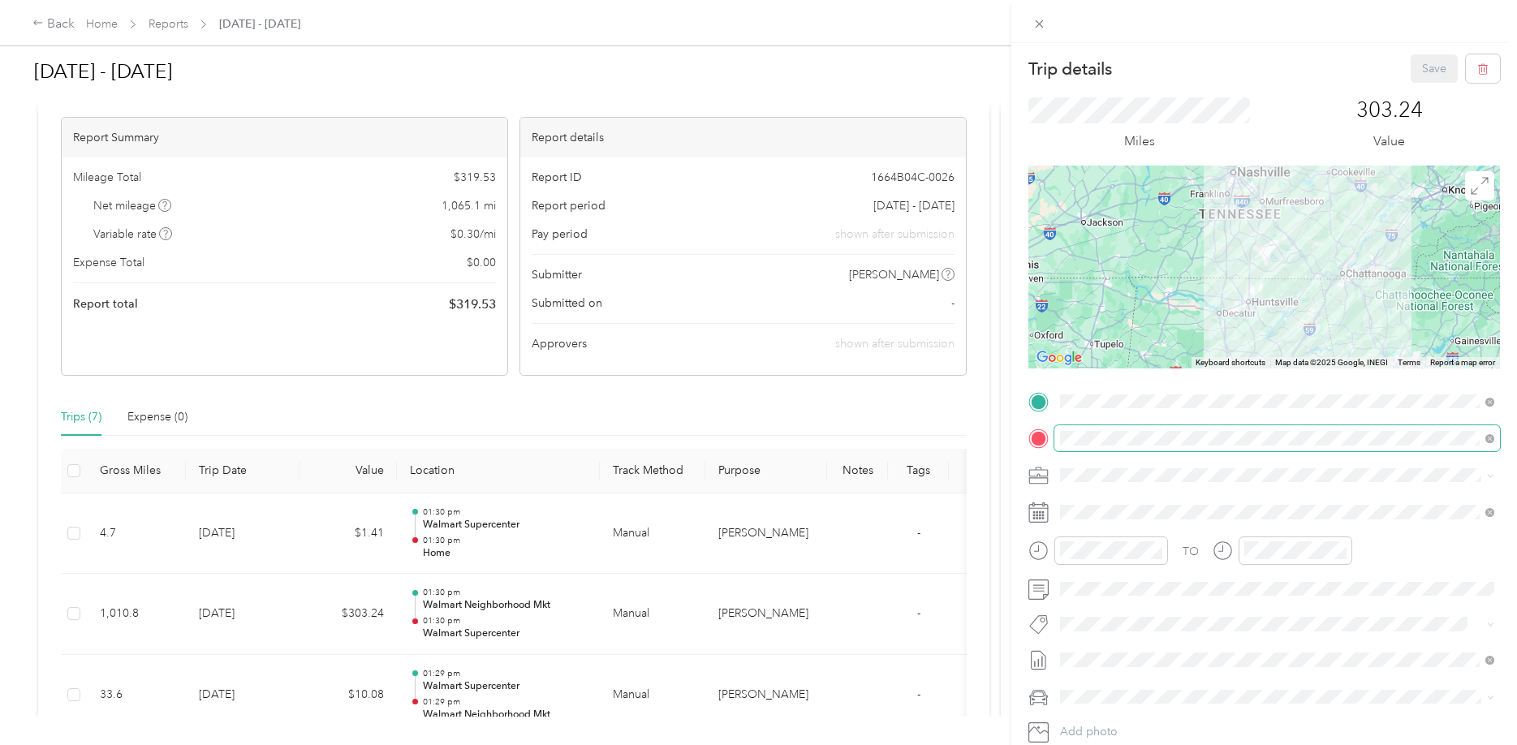
click at [1490, 434] on span at bounding box center [1490, 438] width 9 height 14
click at [1490, 444] on span at bounding box center [1490, 438] width 9 height 14
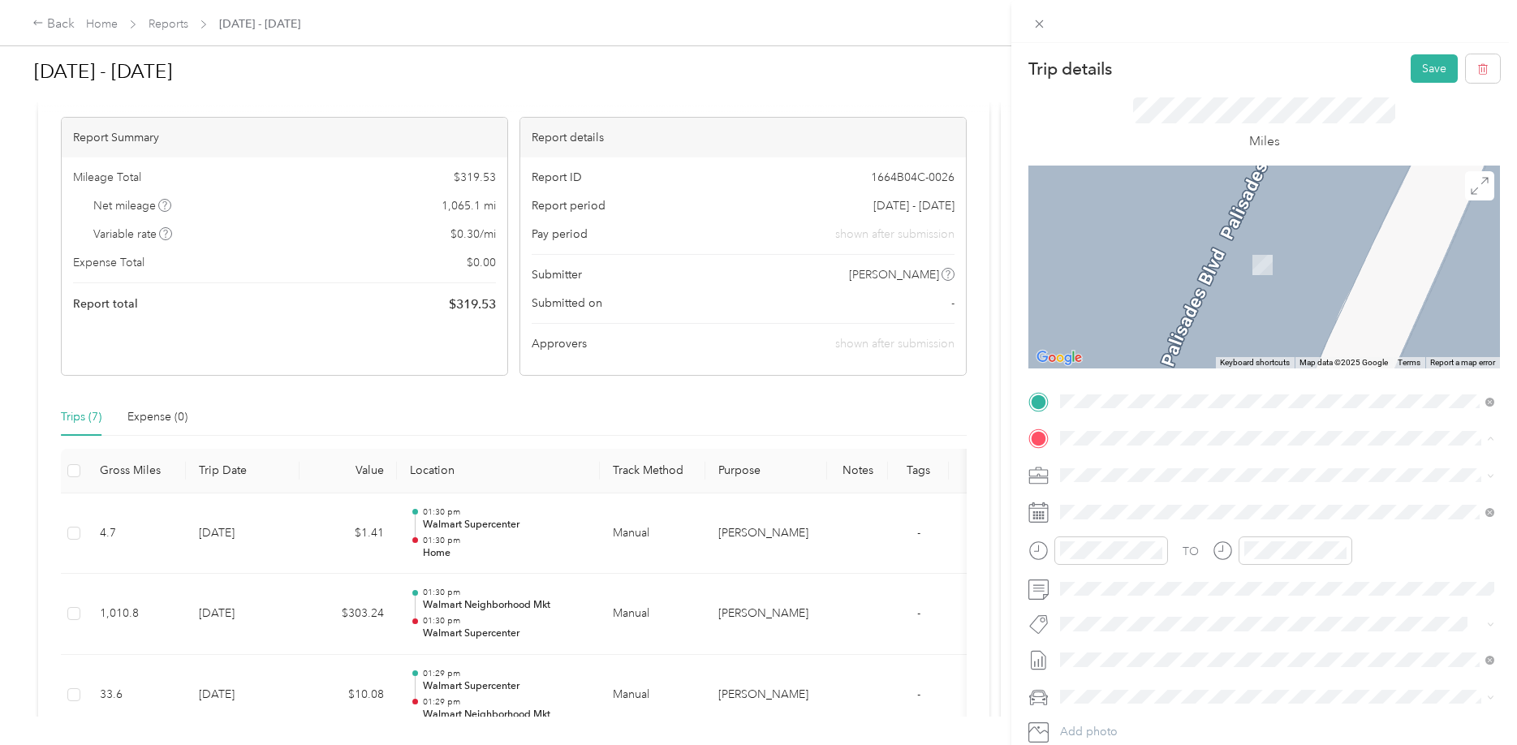
click at [1457, 414] on div "TO Add photo" at bounding box center [1265, 585] width 472 height 392
click at [1027, 429] on form "Trip details Save This trip cannot be edited because it is either under review,…" at bounding box center [1265, 417] width 506 height 727
click at [1193, 511] on div "TEAM Walmart Supercenter" at bounding box center [1175, 505] width 168 height 20
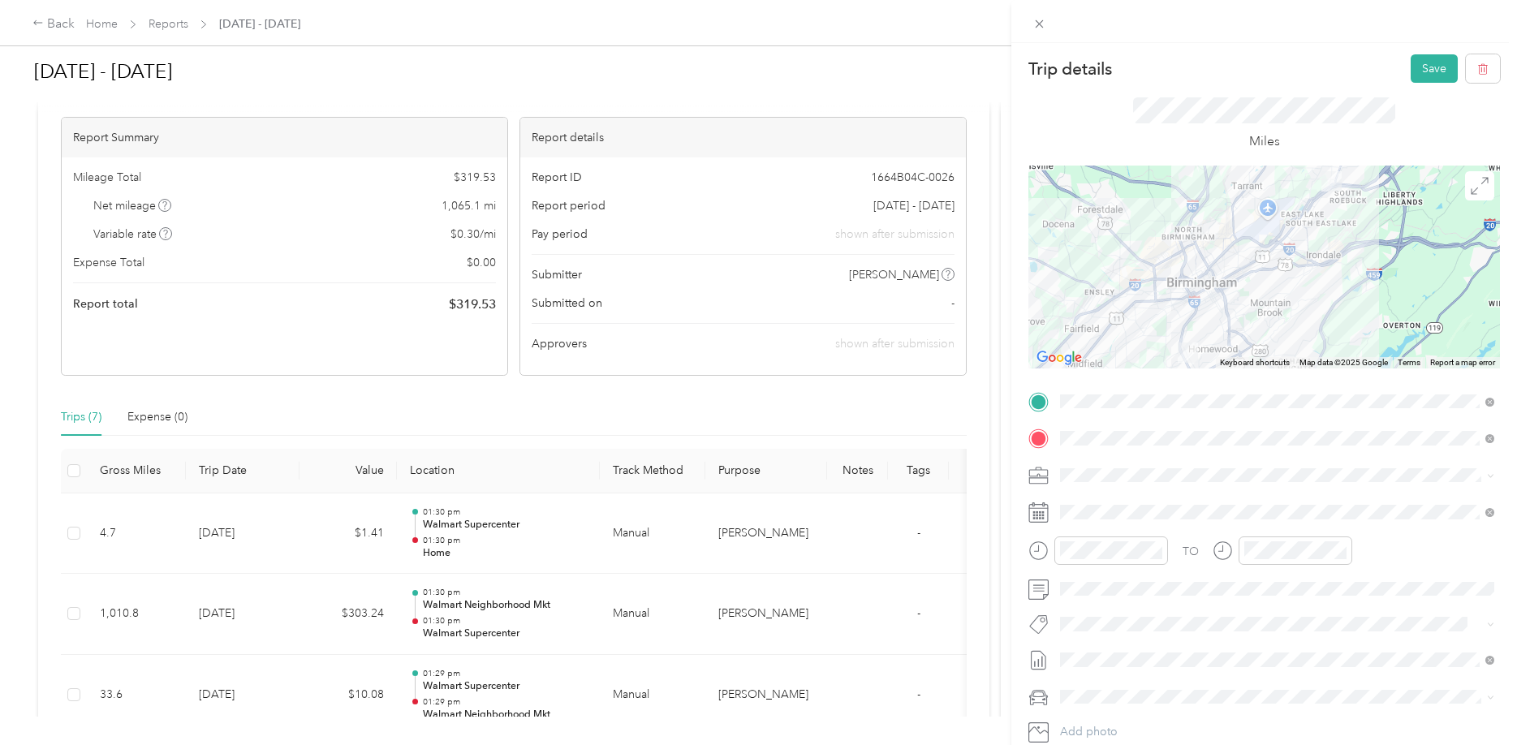
click at [1262, 215] on div at bounding box center [1265, 267] width 472 height 203
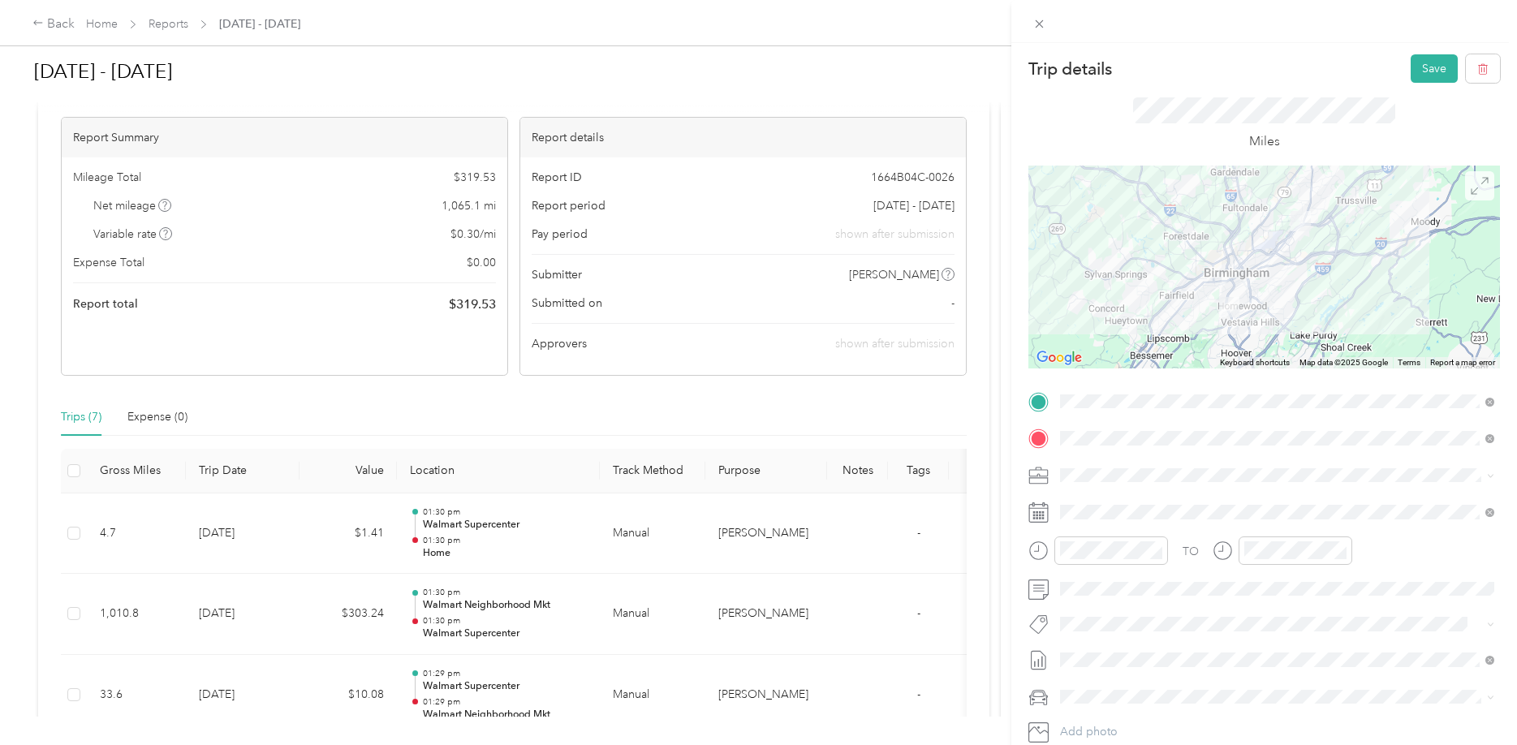
click at [1482, 183] on icon at bounding box center [1480, 186] width 18 height 18
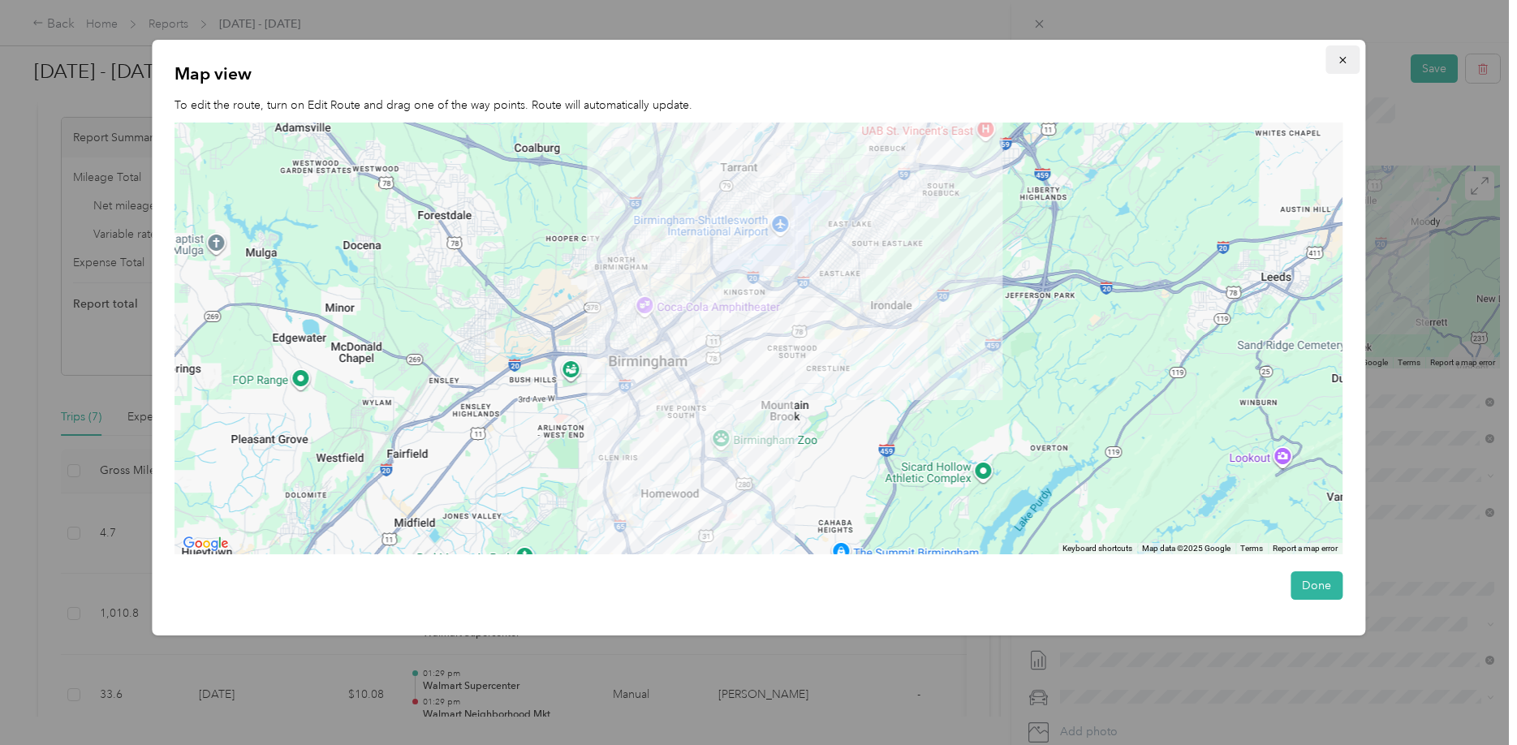
click at [1348, 56] on icon "button" at bounding box center [1342, 59] width 11 height 11
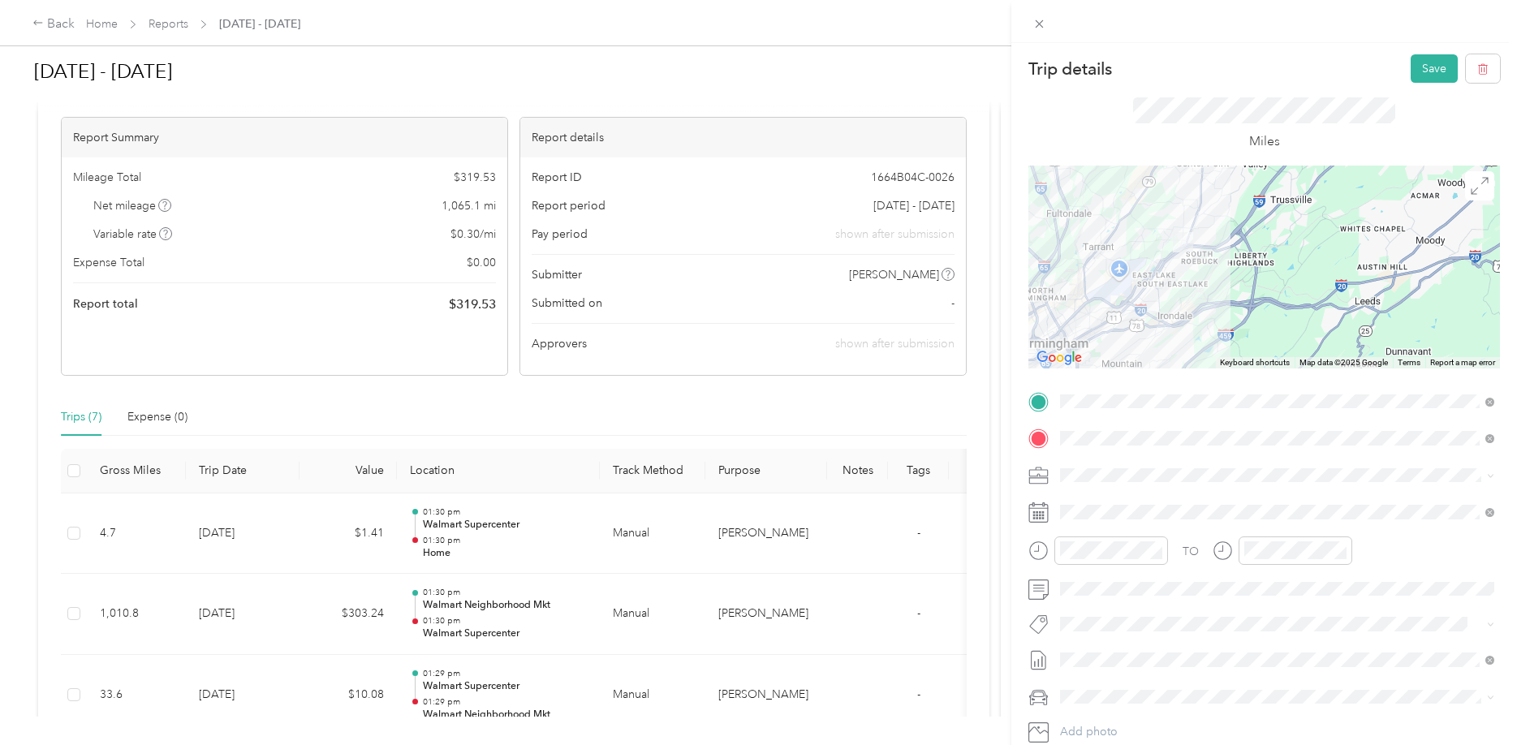
click at [1141, 287] on div at bounding box center [1265, 267] width 472 height 203
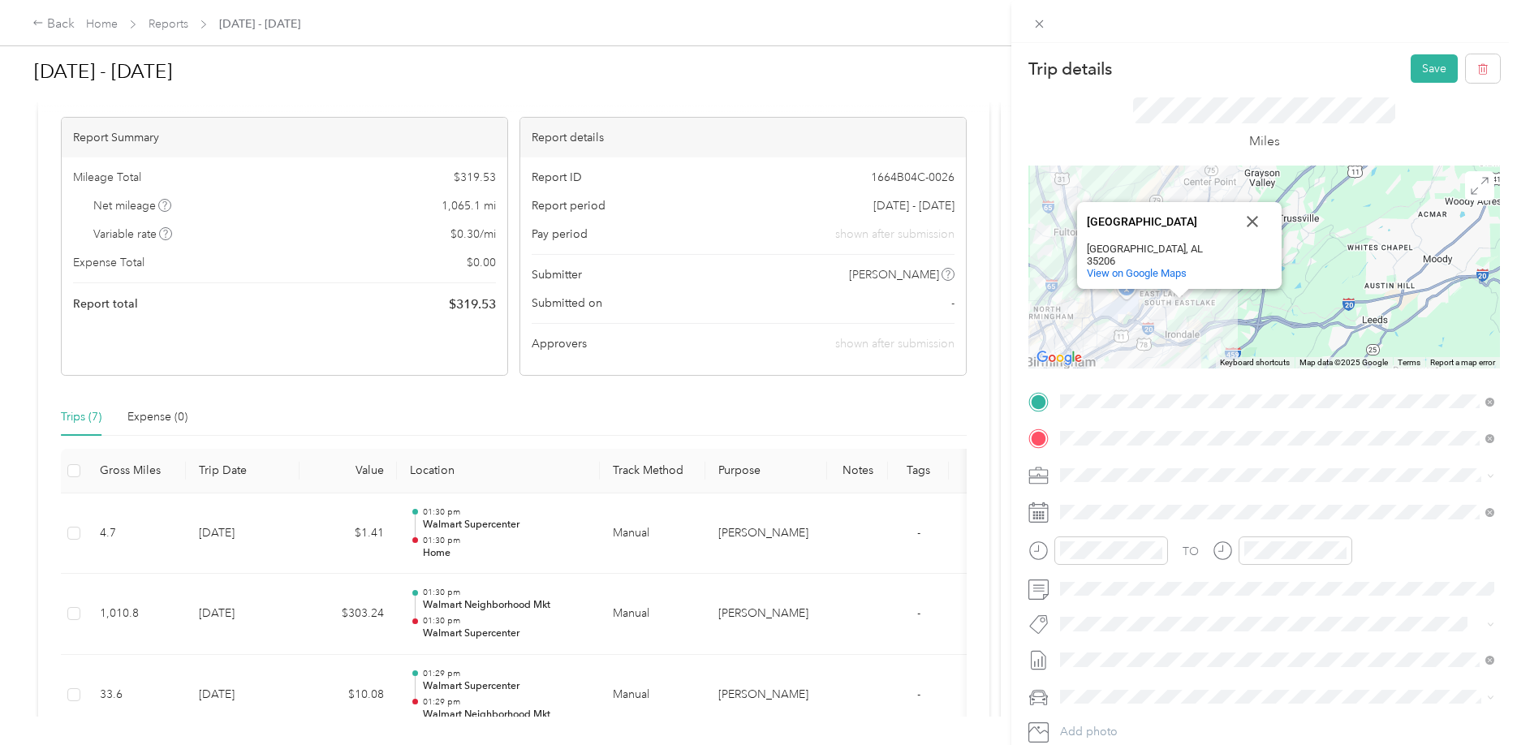
click at [1122, 321] on div "[GEOGRAPHIC_DATA] View on Google Maps" at bounding box center [1265, 267] width 472 height 203
click at [1128, 325] on div "[GEOGRAPHIC_DATA] View on Google Maps" at bounding box center [1265, 267] width 472 height 203
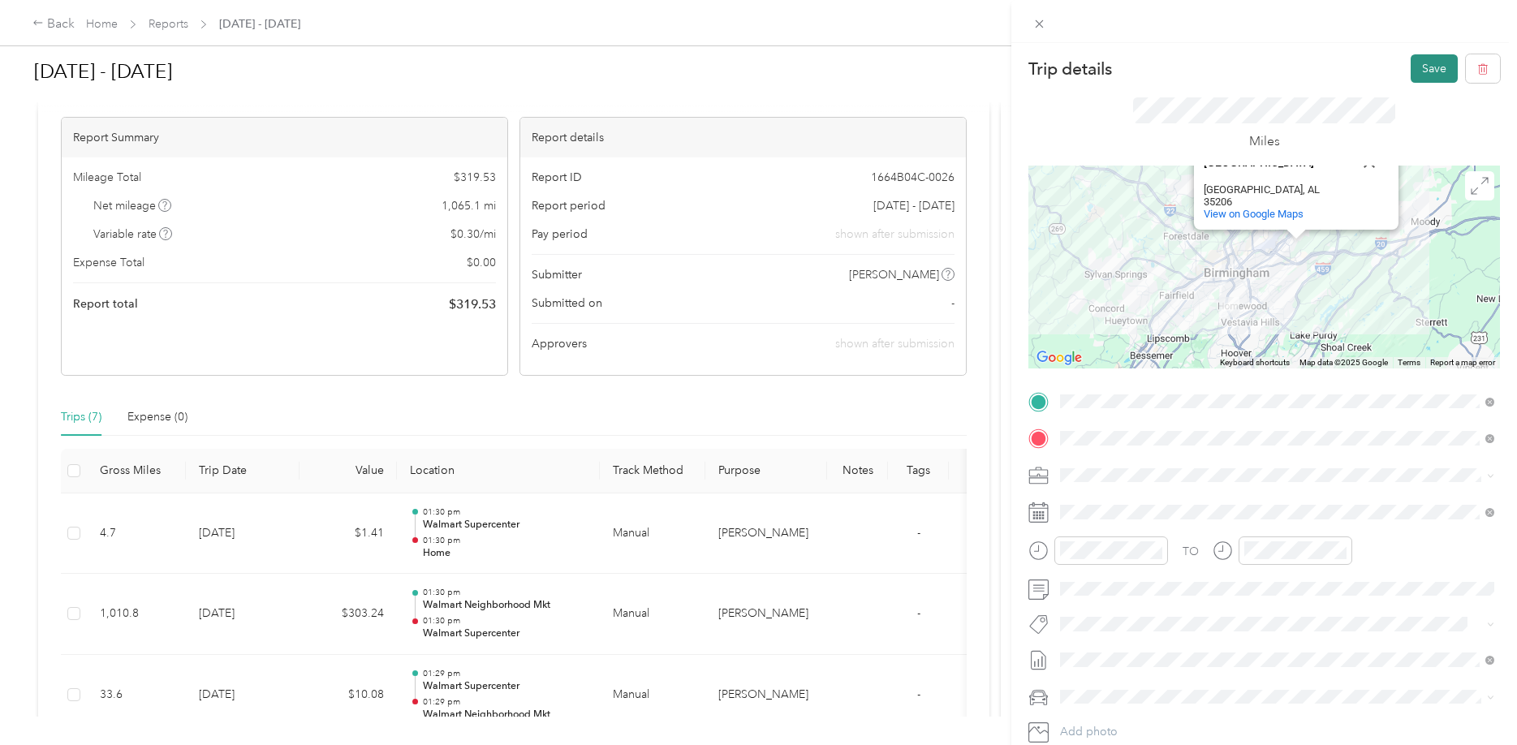
click at [1438, 74] on button "Save" at bounding box center [1434, 68] width 47 height 28
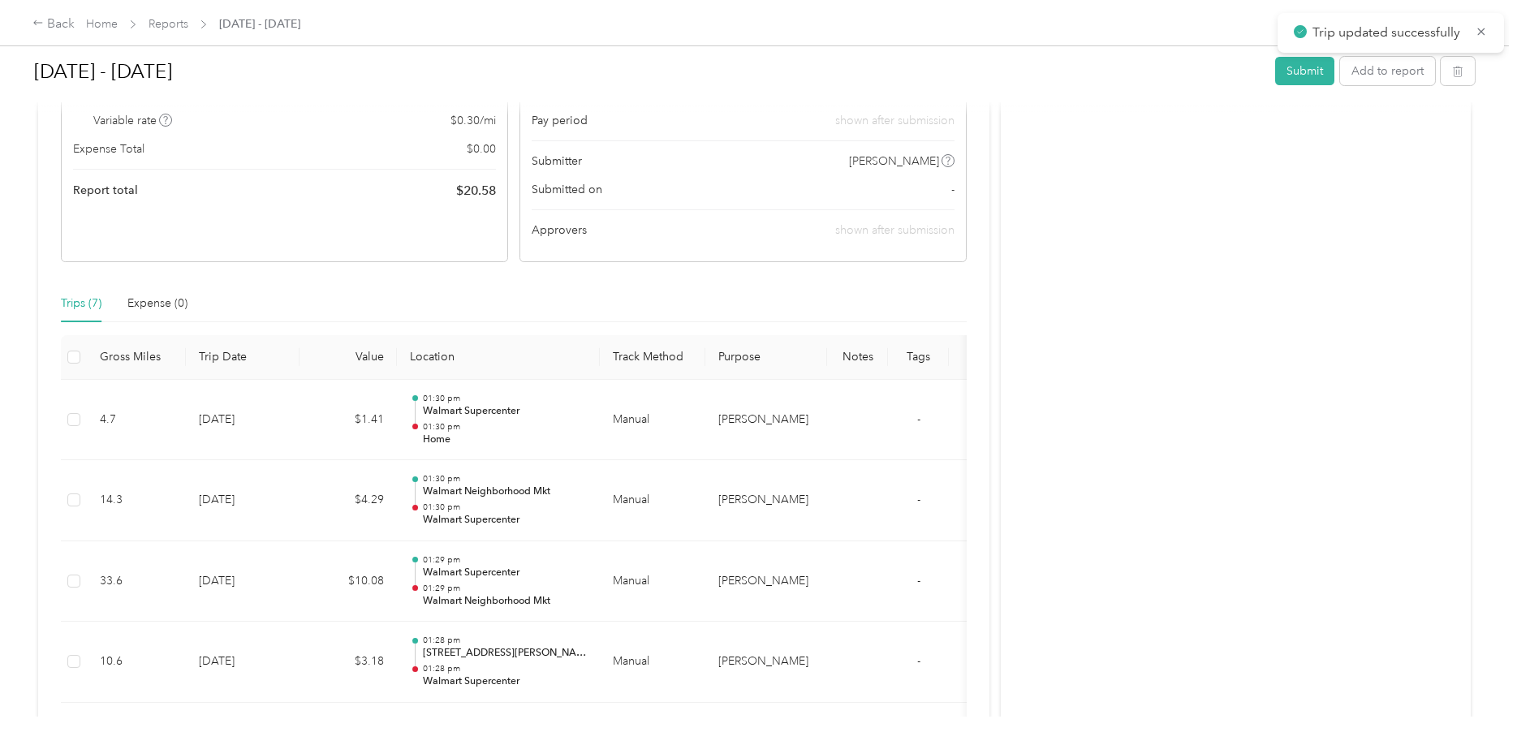
scroll to position [248, 0]
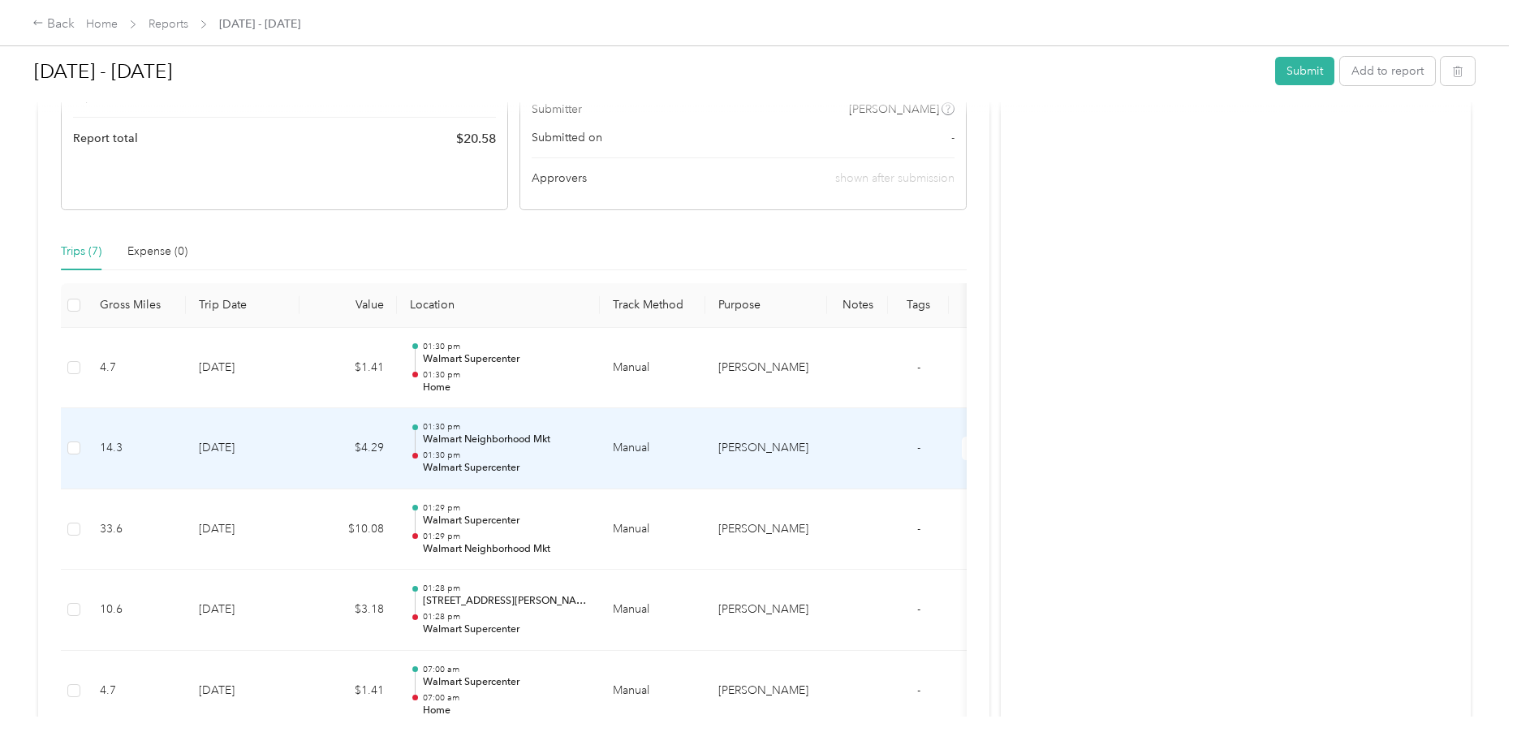
click at [480, 453] on p "01:30 pm" at bounding box center [505, 455] width 164 height 11
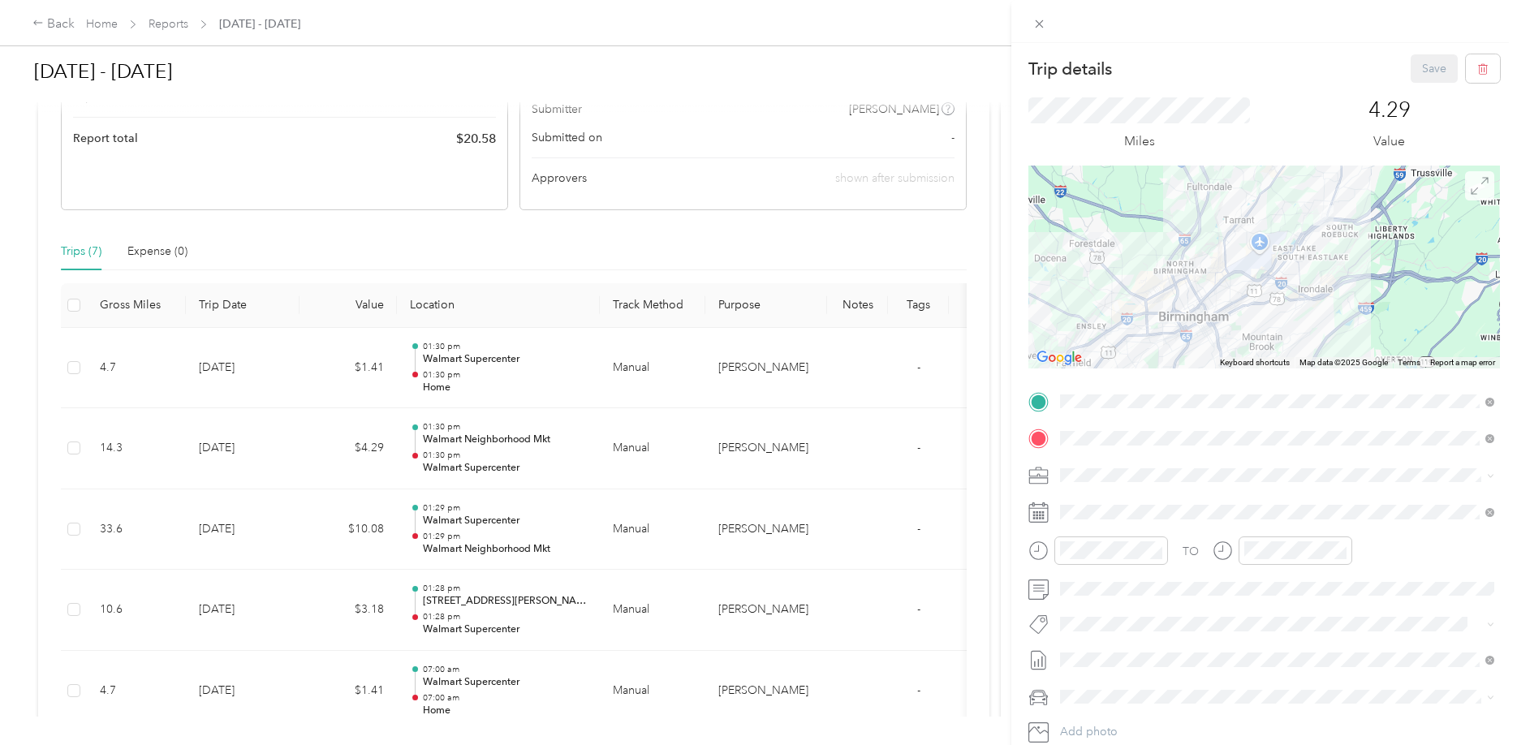
click at [1480, 188] on icon at bounding box center [1480, 186] width 18 height 18
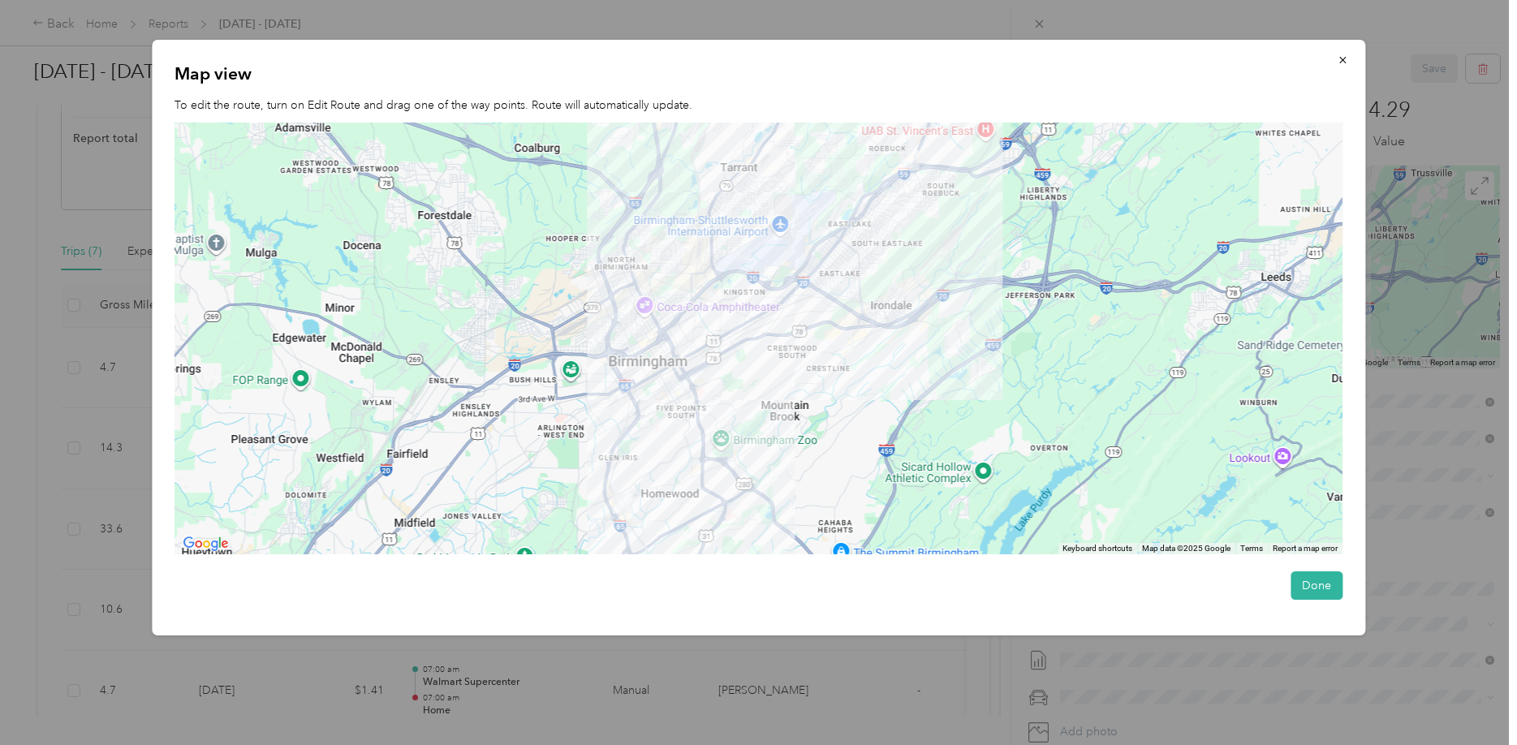
click at [730, 253] on div at bounding box center [759, 339] width 1168 height 432
click at [744, 274] on div at bounding box center [759, 339] width 1168 height 432
click at [1347, 50] on button "button" at bounding box center [1343, 59] width 34 height 28
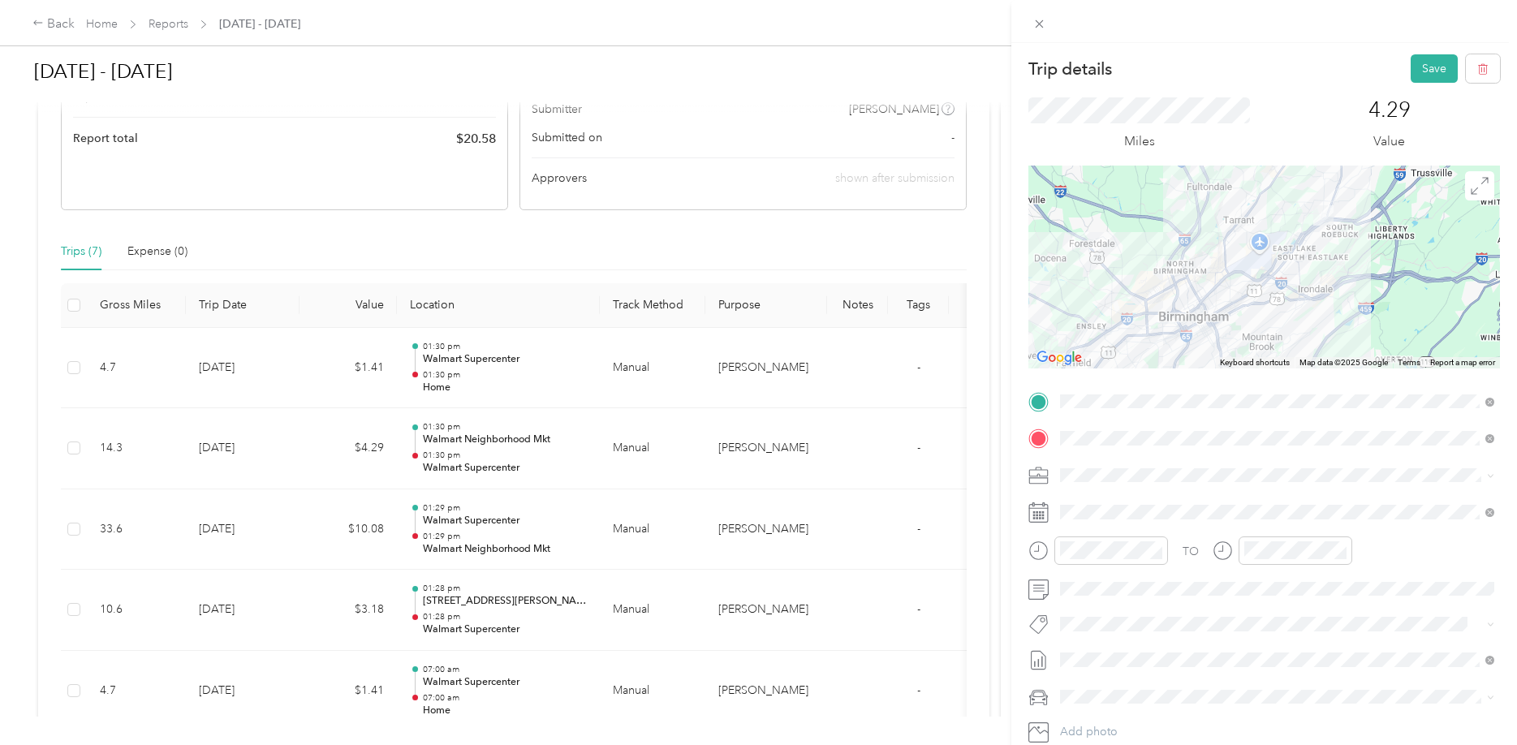
click at [522, 607] on div "Trip details Save This trip cannot be edited because it is either under review,…" at bounding box center [758, 372] width 1517 height 745
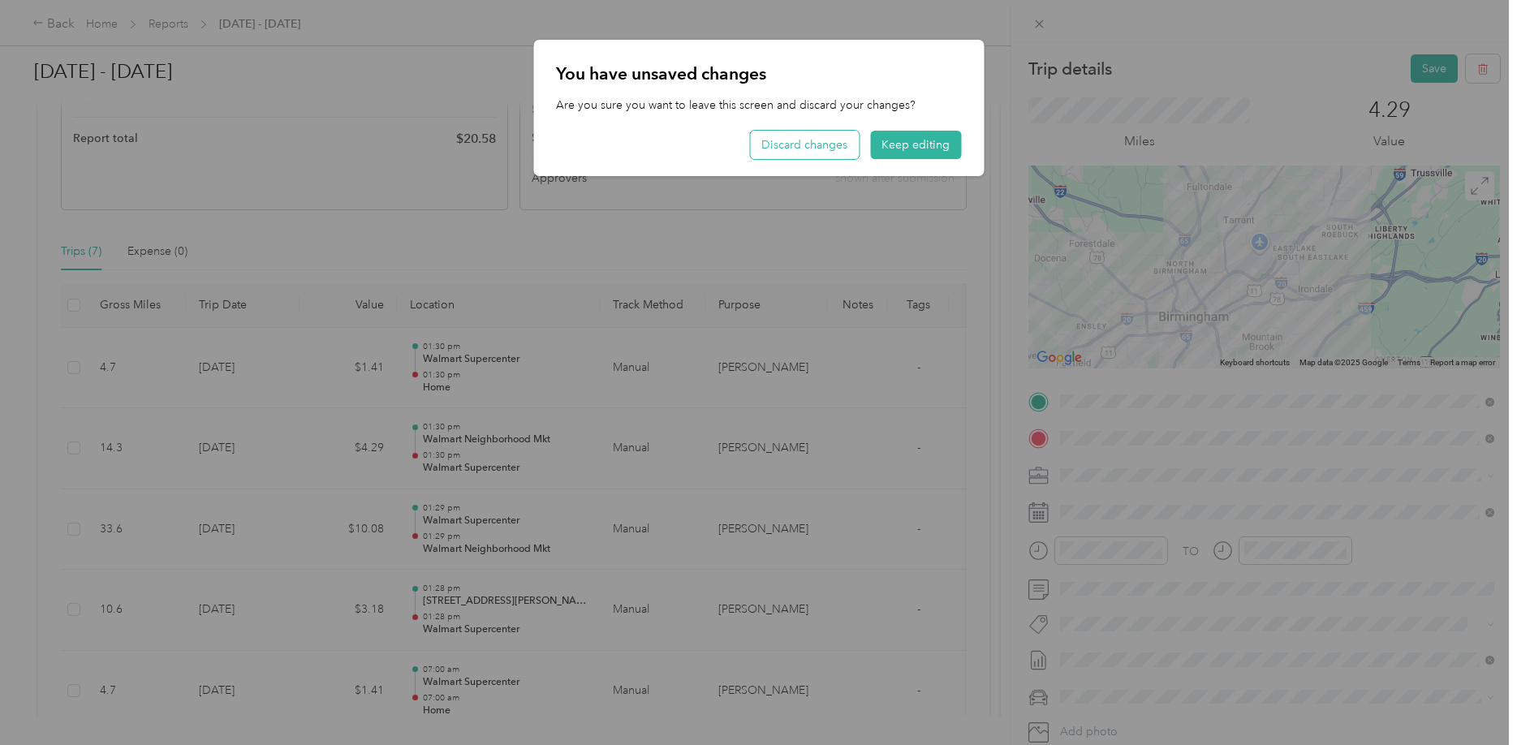
click at [805, 132] on button "Discard changes" at bounding box center [804, 145] width 109 height 28
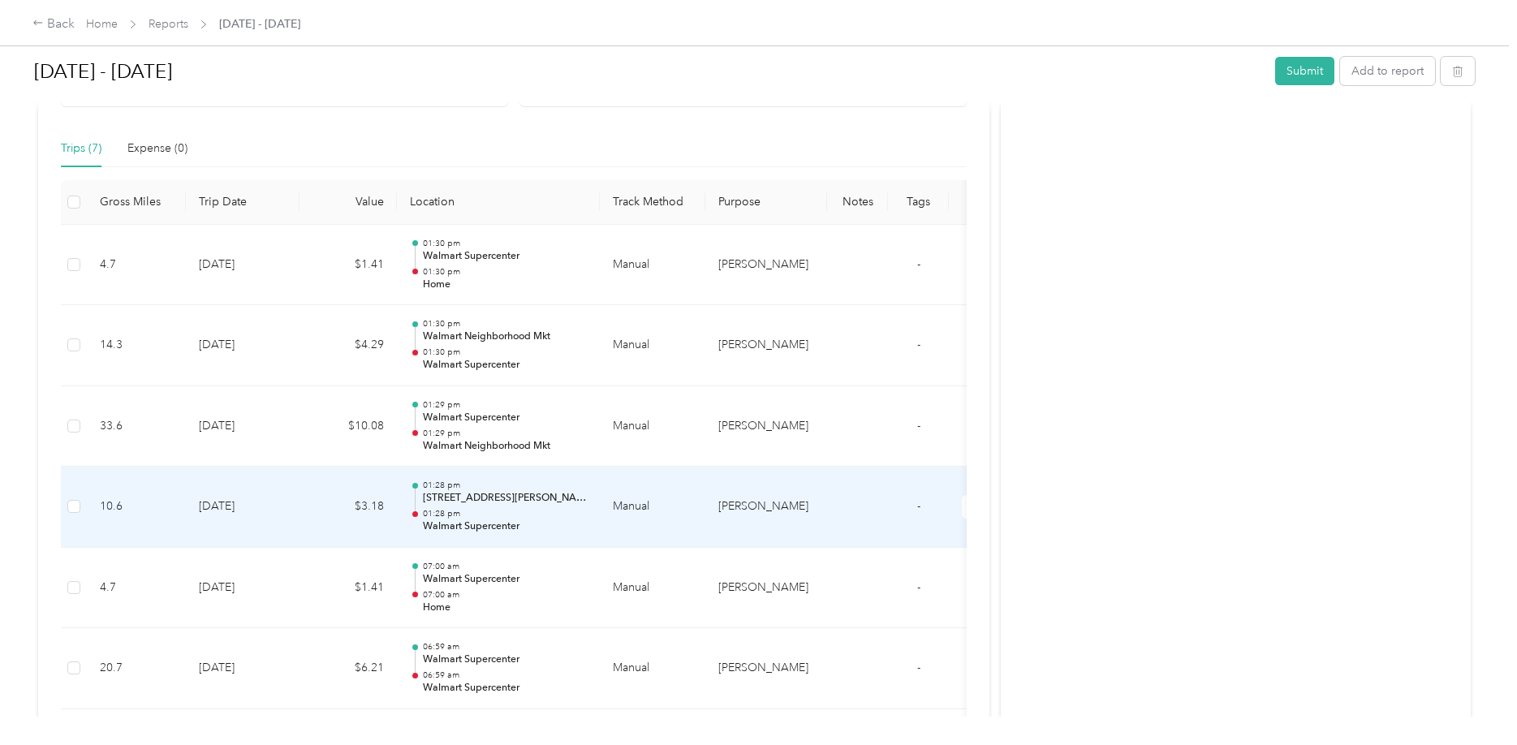
scroll to position [497, 0]
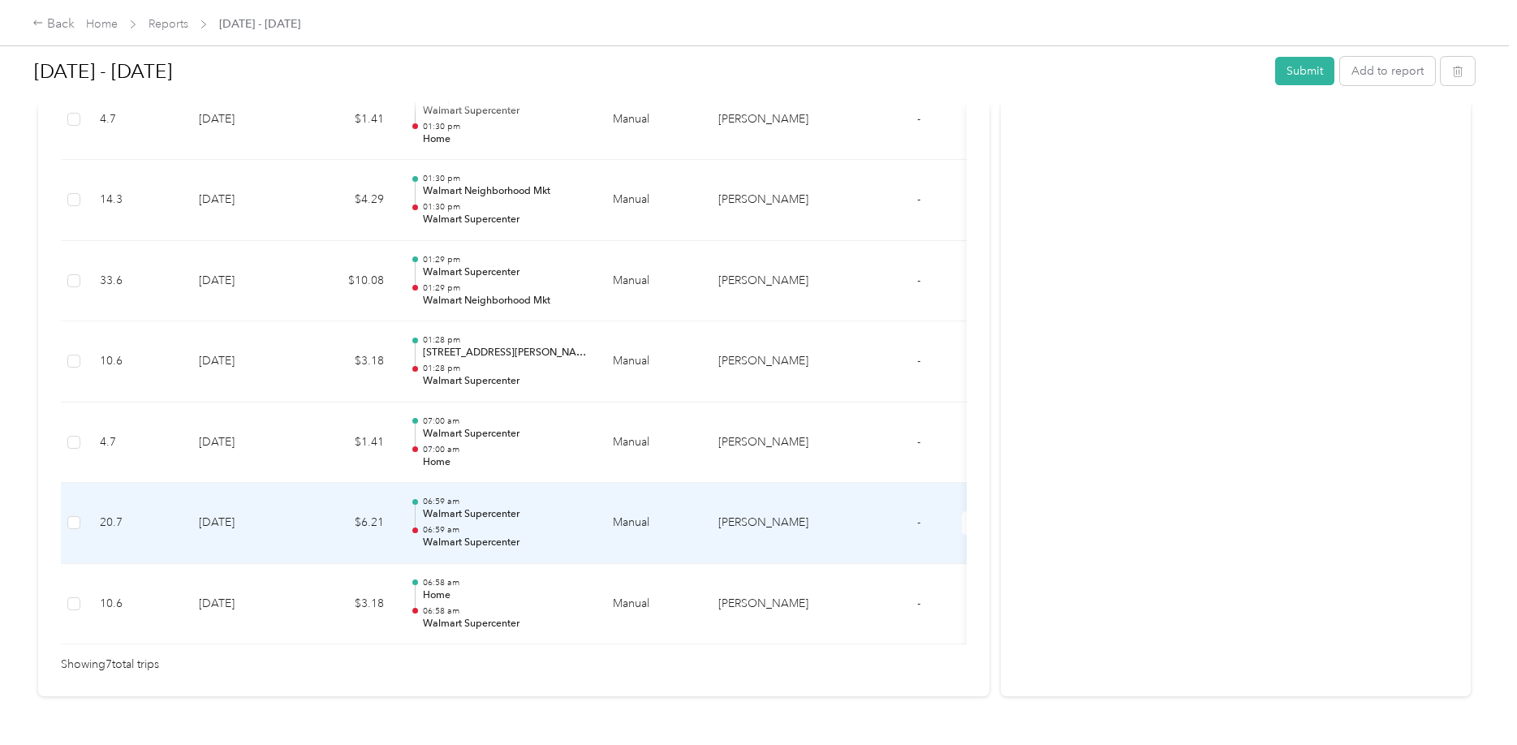
click at [505, 522] on p "Walmart Supercenter" at bounding box center [505, 514] width 164 height 15
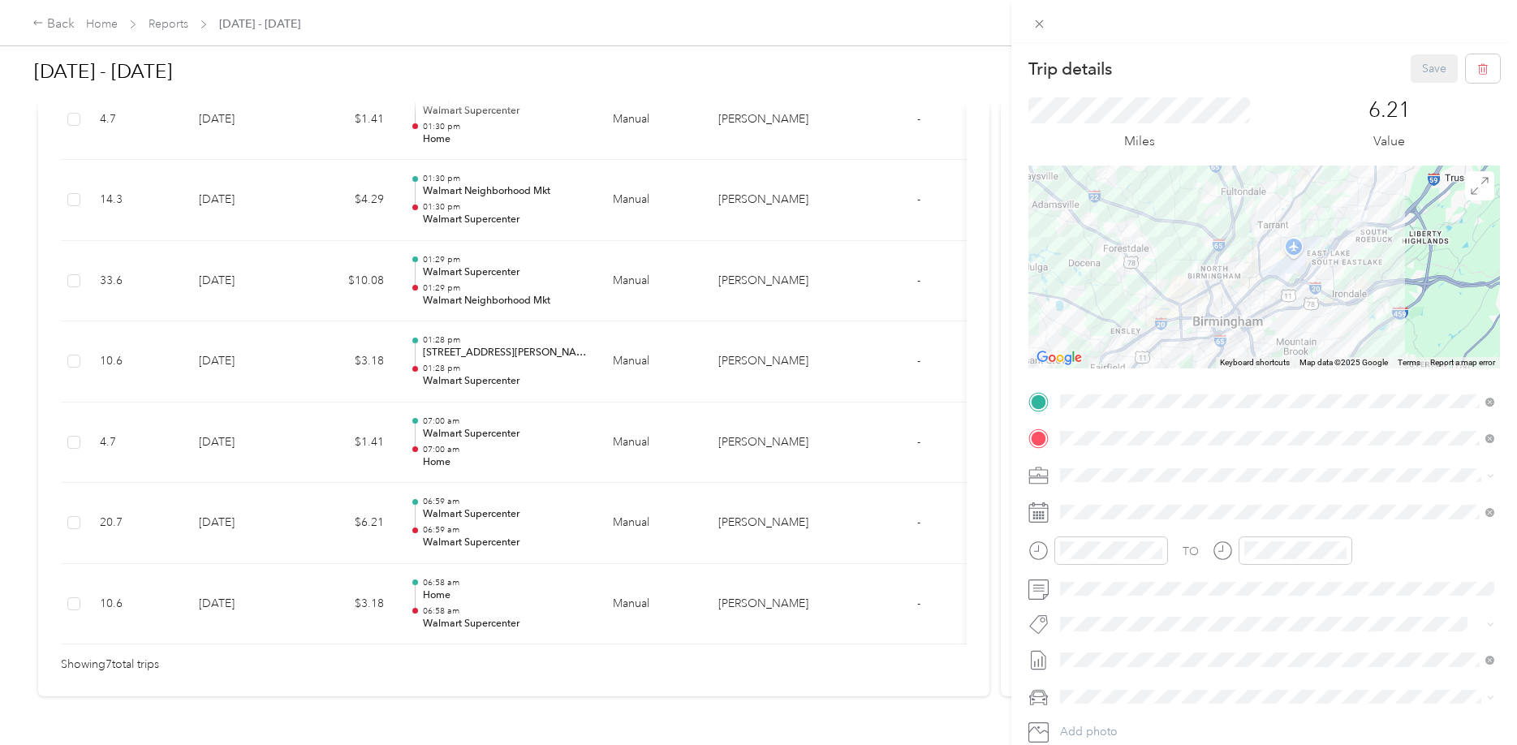
drag, startPoint x: 1331, startPoint y: 263, endPoint x: 1443, endPoint y: 231, distance: 115.6
click at [1443, 231] on div at bounding box center [1265, 267] width 472 height 203
click at [1240, 238] on div at bounding box center [1265, 267] width 472 height 203
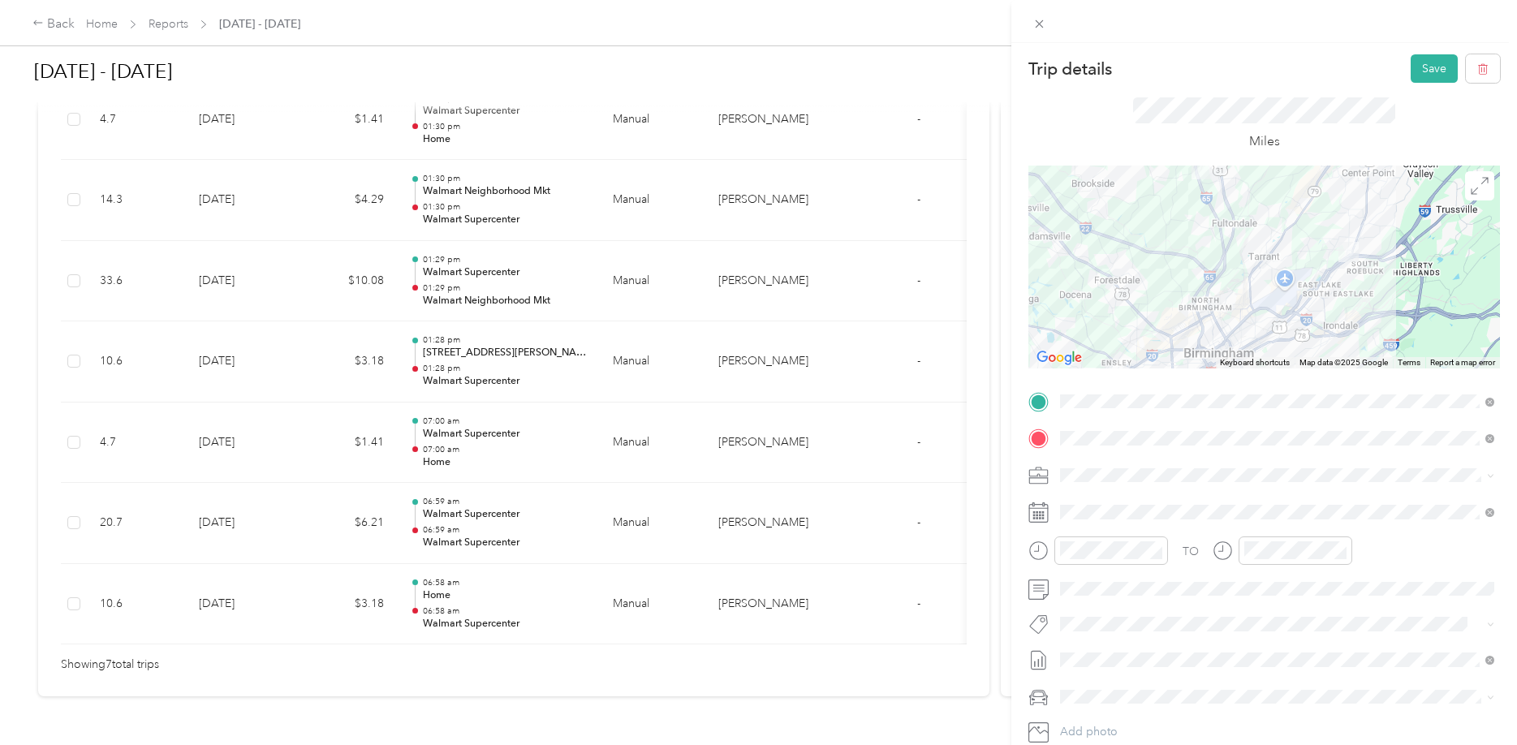
click at [1214, 346] on div at bounding box center [1265, 267] width 472 height 203
click at [1202, 285] on div at bounding box center [1265, 267] width 472 height 203
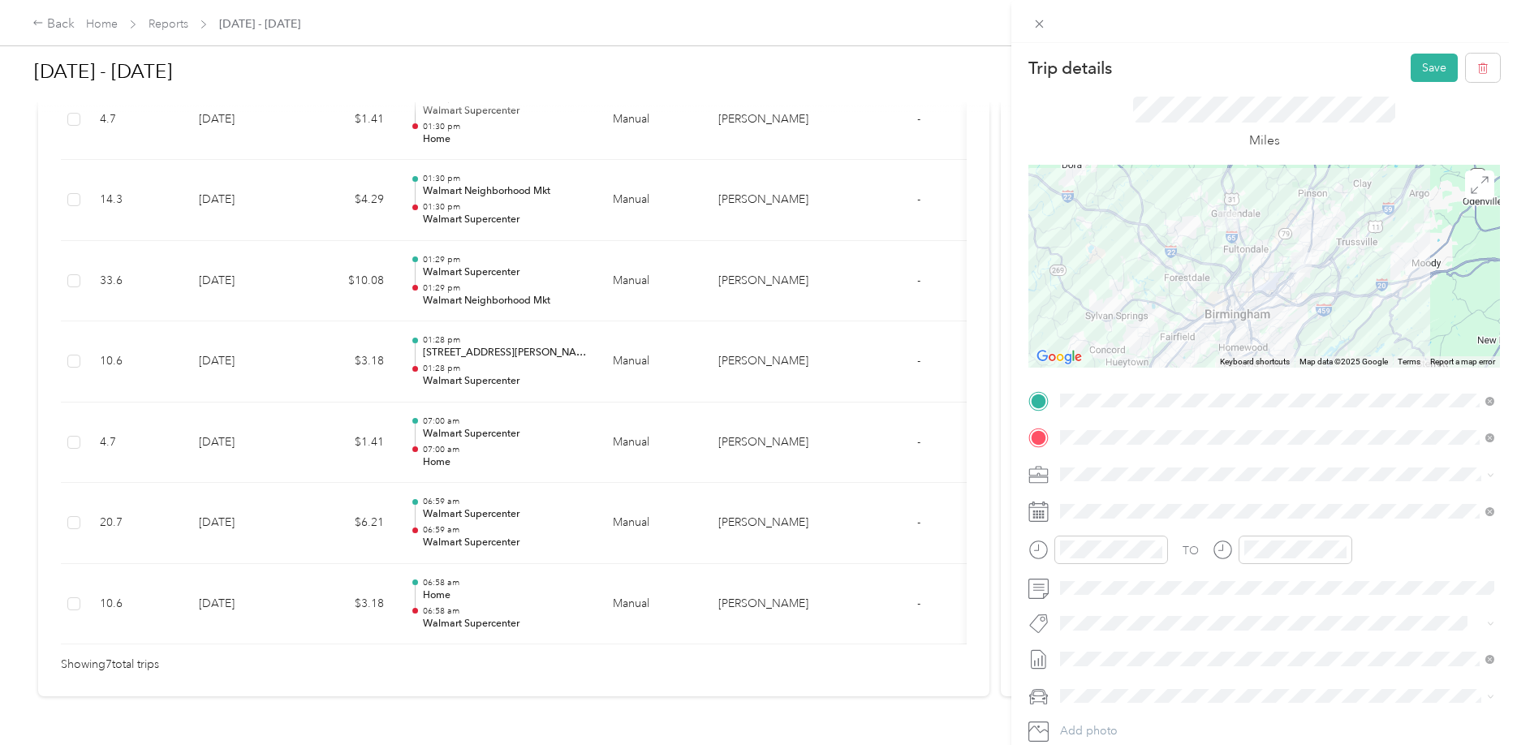
scroll to position [0, 0]
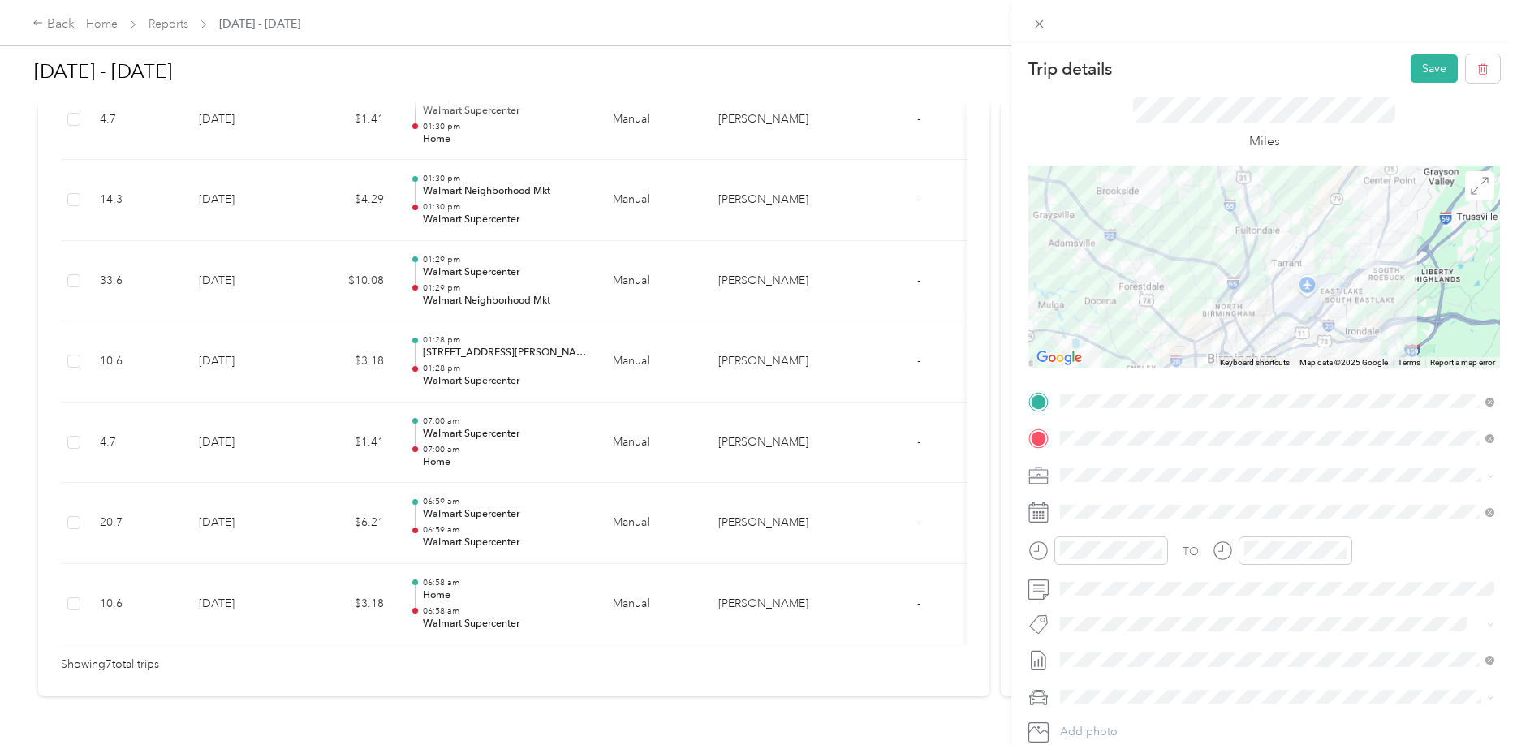
click at [1239, 272] on div at bounding box center [1265, 267] width 472 height 203
click at [506, 529] on div "Trip details Save This trip cannot be edited because it is either under review,…" at bounding box center [758, 372] width 1517 height 745
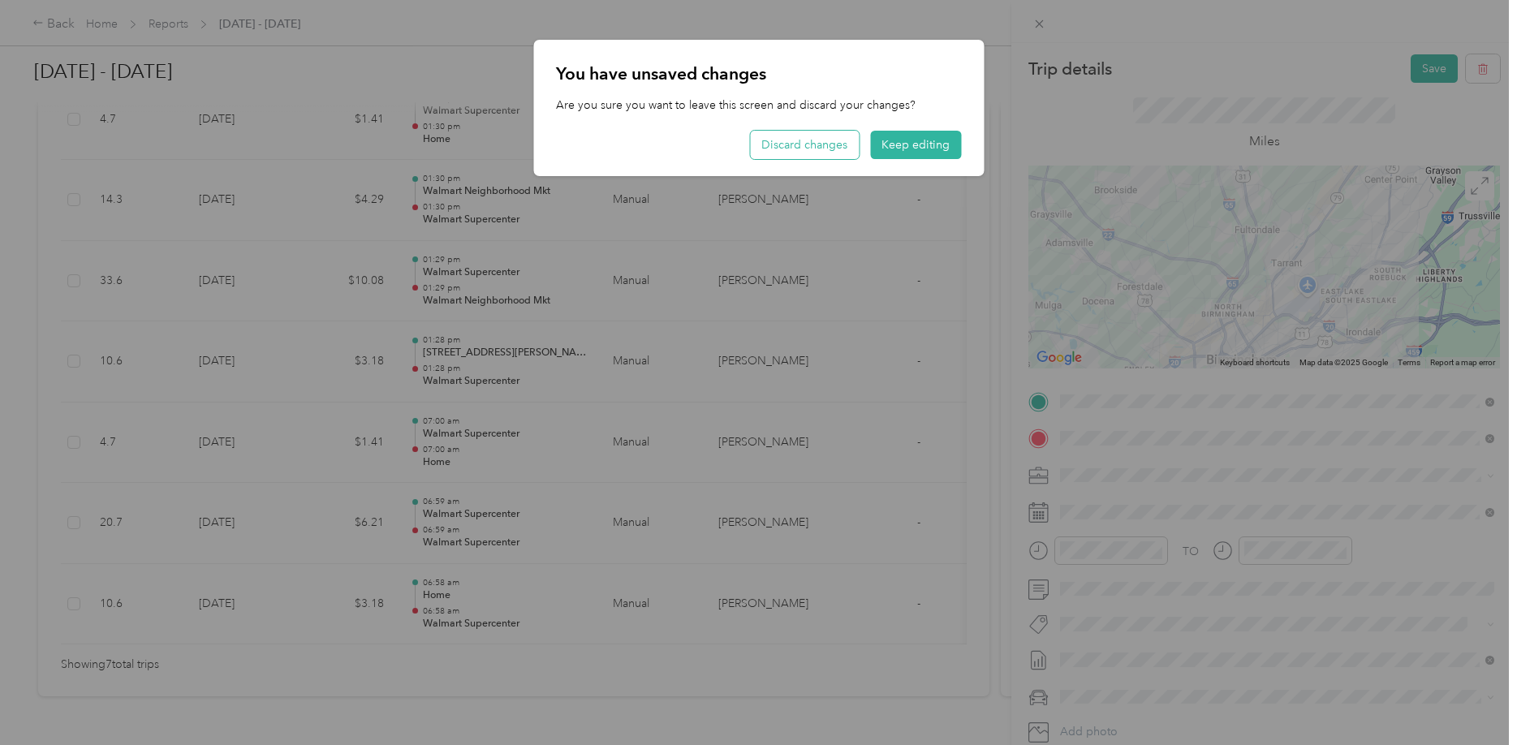
click at [858, 139] on button "Discard changes" at bounding box center [804, 145] width 109 height 28
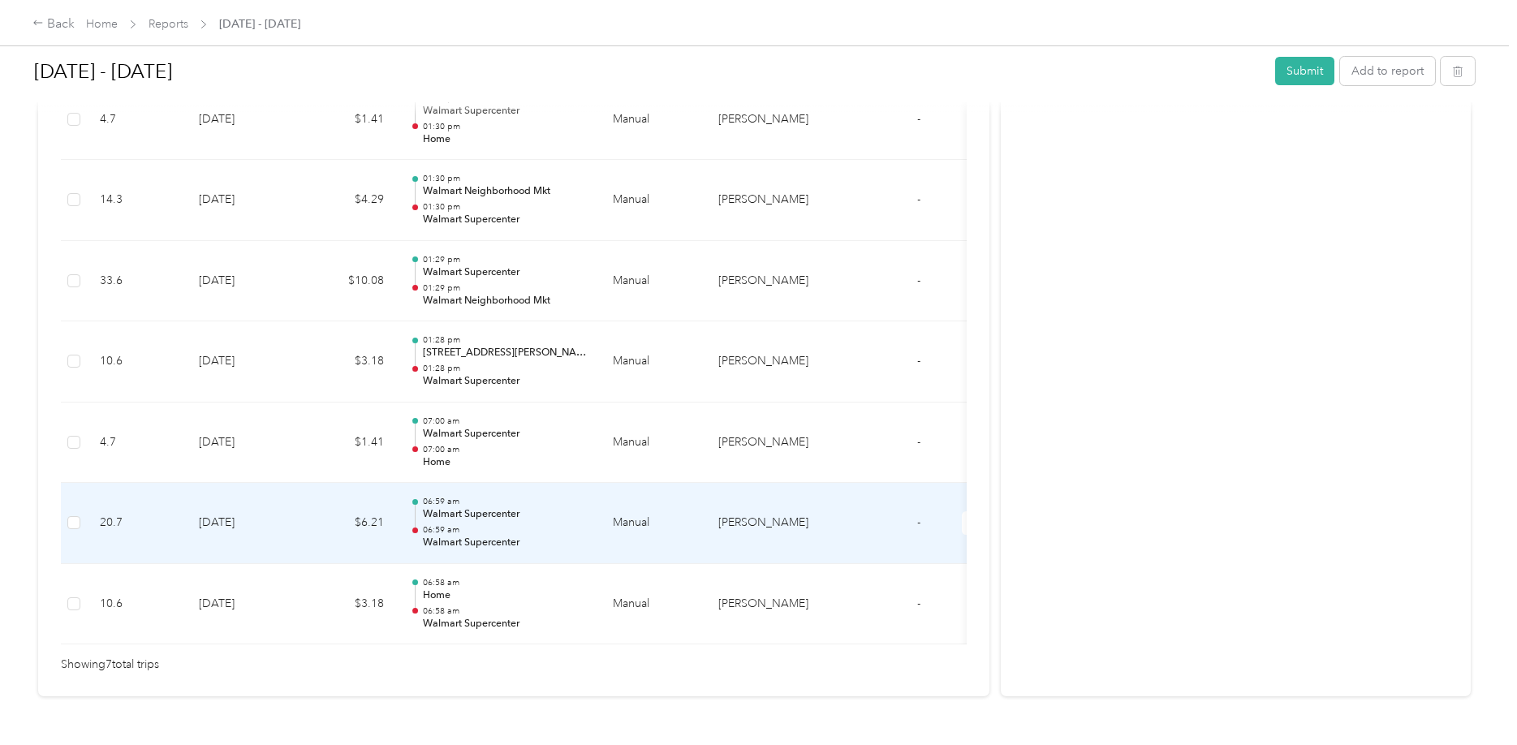
click at [654, 539] on td "Manual" at bounding box center [653, 523] width 106 height 81
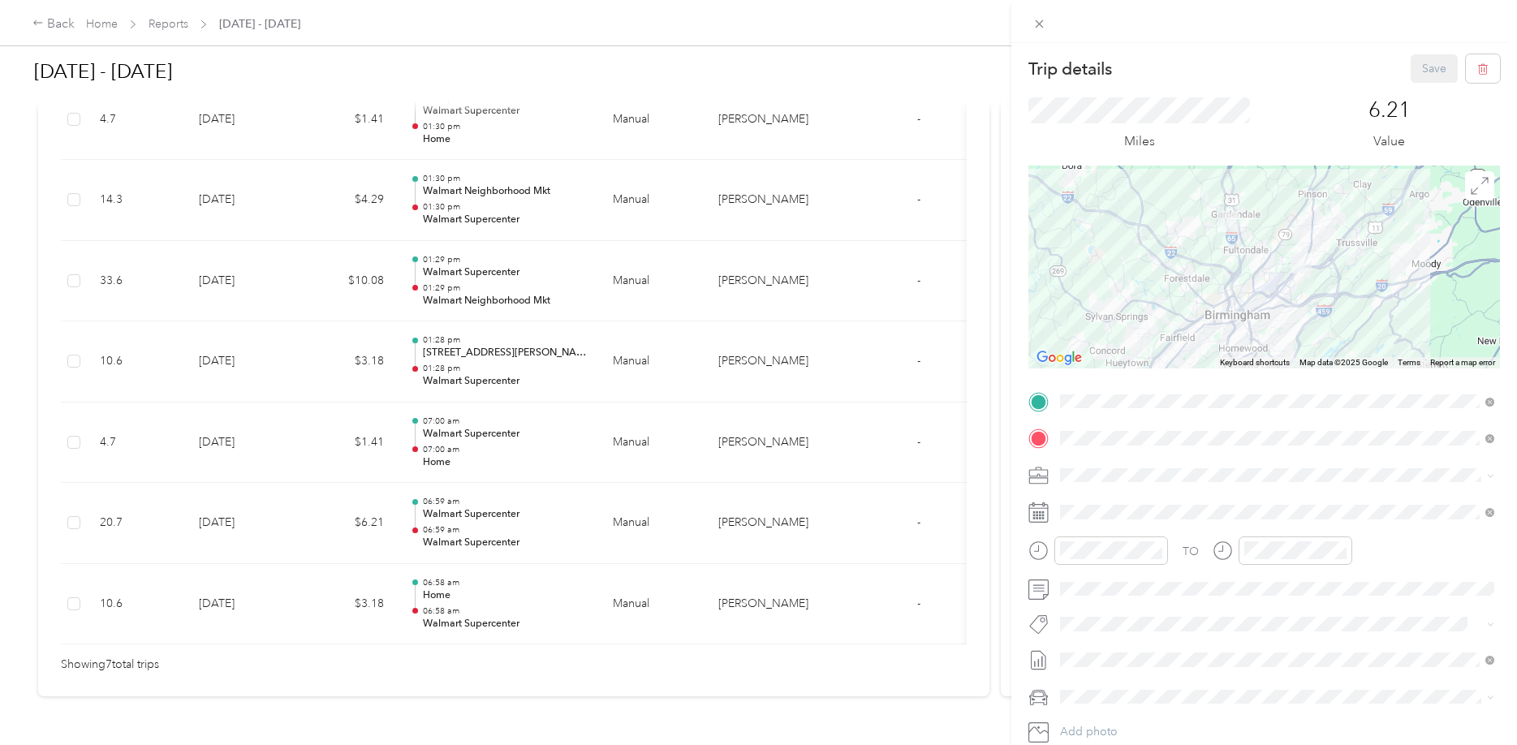
drag, startPoint x: 684, startPoint y: 455, endPoint x: 694, endPoint y: 465, distance: 13.8
click at [690, 464] on div "Trip details Save This trip cannot be edited because it is either under review,…" at bounding box center [758, 372] width 1517 height 745
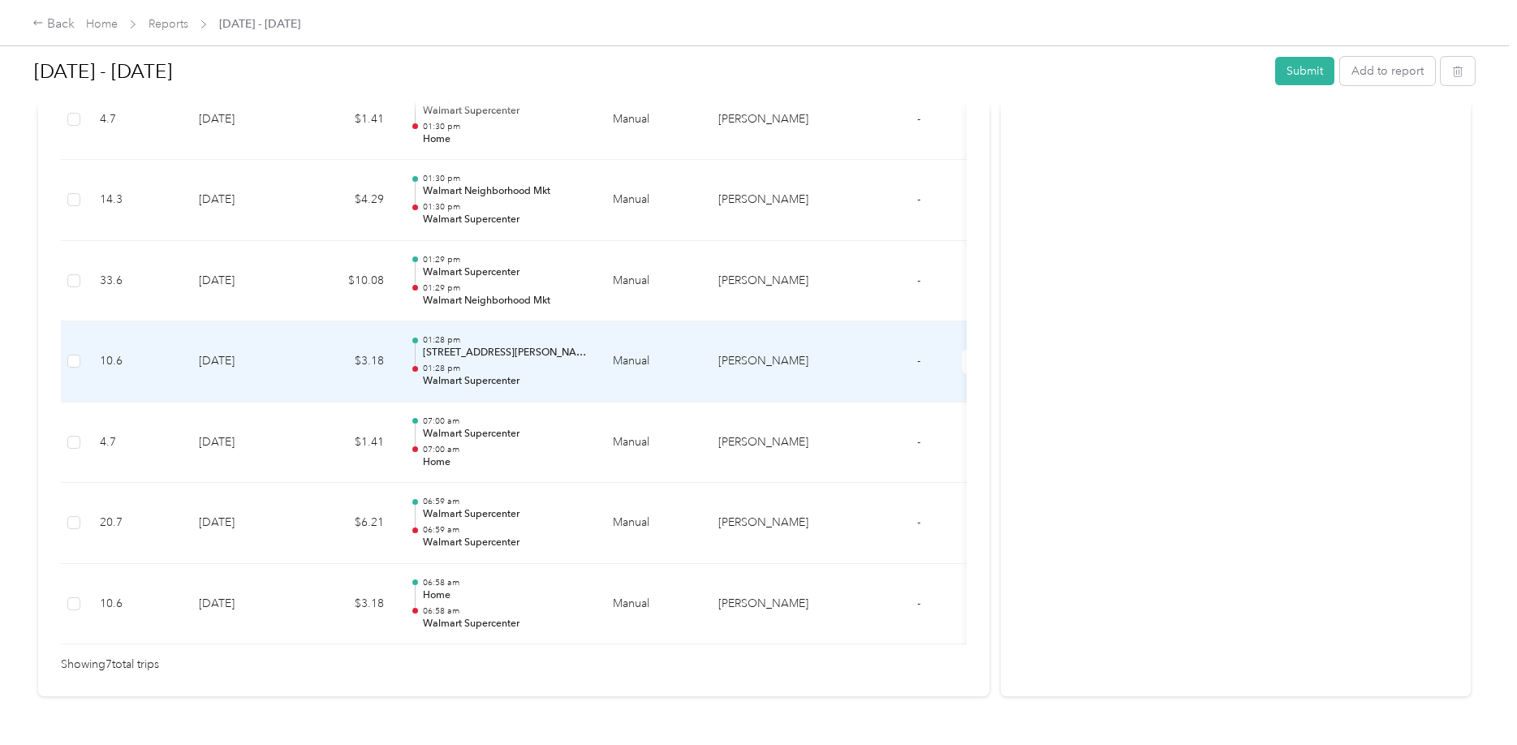
click at [494, 350] on p "[STREET_ADDRESS][PERSON_NAME]" at bounding box center [505, 353] width 164 height 15
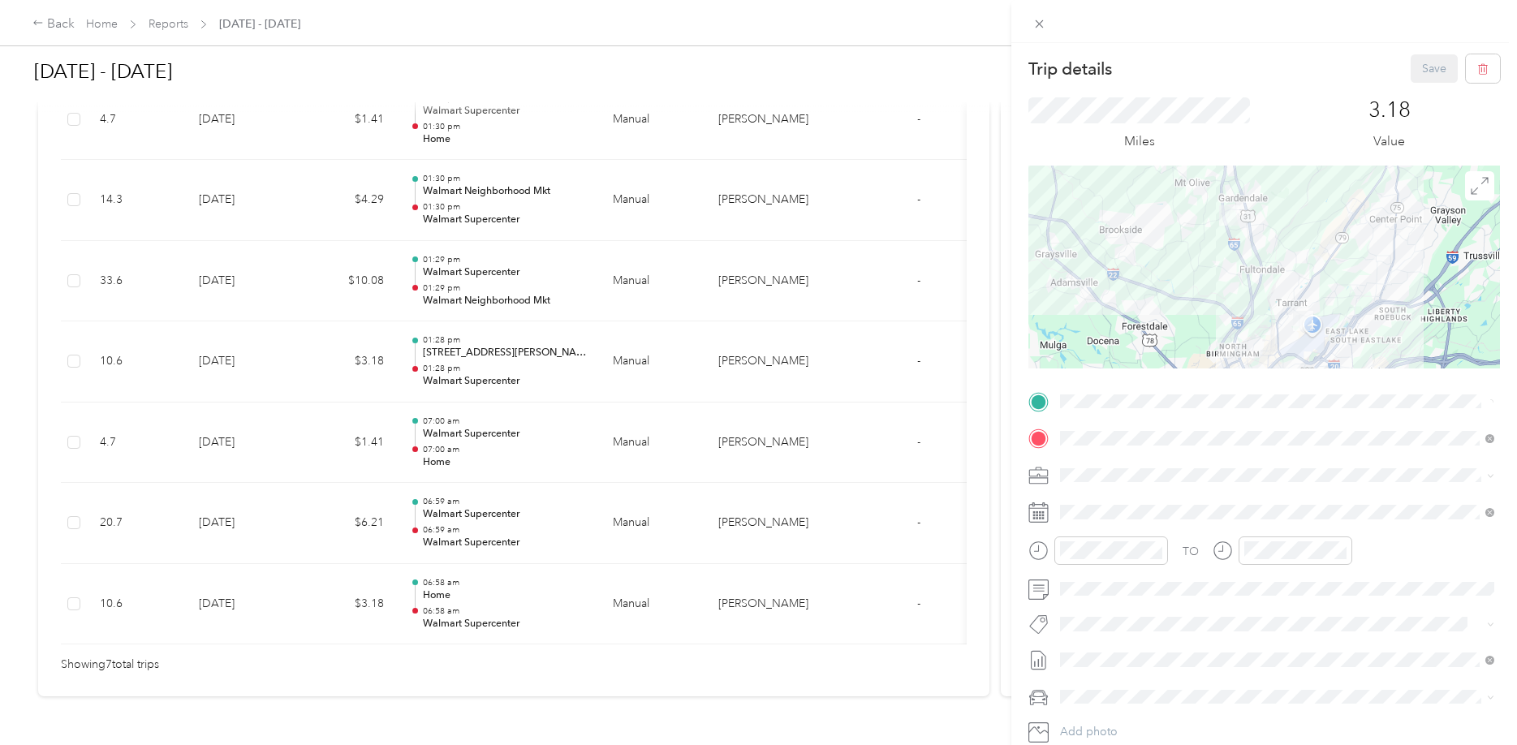
click at [497, 282] on div "Trip details Save This trip cannot be edited because it is either under review,…" at bounding box center [758, 372] width 1517 height 745
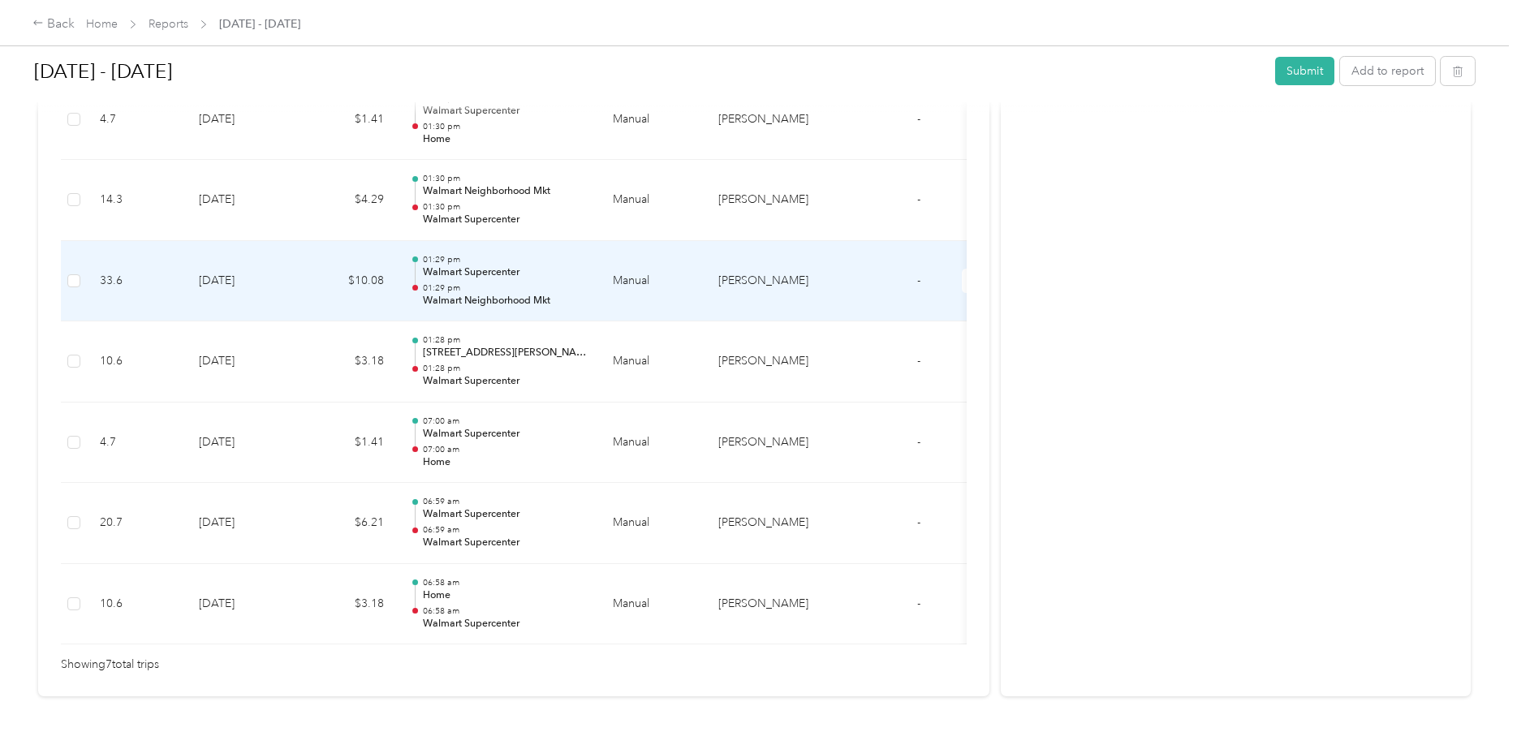
click at [497, 282] on div "01:29 pm Walmart Supercenter 01:29 pm Walmart Neighborhood Mkt" at bounding box center [505, 281] width 164 height 54
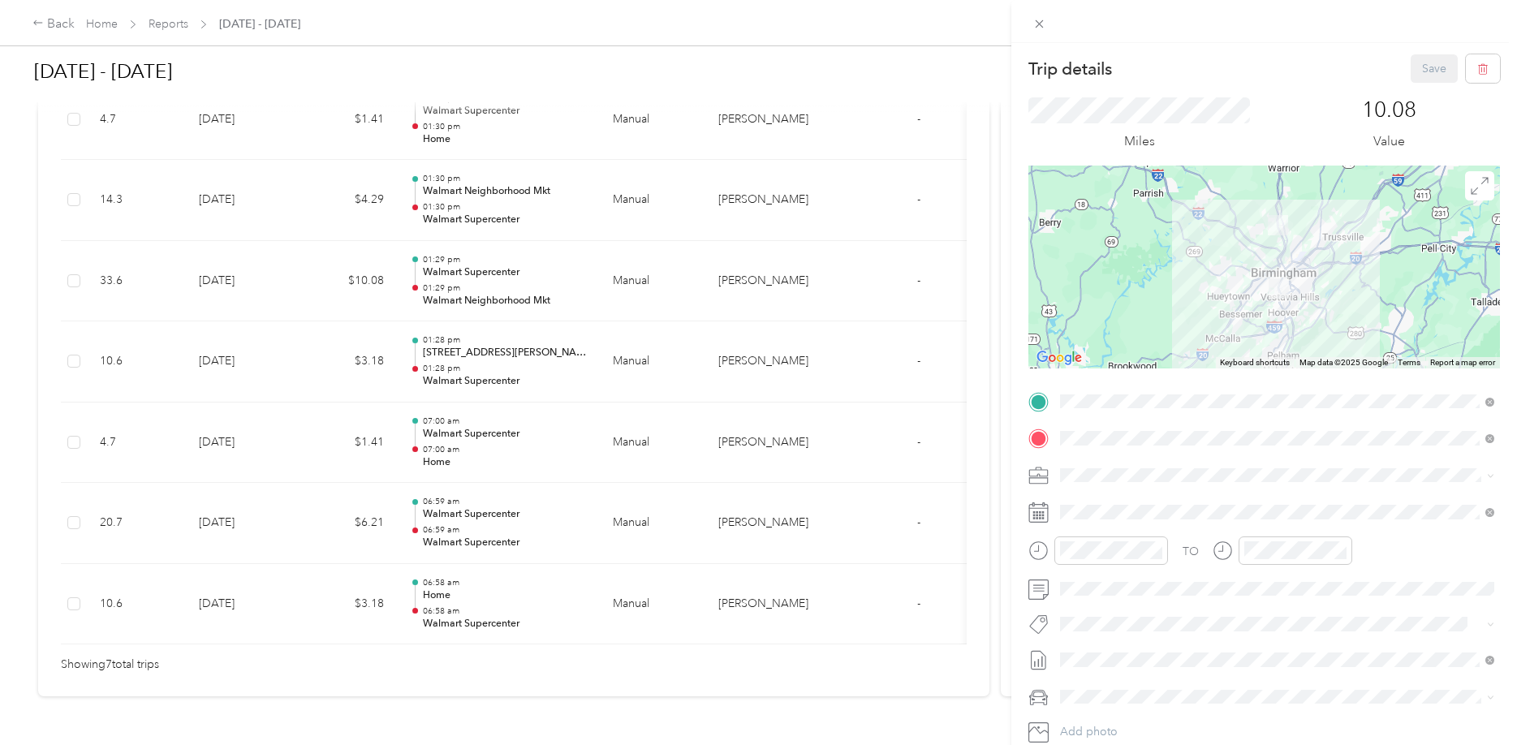
click at [514, 192] on div "Trip details Save This trip cannot be edited because it is either under review,…" at bounding box center [758, 372] width 1517 height 745
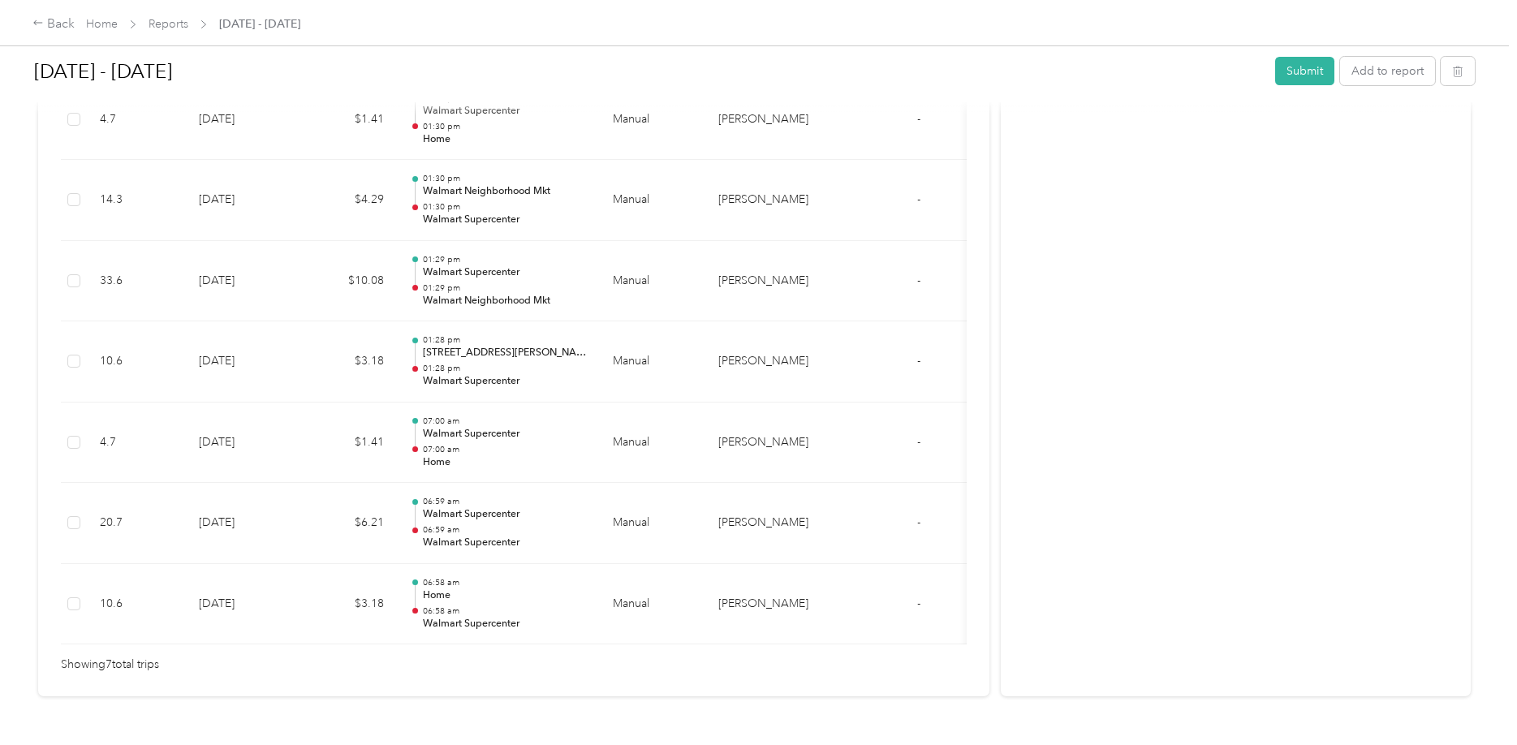
click at [514, 744] on div "Trip details Save This trip cannot be edited because it is either under review,…" at bounding box center [754, 745] width 1509 height 0
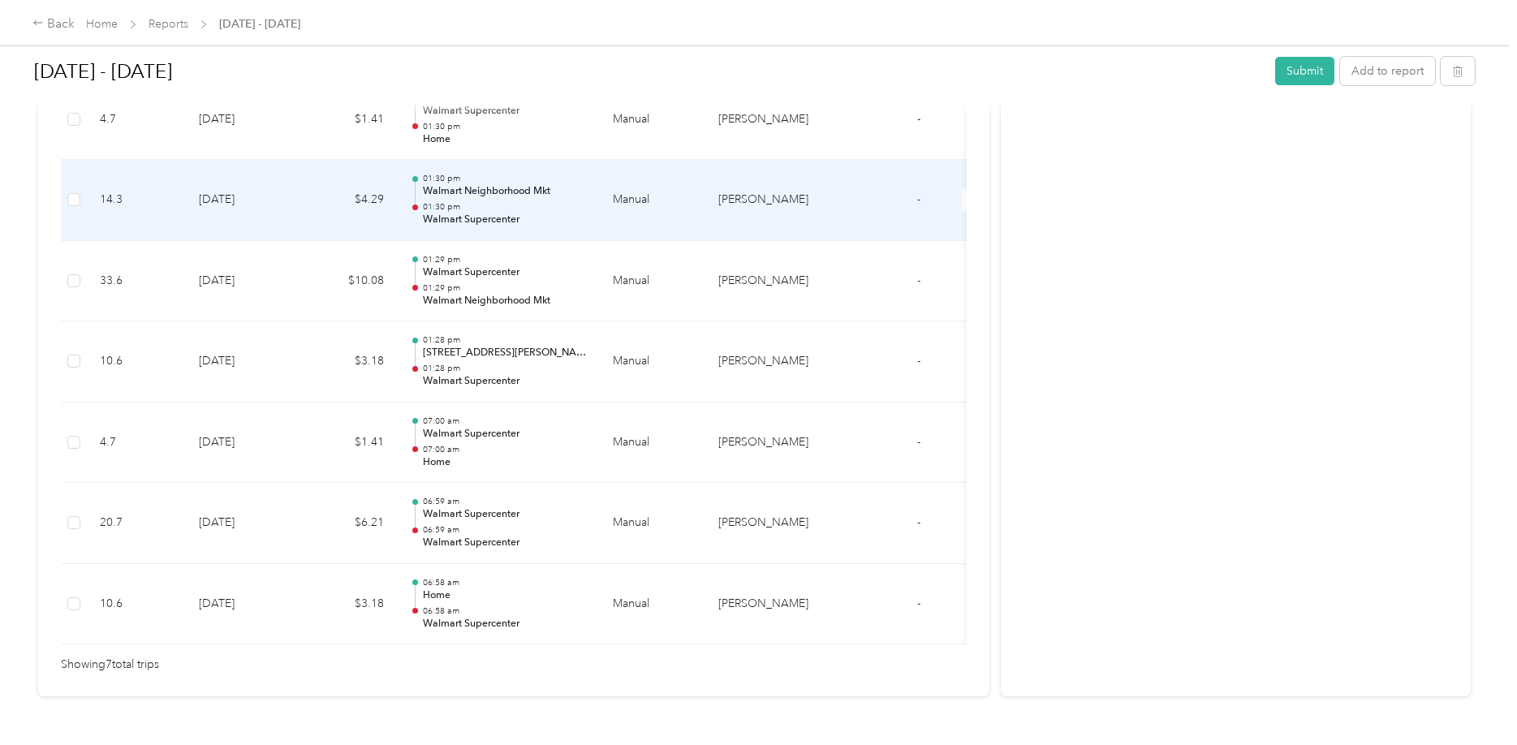
click at [521, 196] on p "Walmart Neighborhood Mkt" at bounding box center [505, 191] width 164 height 15
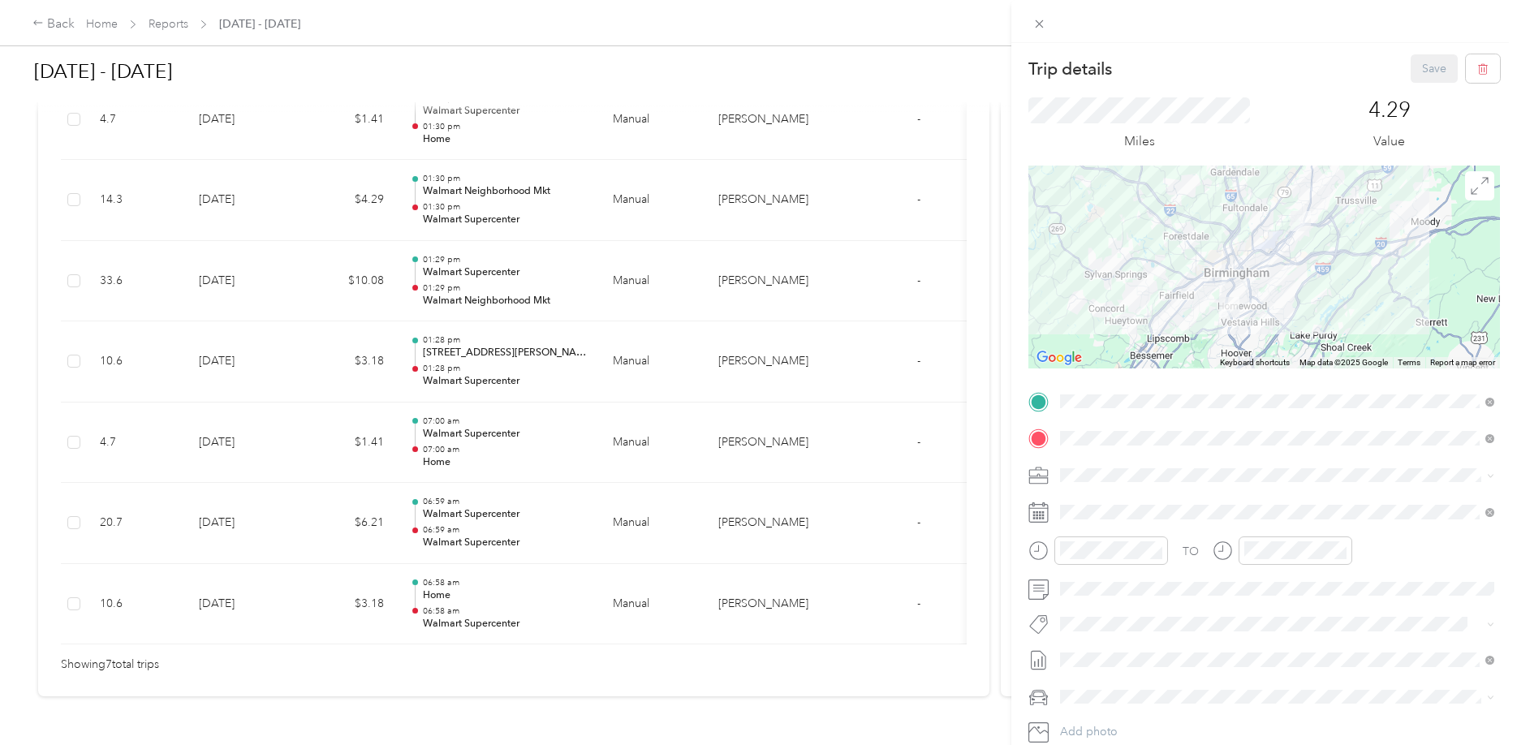
click at [563, 606] on div "Trip details Save This trip cannot be edited because it is either under review,…" at bounding box center [758, 372] width 1517 height 745
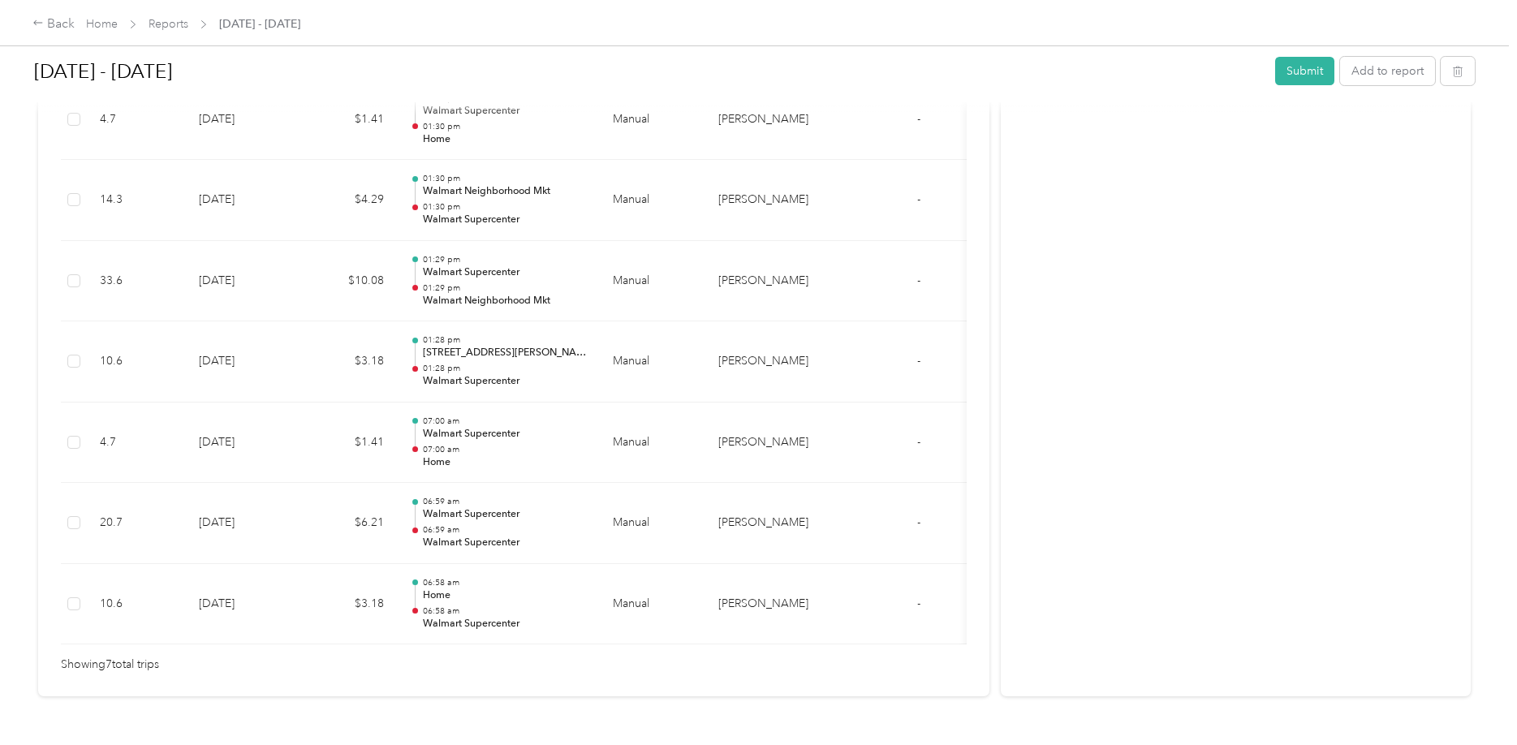
click at [506, 529] on p "06:59 am" at bounding box center [505, 529] width 164 height 11
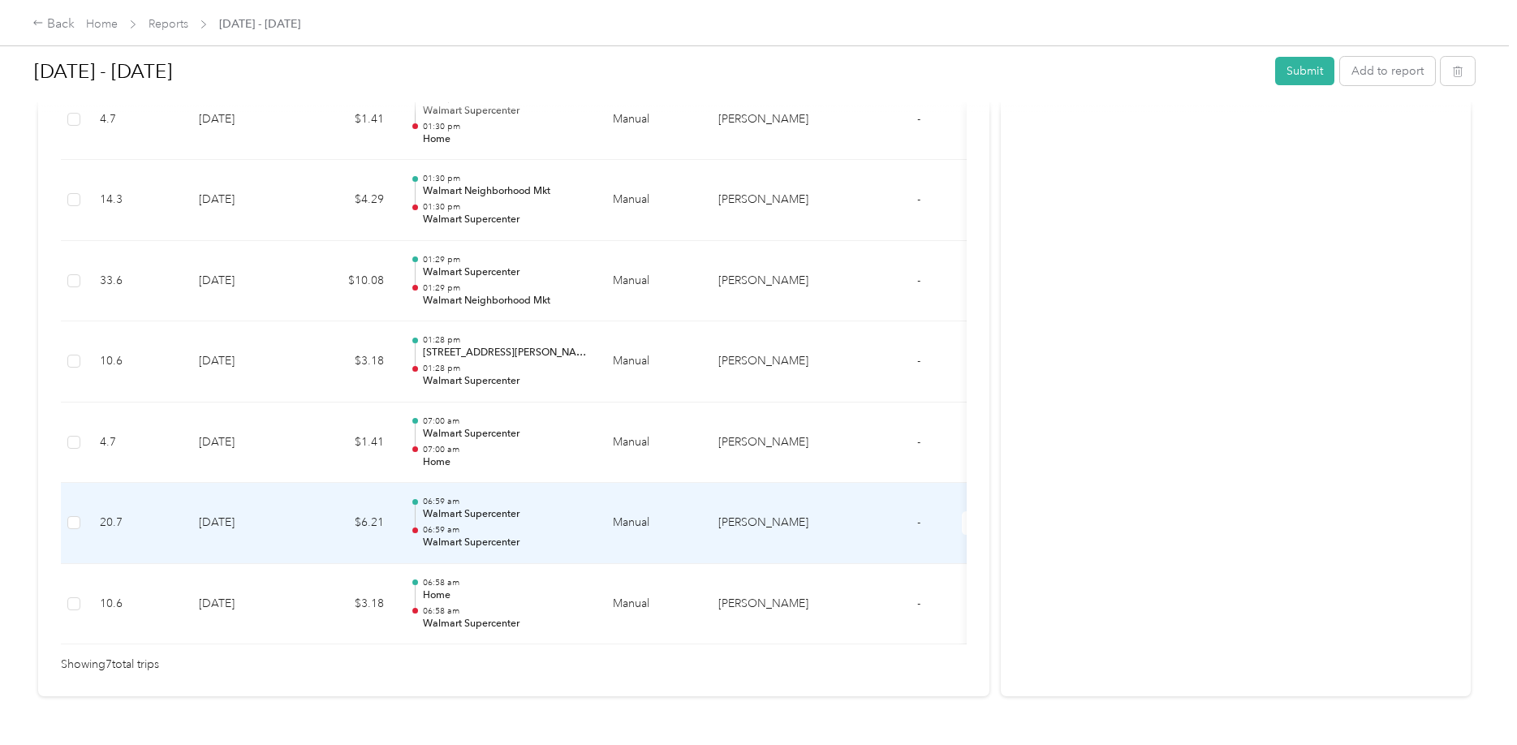
click at [506, 529] on div at bounding box center [758, 372] width 1517 height 745
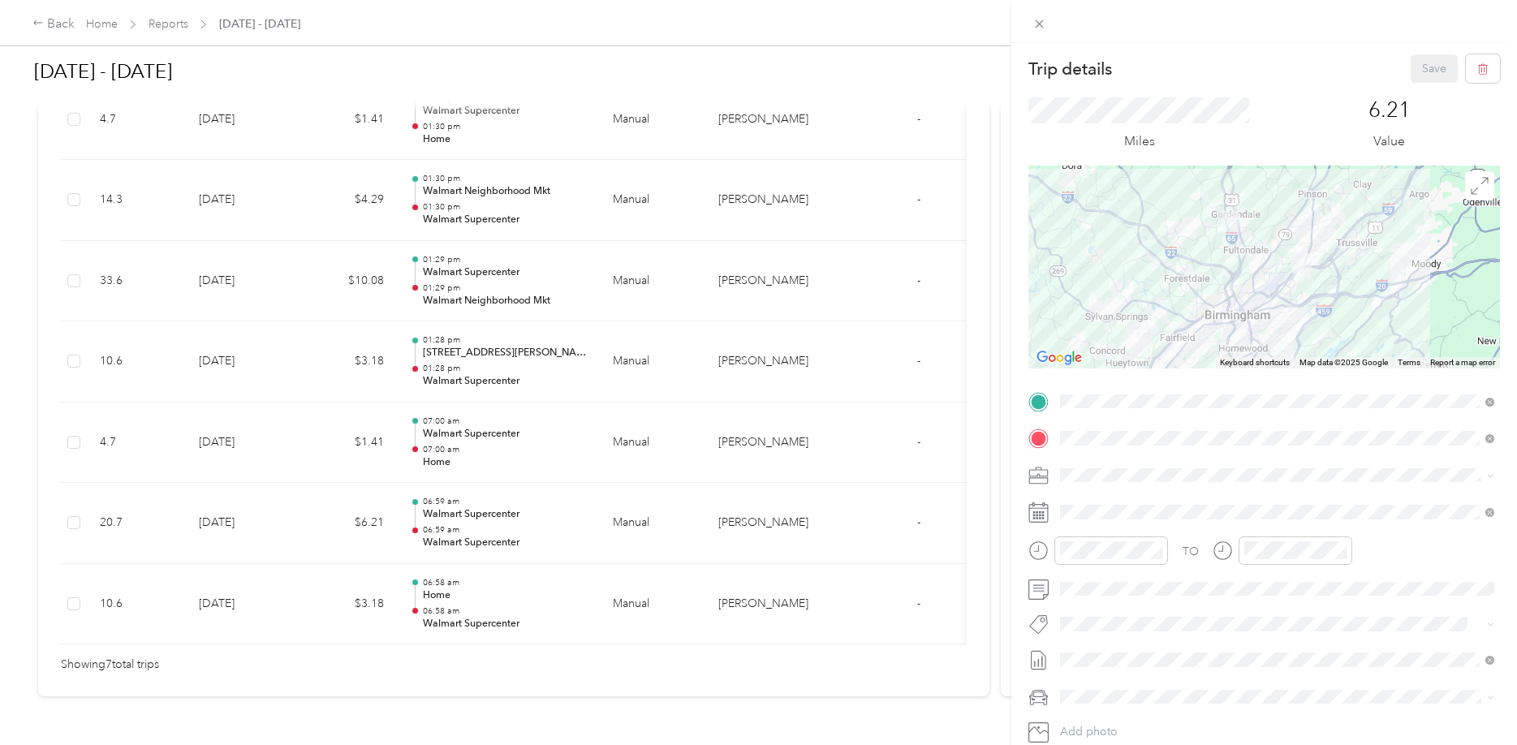
click at [702, 693] on div "Trip details Save This trip cannot be edited because it is either under review,…" at bounding box center [758, 372] width 1517 height 745
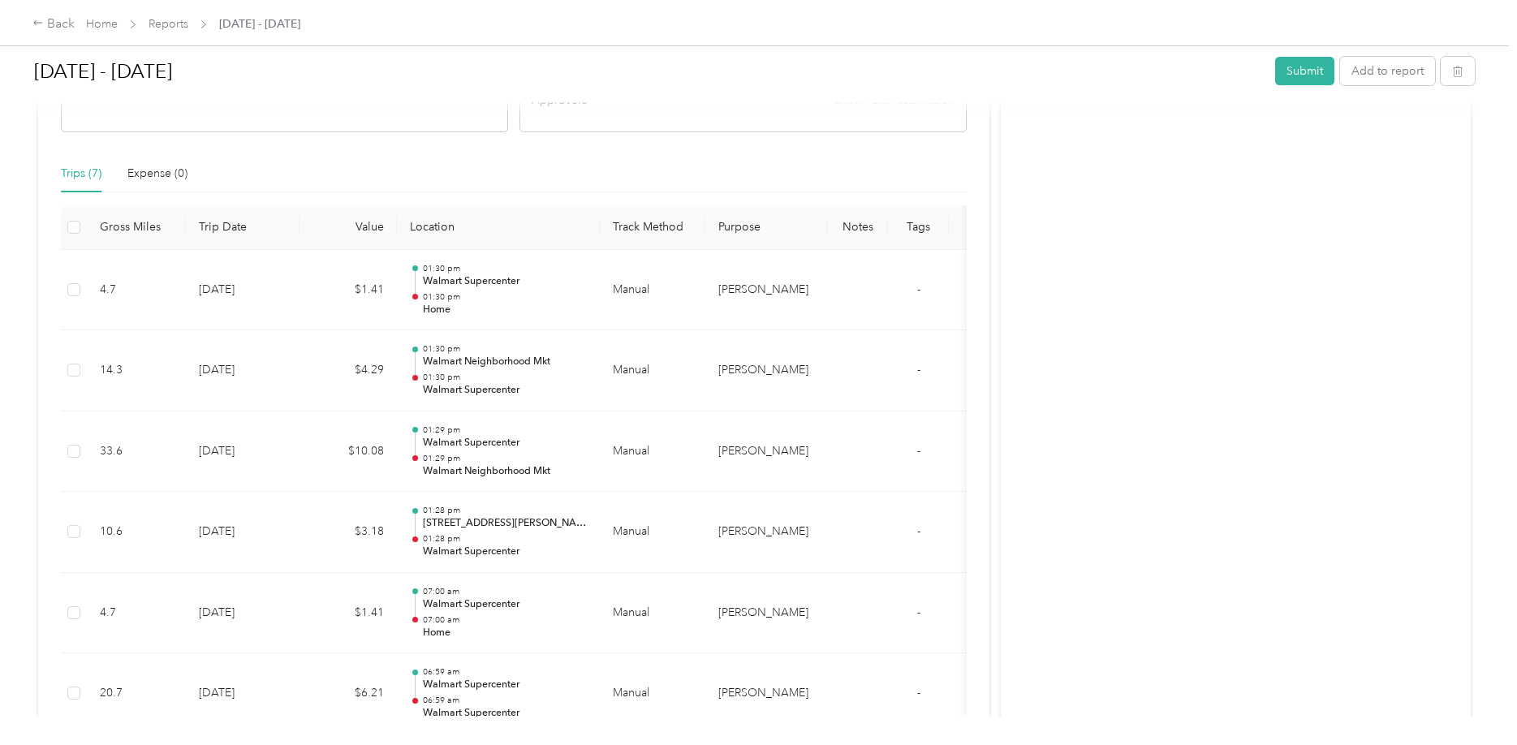
scroll to position [0, 0]
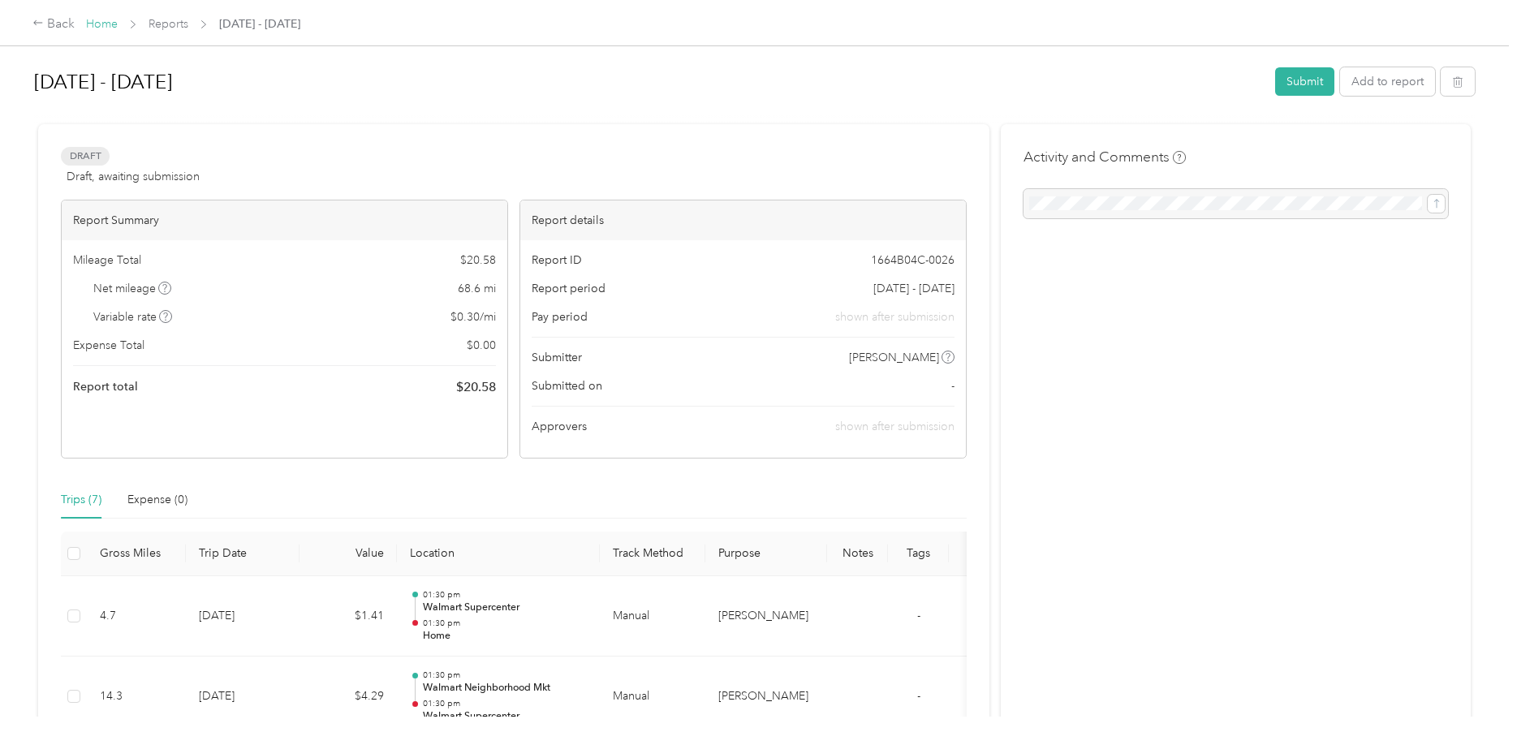
click at [108, 22] on link "Home" at bounding box center [102, 24] width 32 height 14
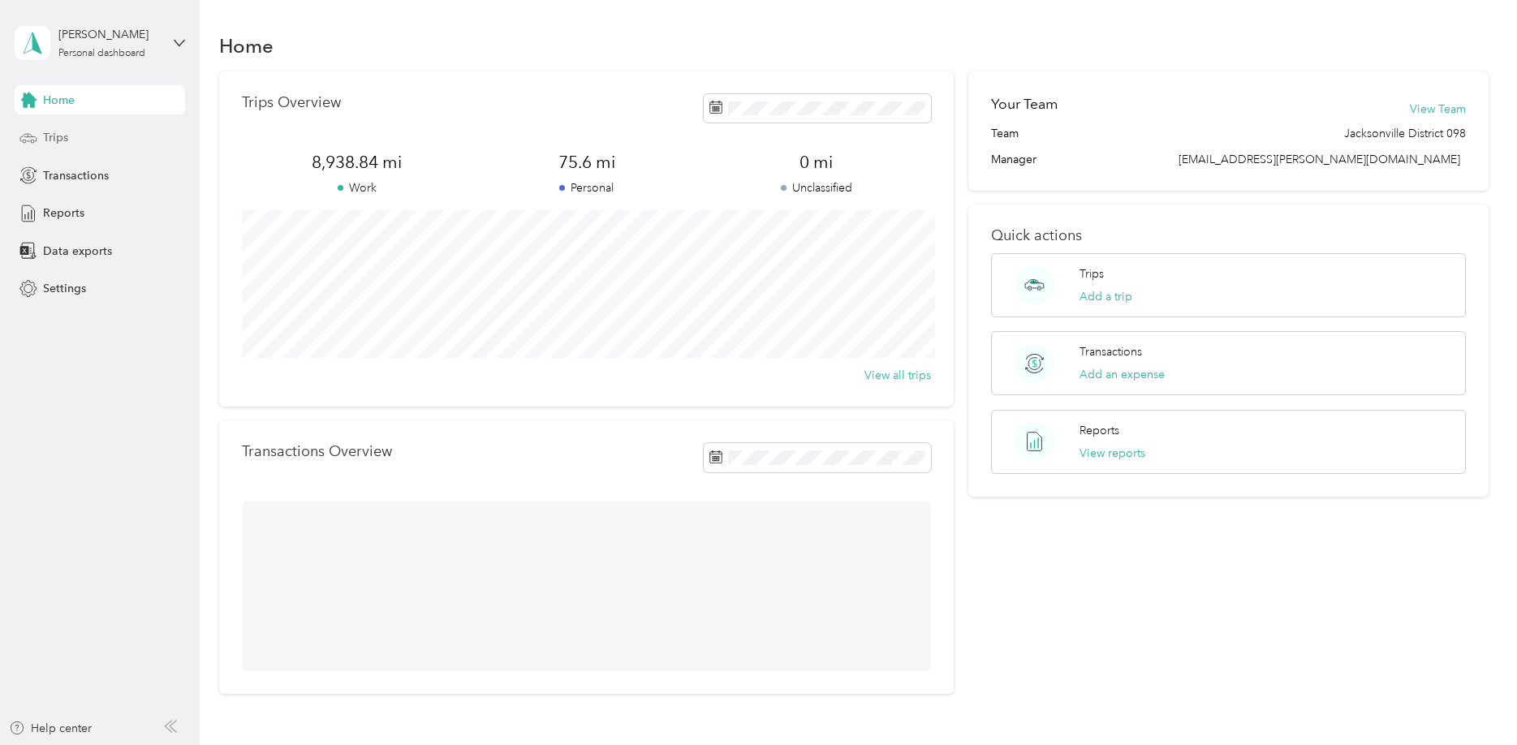
drag, startPoint x: 102, startPoint y: 155, endPoint x: 103, endPoint y: 145, distance: 10.6
click at [102, 155] on div "Home Trips Transactions Reports Data exports Settings" at bounding box center [100, 194] width 170 height 218
click at [105, 136] on div "Trips" at bounding box center [100, 137] width 170 height 29
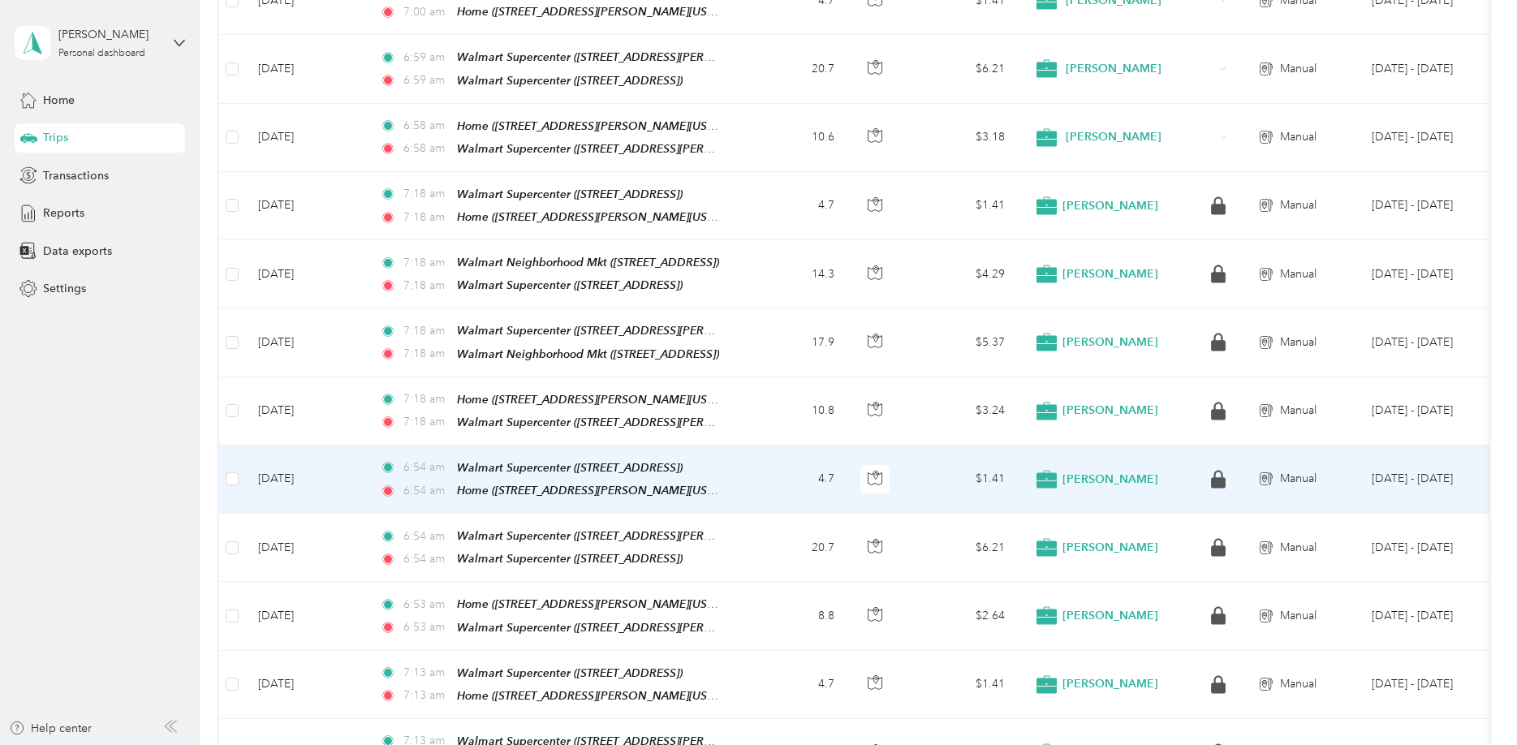
scroll to position [745, 0]
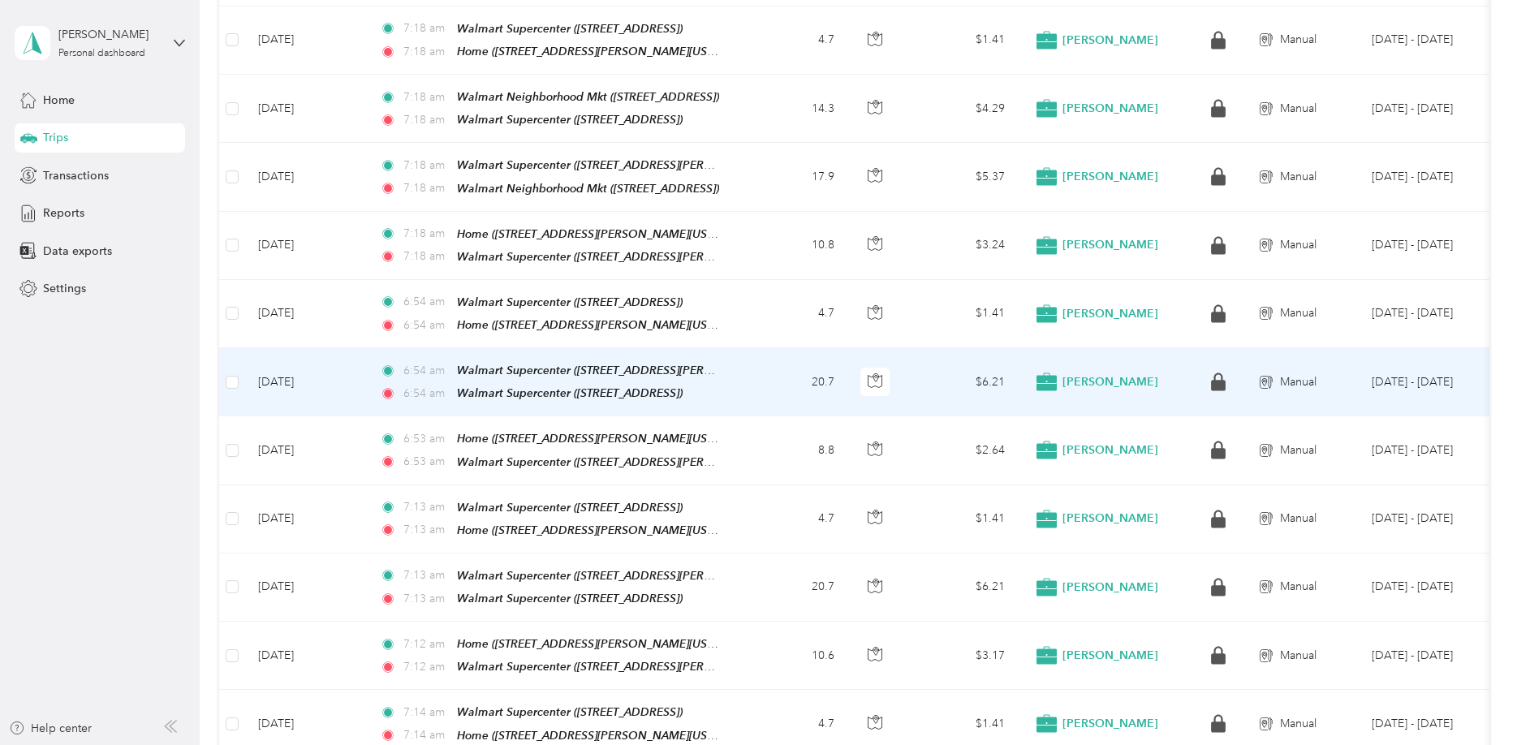
click at [769, 379] on td "20.7" at bounding box center [793, 382] width 107 height 68
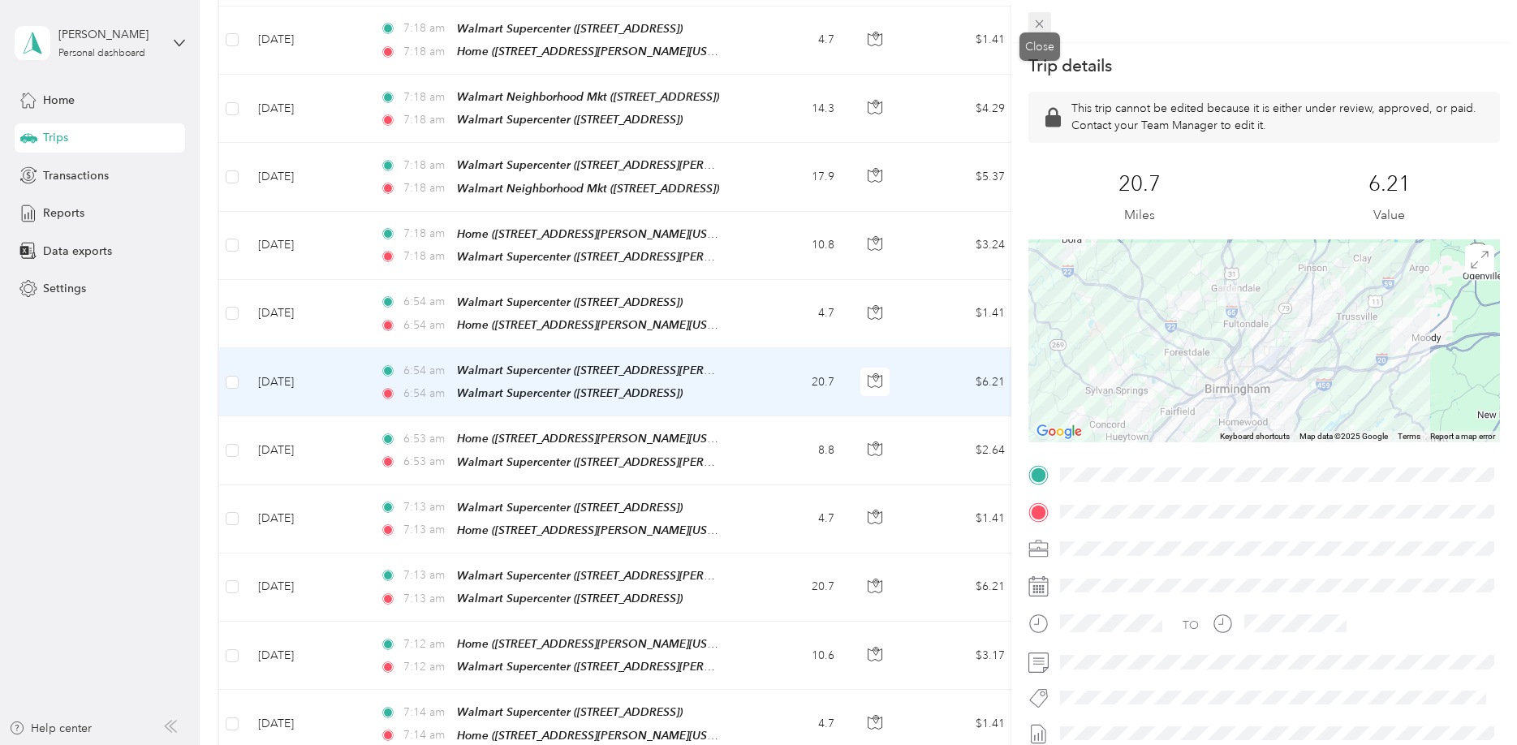
click at [1037, 22] on icon at bounding box center [1040, 24] width 14 height 14
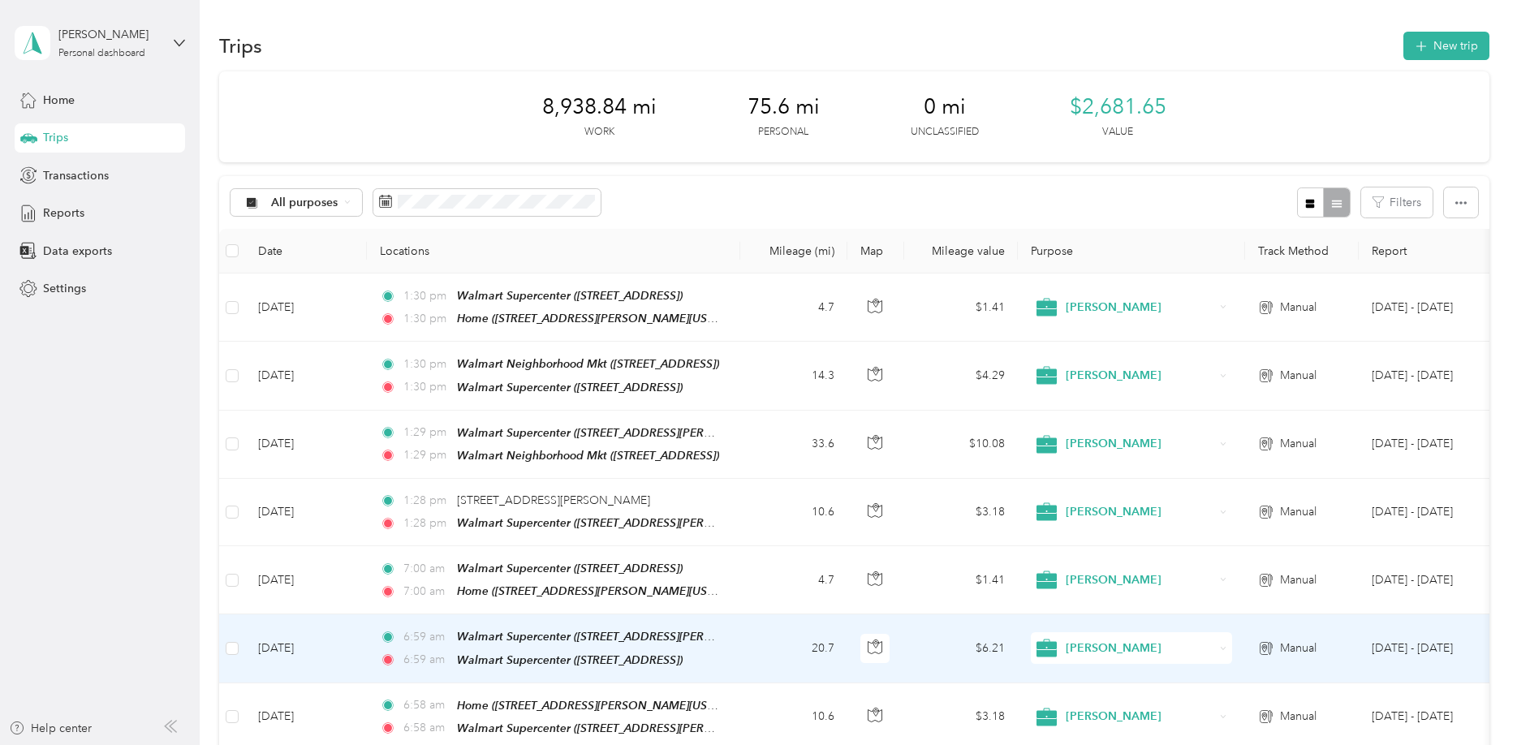
click at [788, 653] on td "20.7" at bounding box center [793, 649] width 107 height 68
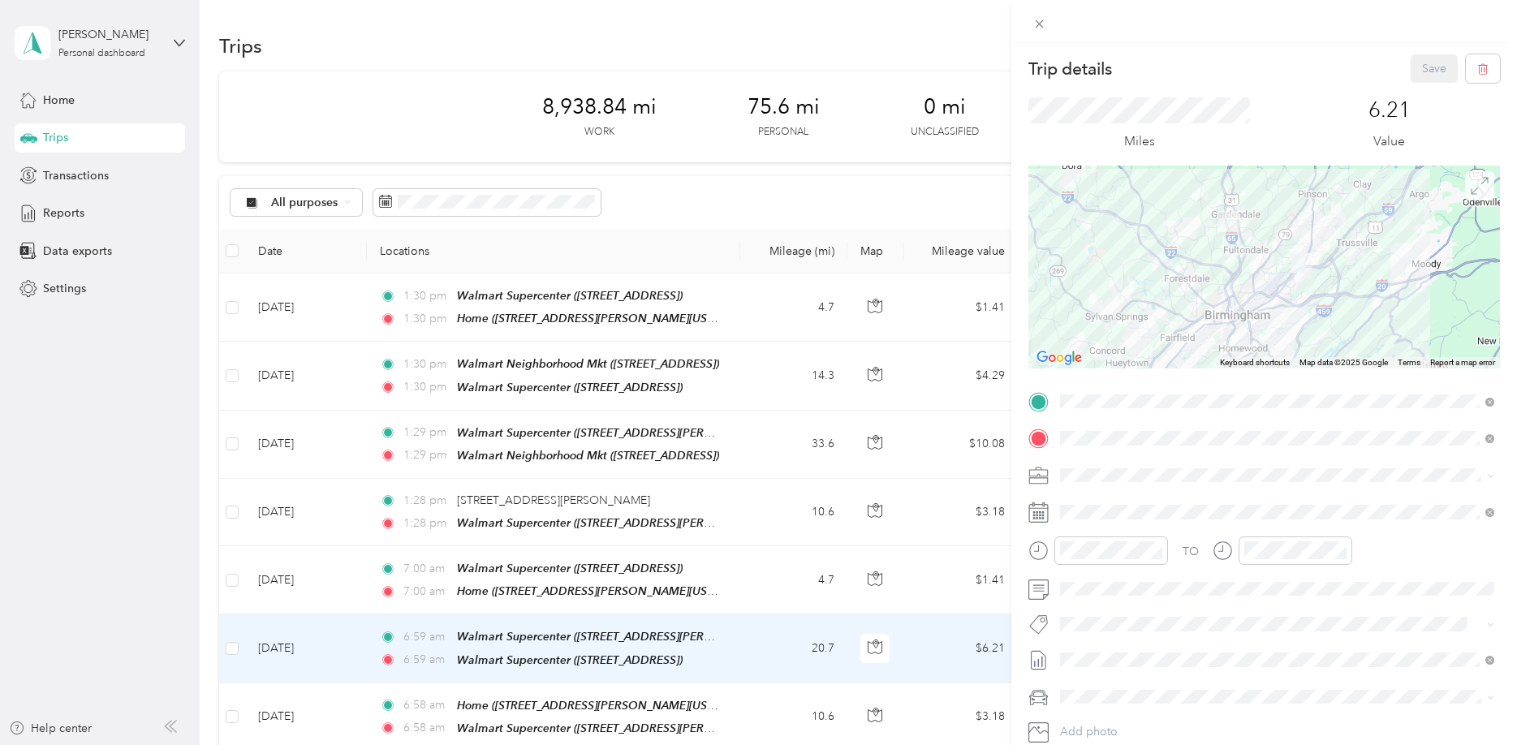
click at [1478, 189] on icon at bounding box center [1480, 186] width 18 height 18
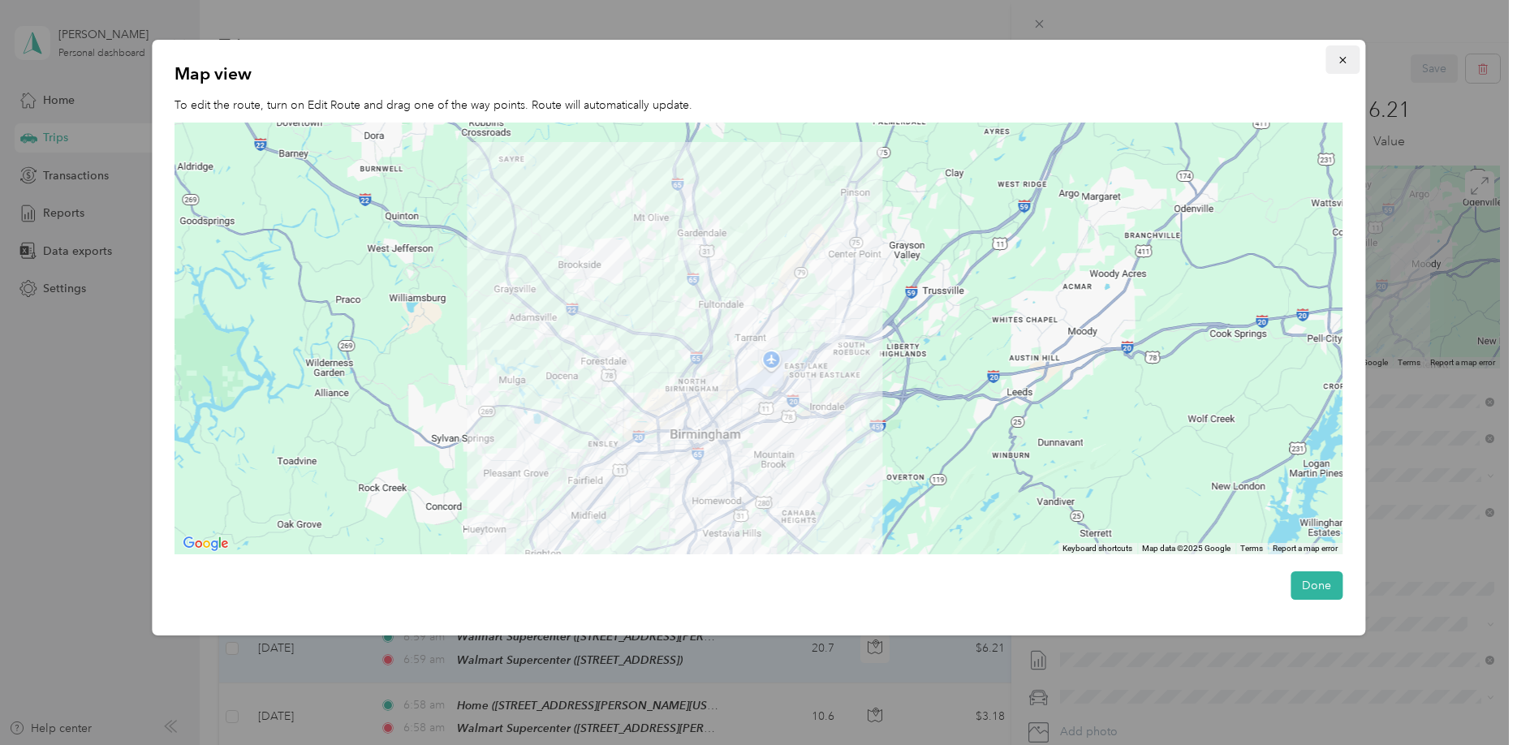
click at [1341, 55] on icon "button" at bounding box center [1342, 59] width 11 height 11
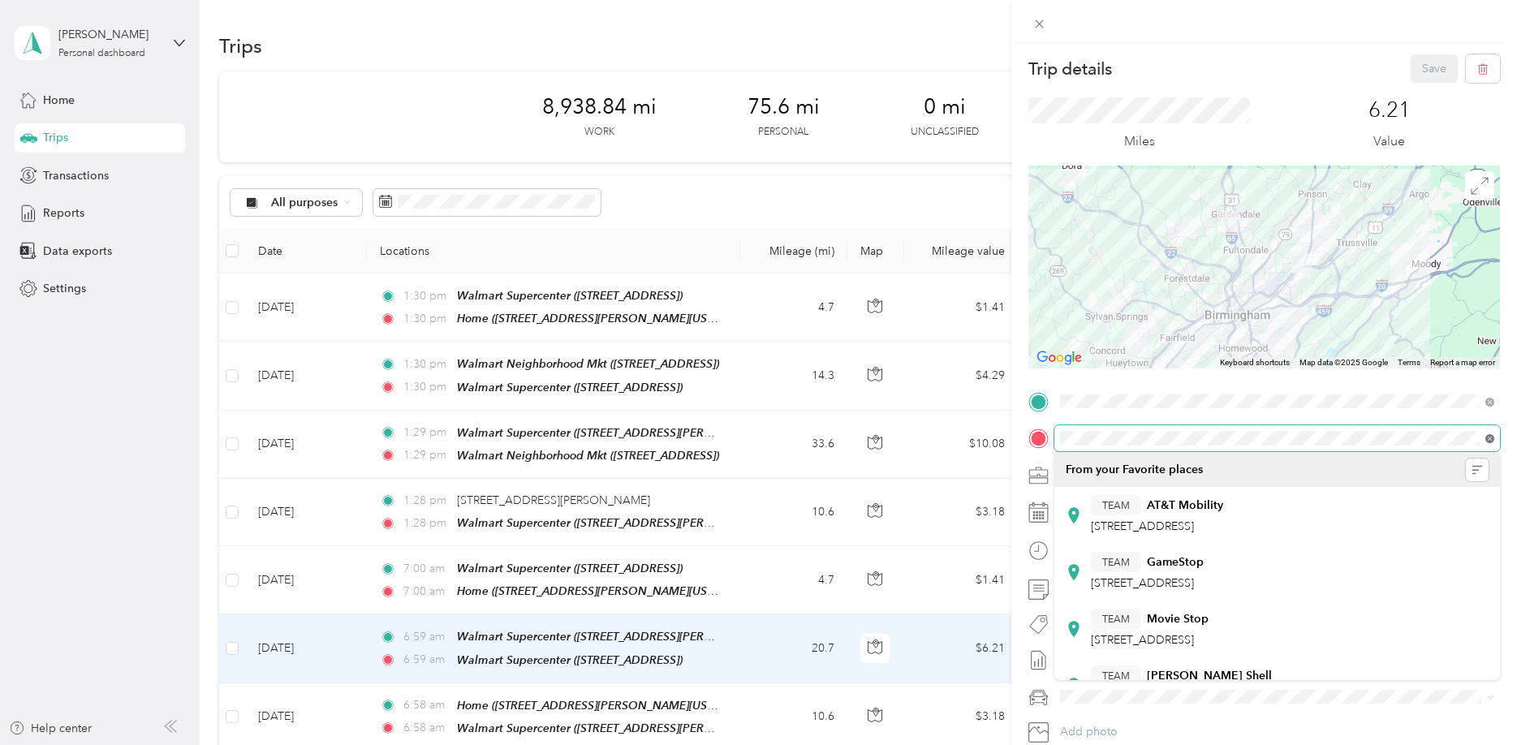
click at [1489, 443] on icon at bounding box center [1490, 438] width 9 height 9
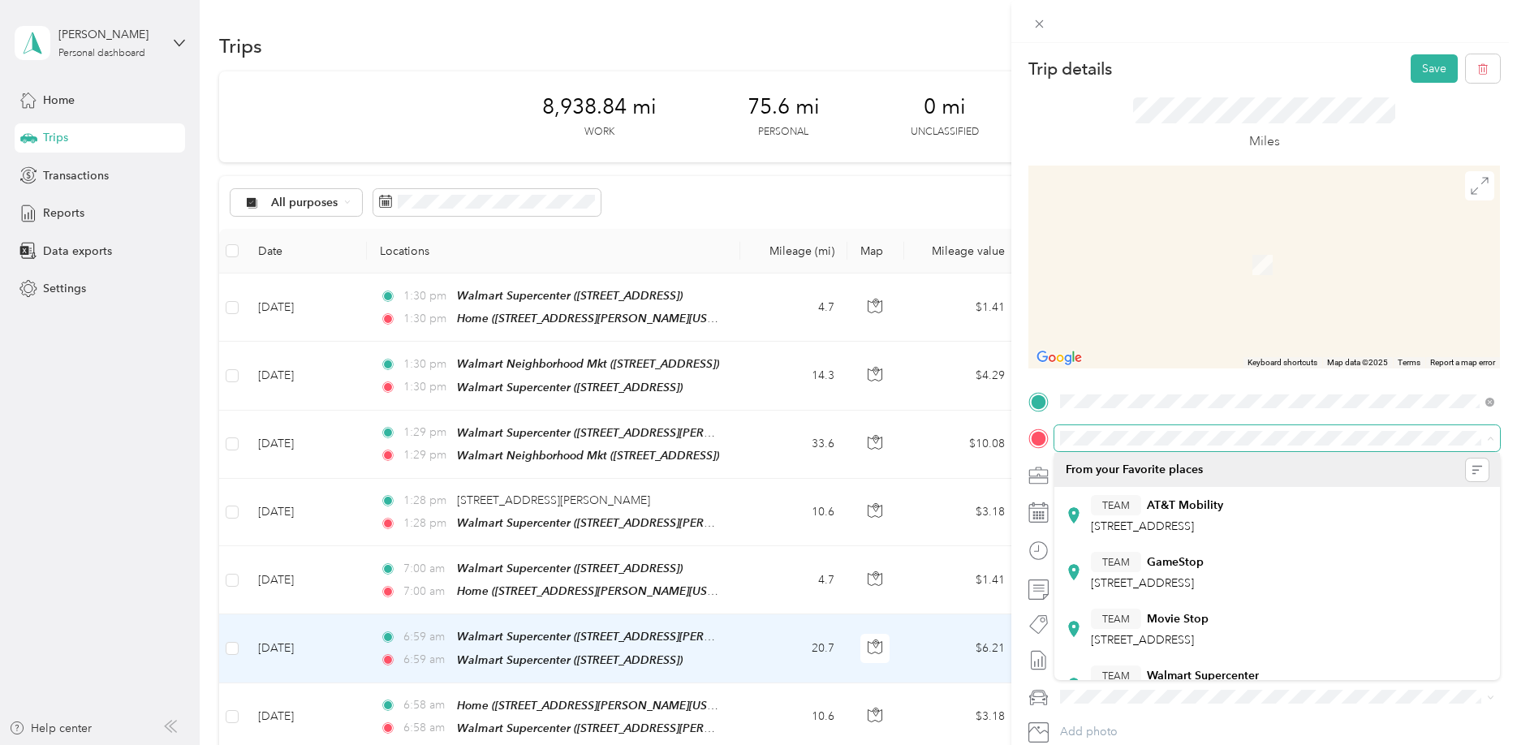
click at [1354, 447] on span at bounding box center [1278, 438] width 446 height 26
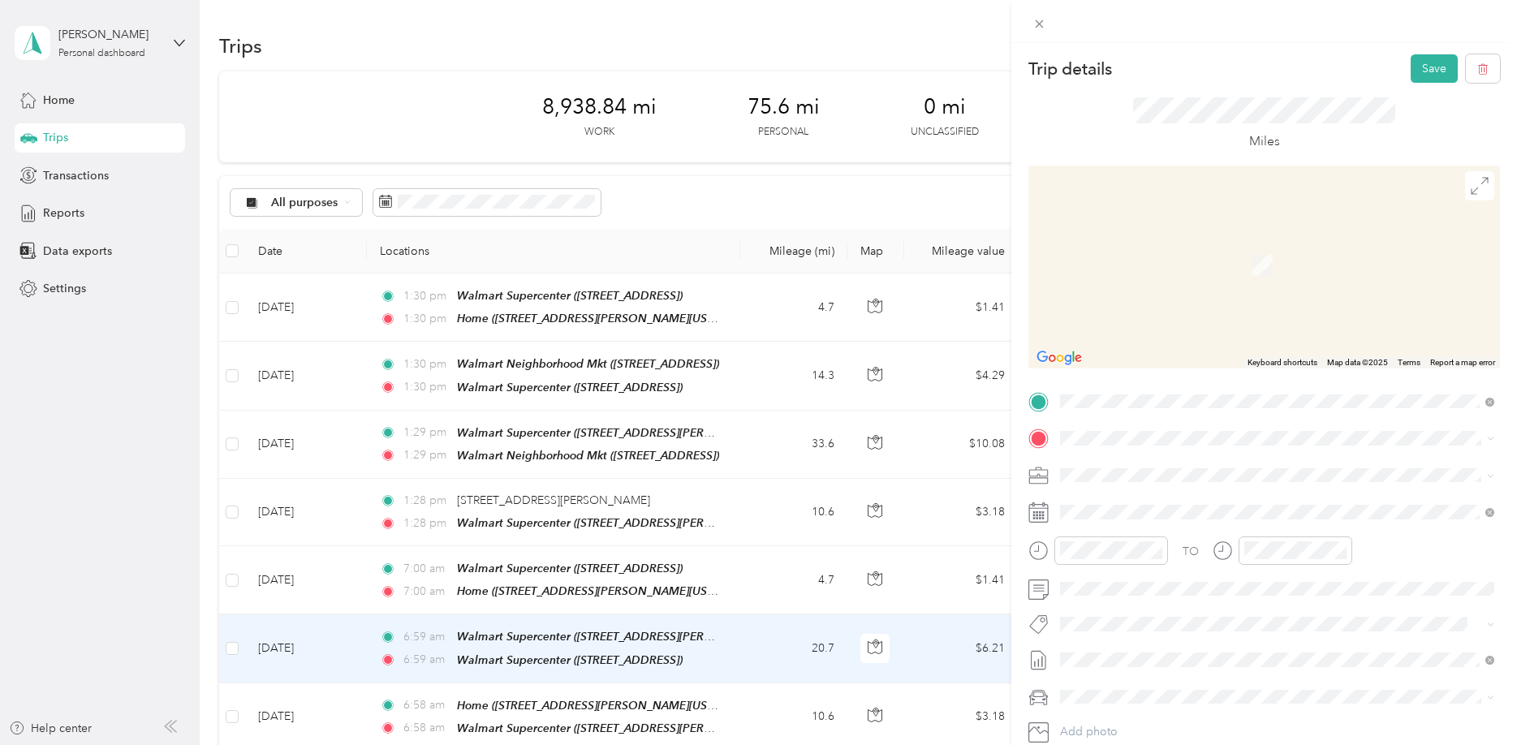
click at [1171, 490] on li "TEAM Walmart Supercenter [STREET_ADDRESS]" at bounding box center [1278, 515] width 446 height 57
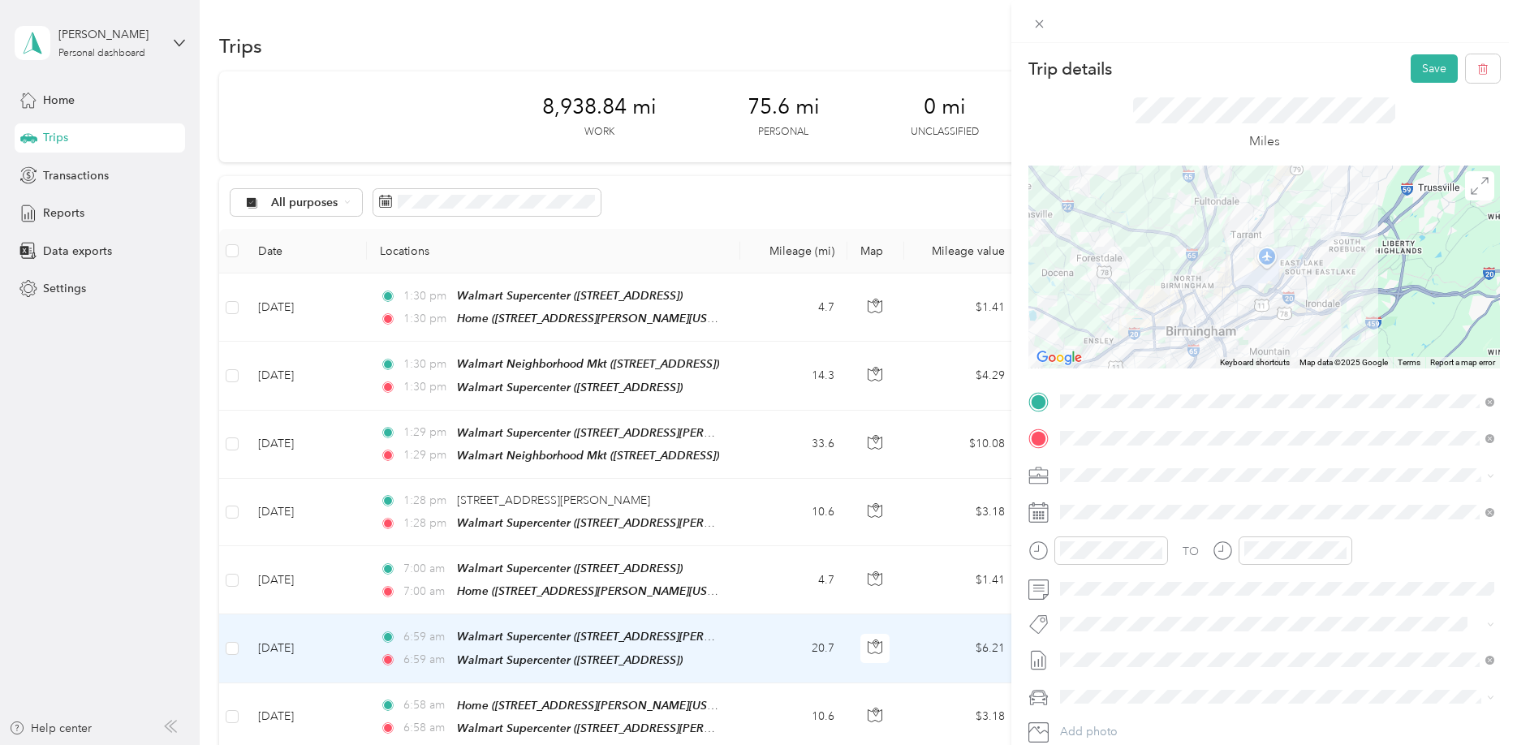
drag, startPoint x: 1366, startPoint y: 305, endPoint x: 1365, endPoint y: 184, distance: 121.0
click at [1365, 184] on div at bounding box center [1265, 267] width 472 height 203
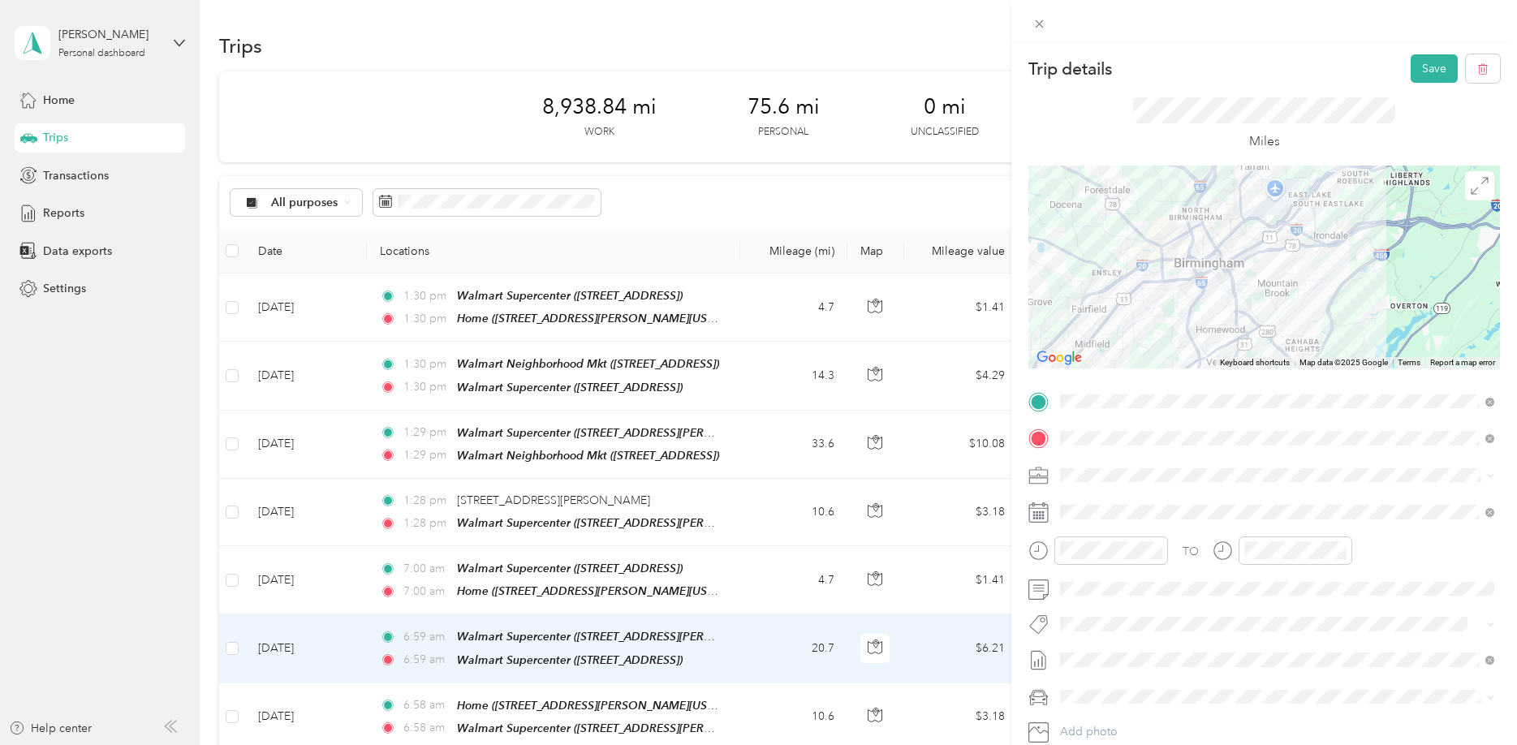
click at [1193, 257] on div at bounding box center [1265, 267] width 472 height 203
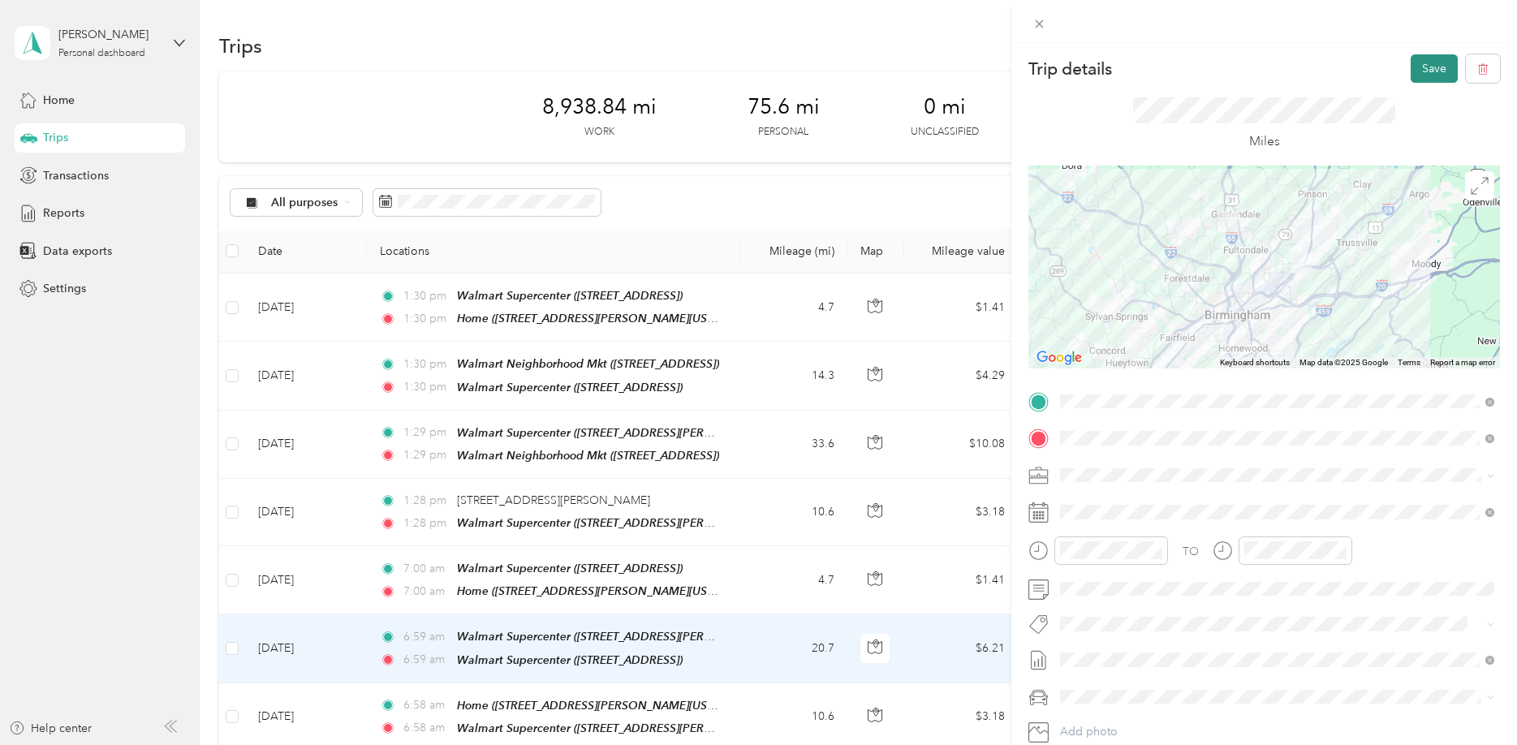
click at [1435, 62] on button "Save" at bounding box center [1434, 68] width 47 height 28
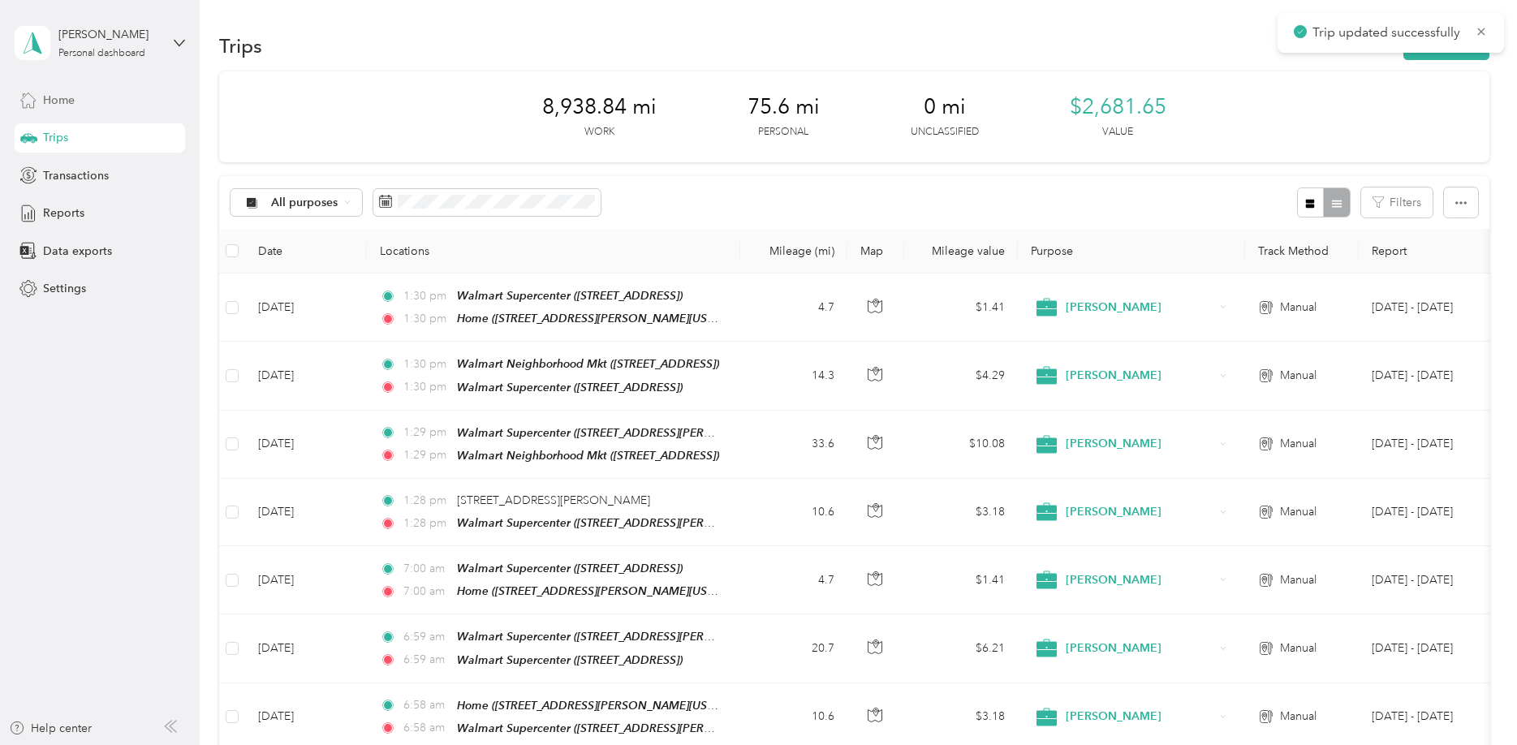
click at [79, 88] on div "Home" at bounding box center [100, 99] width 170 height 29
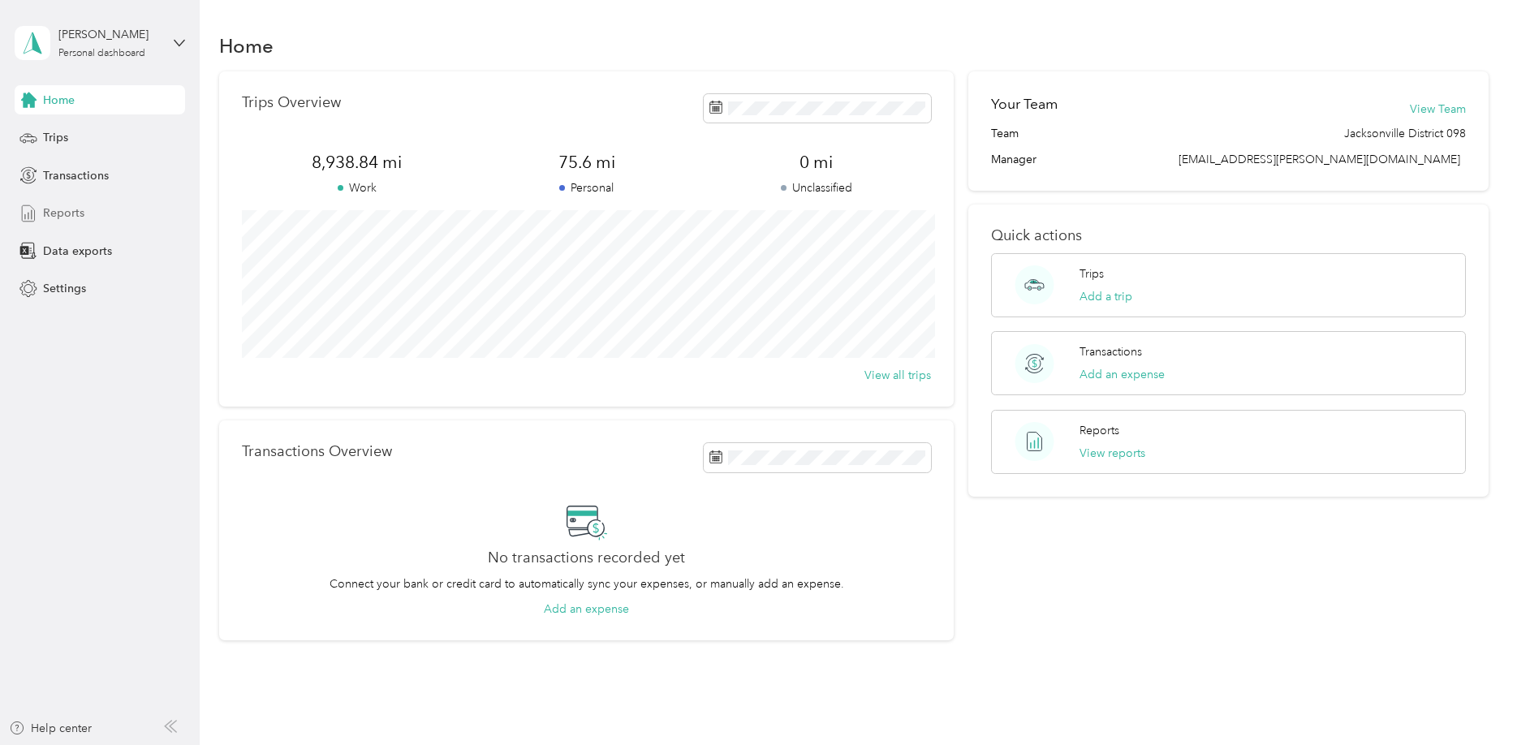
click at [55, 201] on div "Home Trips Transactions Reports Data exports Settings" at bounding box center [100, 194] width 170 height 218
click at [70, 210] on span "Reports" at bounding box center [63, 213] width 41 height 17
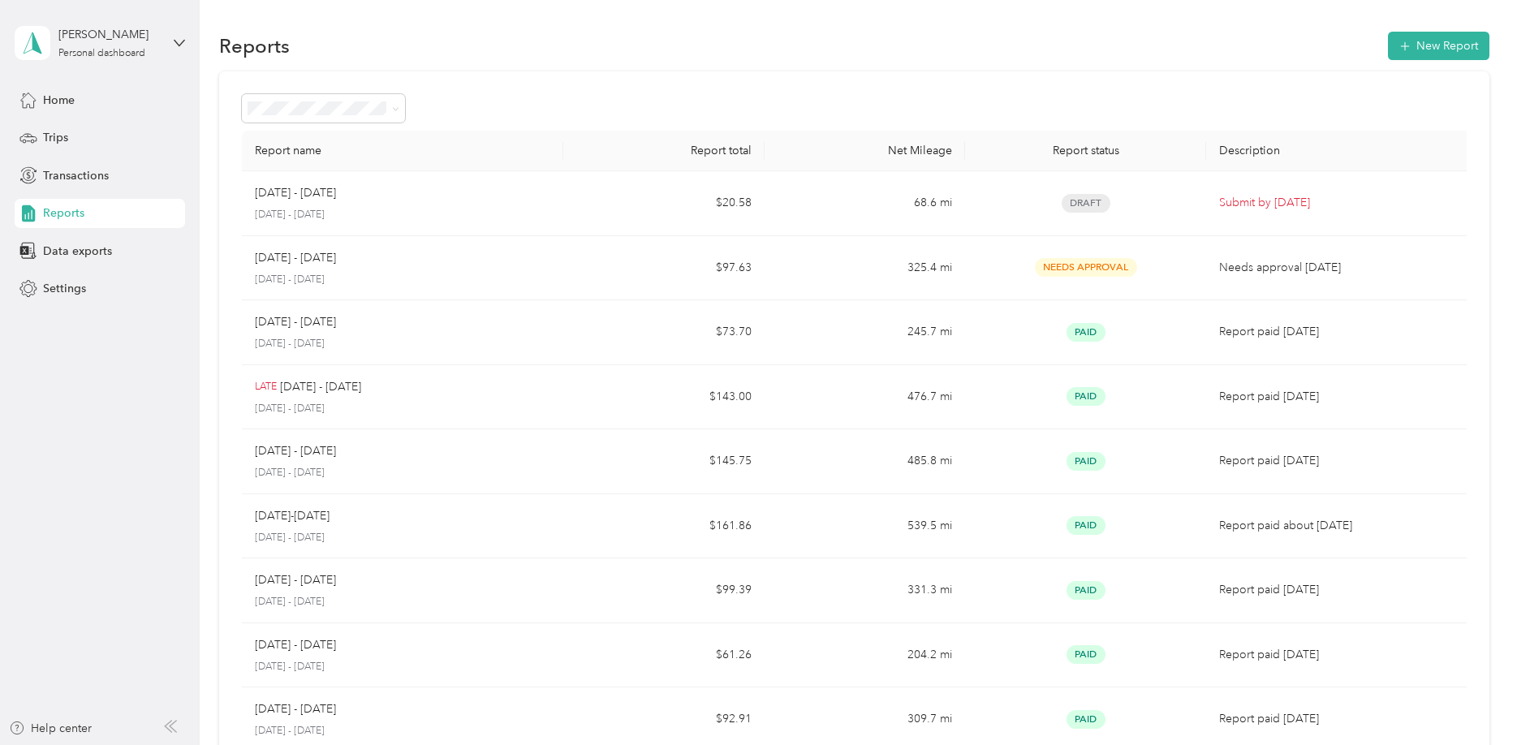
click at [727, 76] on div "Report name Report total Net Mileage Report status Description [DATE] - [DATE] …" at bounding box center [854, 478] width 1270 height 814
click at [628, 56] on div "Reports New Report" at bounding box center [854, 45] width 1270 height 34
